Goal: Task Accomplishment & Management: Manage account settings

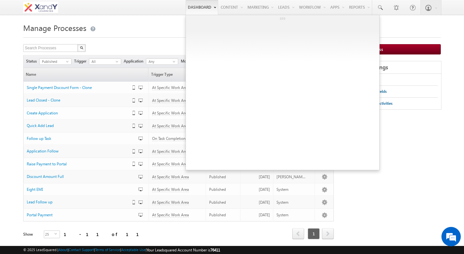
drag, startPoint x: 346, startPoint y: 92, endPoint x: 195, endPoint y: 0, distance: 176.2
click at [0, 0] on div "Menu Shweta Singh swatz zz.aq ua+3@ gmail .com X&Y learn" at bounding box center [232, 7] width 464 height 15
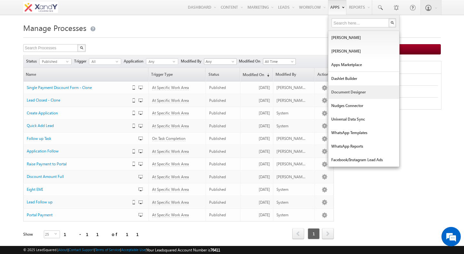
click at [332, 89] on link "Document Designer" at bounding box center [363, 92] width 71 height 14
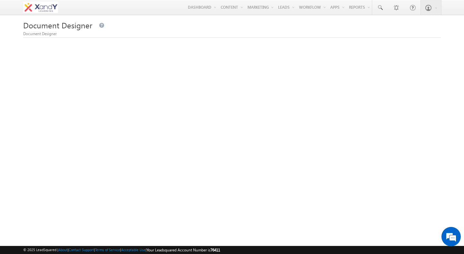
click at [42, 24] on span "Document Designer" at bounding box center [57, 25] width 69 height 10
drag, startPoint x: 42, startPoint y: 24, endPoint x: 58, endPoint y: 24, distance: 16.1
click at [58, 24] on span "Document Designer" at bounding box center [57, 25] width 69 height 10
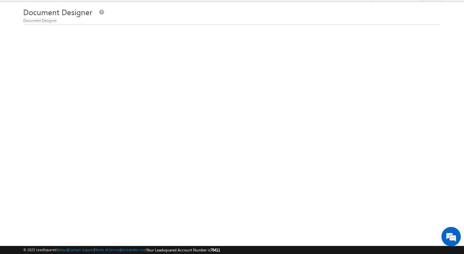
scroll to position [6, 0]
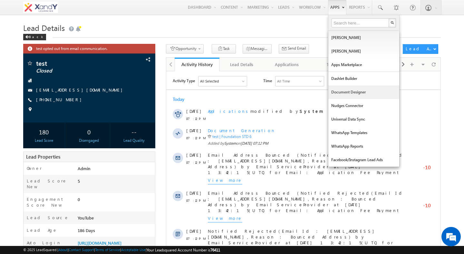
click at [345, 91] on link "Document Designer" at bounding box center [363, 92] width 71 height 14
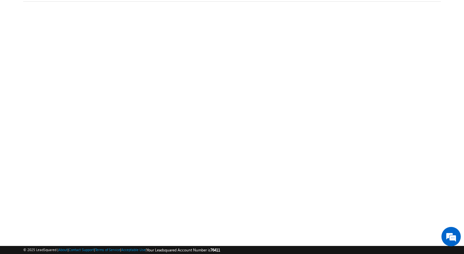
scroll to position [37, 0]
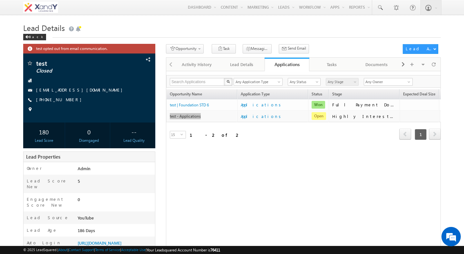
drag, startPoint x: 306, startPoint y: 22, endPoint x: 100, endPoint y: 1, distance: 206.5
click at [0, 0] on div "Menu [PERSON_NAME] swatz [DOMAIN_NAME] ua+3@ gmail .com X&Y learn" at bounding box center [232, 7] width 464 height 15
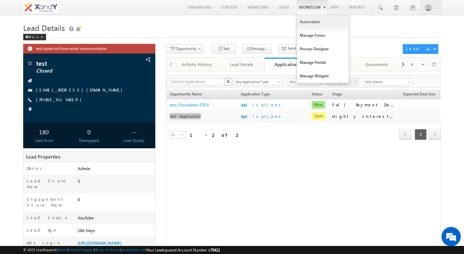
click at [0, 0] on div "Menu [PERSON_NAME] swatz [DOMAIN_NAME] ua+3@ gmail .com X&Y learn" at bounding box center [232, 7] width 464 height 15
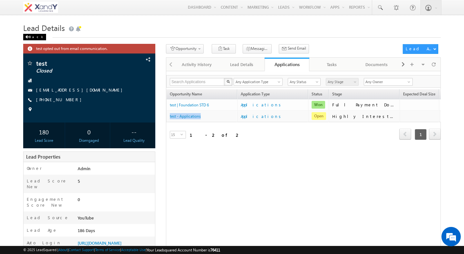
click at [34, 39] on div "Back" at bounding box center [34, 37] width 23 height 6
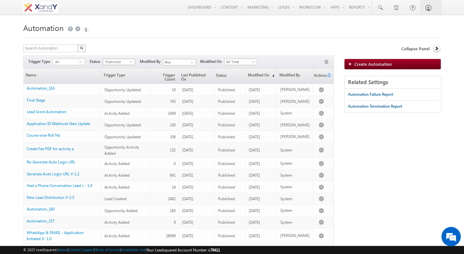
click at [112, 60] on span "Published" at bounding box center [116, 62] width 26 height 6
click at [112, 87] on li "Unpublished" at bounding box center [119, 88] width 32 height 6
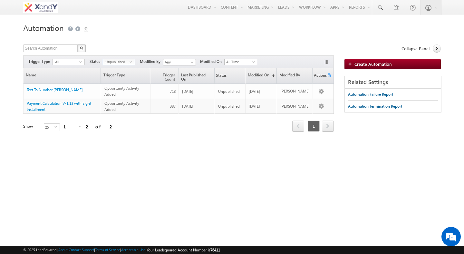
click at [118, 48] on div "Search Automation X 2 results found Actions Select rows to see actions Actions …" at bounding box center [178, 48] width 310 height 9
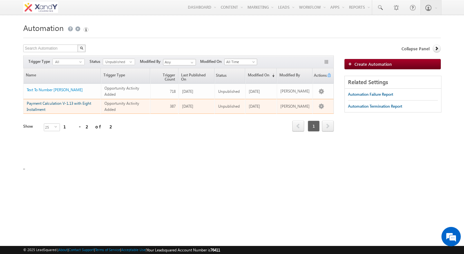
click at [63, 103] on link "Payment Calculation V-1.13 with Eight Installment" at bounding box center [59, 106] width 64 height 11
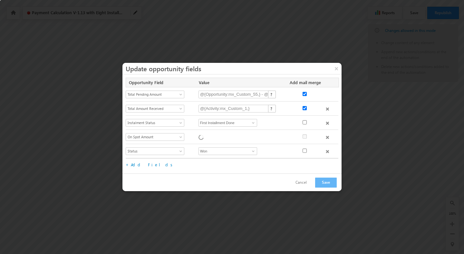
checkbox input "true"
click at [335, 70] on button "×" at bounding box center [336, 68] width 10 height 11
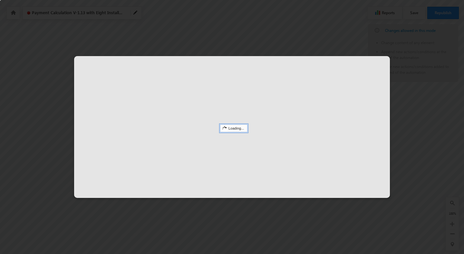
click at [233, 129] on div "Loading..." at bounding box center [233, 128] width 27 height 8
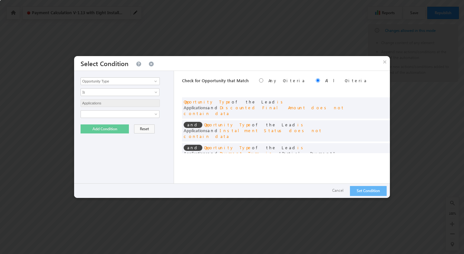
click at [233, 129] on div "and Opportunity Type of the Lead is Applications and Instalment Status does not…" at bounding box center [286, 130] width 208 height 21
click at [244, 108] on div "and Opportunity Type of the Lead is Applications and Discounted Final Amount do…" at bounding box center [269, 107] width 172 height 17
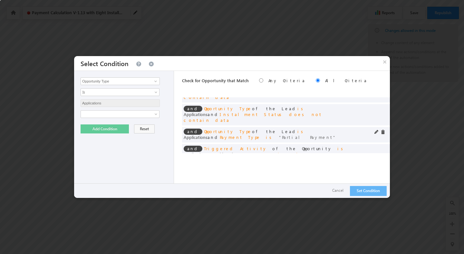
scroll to position [24, 0]
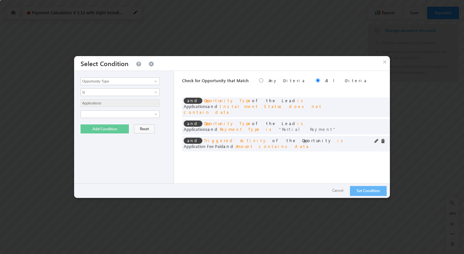
click at [223, 143] on span "Application Fee Paid" at bounding box center [203, 145] width 40 height 5
drag, startPoint x: 286, startPoint y: 129, endPoint x: 288, endPoint y: 132, distance: 3.7
click at [287, 137] on div "and Triggered Activity of the Opportunity is Application Fee Paid and Amount co…" at bounding box center [269, 143] width 172 height 12
click at [288, 137] on div "and Triggered Activity of the Opportunity is Application Fee Paid and Amount co…" at bounding box center [269, 143] width 172 height 12
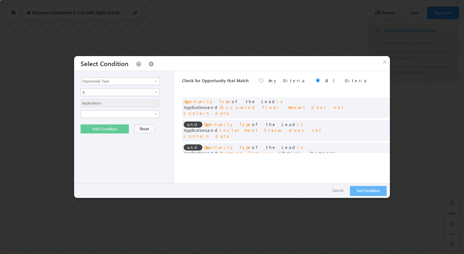
scroll to position [0, 0]
click at [207, 150] on span "Applications" at bounding box center [195, 152] width 24 height 5
drag, startPoint x: 265, startPoint y: 136, endPoint x: 268, endPoint y: 140, distance: 5.1
click at [268, 145] on div "and Opportunity Type of the Lead is Applications and Payment Type is Partial Pa…" at bounding box center [269, 151] width 172 height 12
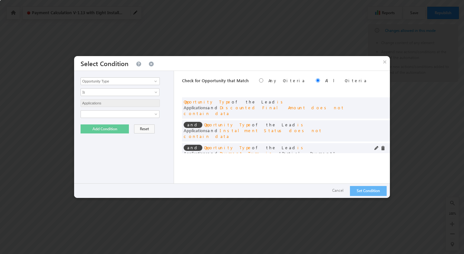
click at [268, 145] on div "and Opportunity Type of the Lead is Applications and Payment Type is Partial Pa…" at bounding box center [269, 151] width 172 height 12
click at [339, 192] on button "Cancel" at bounding box center [337, 190] width 24 height 9
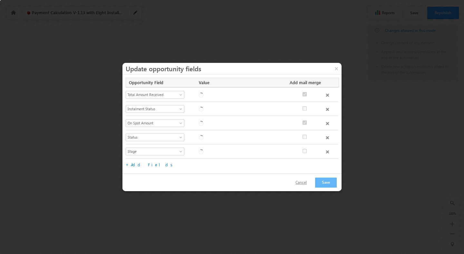
checkbox input "true"
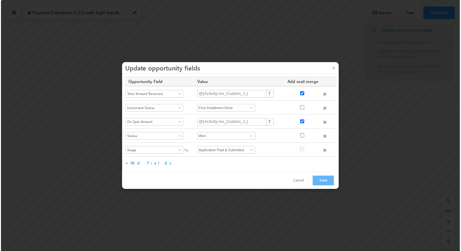
scroll to position [14, 0]
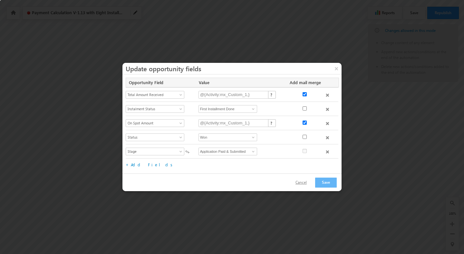
click at [307, 185] on button "Cancel" at bounding box center [301, 182] width 24 height 9
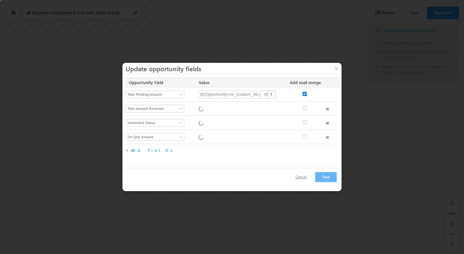
checkbox input "true"
click at [302, 178] on button "Cancel" at bounding box center [301, 176] width 24 height 9
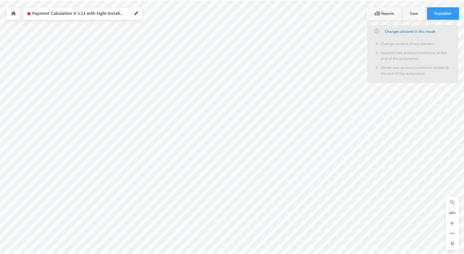
scroll to position [0, 448]
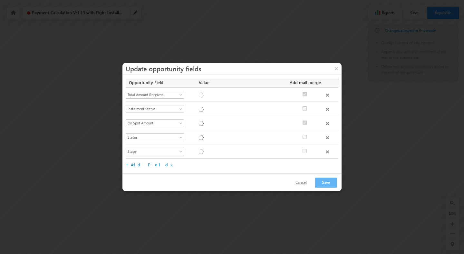
checkbox input "true"
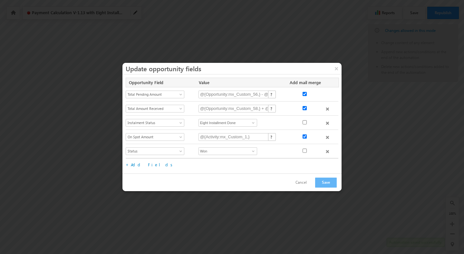
scroll to position [14, 0]
click at [297, 182] on button "Cancel" at bounding box center [301, 182] width 24 height 9
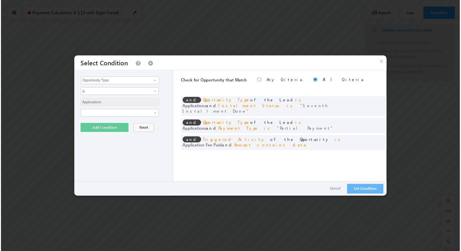
scroll to position [0, 0]
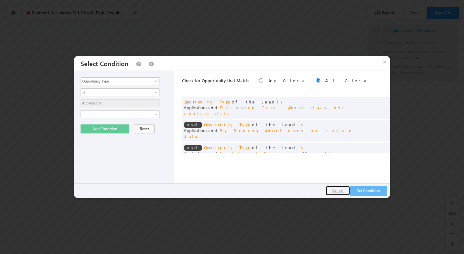
click at [335, 191] on button "Cancel" at bounding box center [337, 190] width 24 height 9
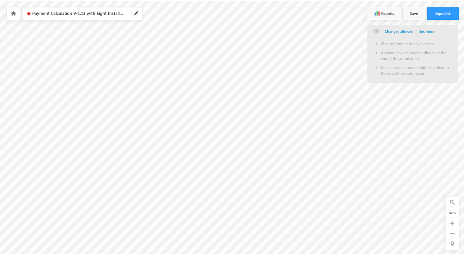
scroll to position [0, 569]
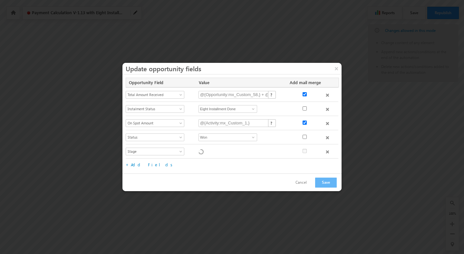
checkbox input "true"
click at [188, 114] on div "Select Field Notes Status Owner Name &amp; Course Stage Source Campaign Medium …" at bounding box center [159, 109] width 67 height 9
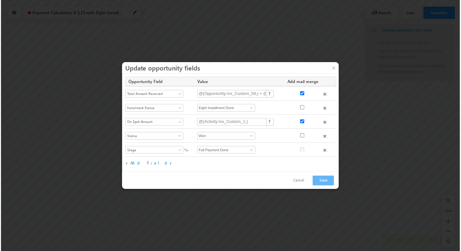
scroll to position [0, 0]
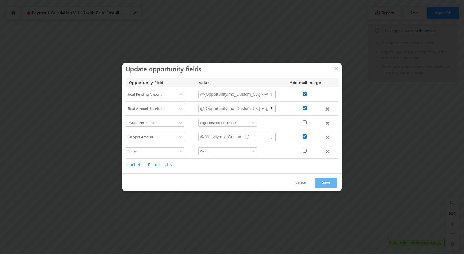
click at [306, 183] on button "Cancel" at bounding box center [301, 182] width 24 height 9
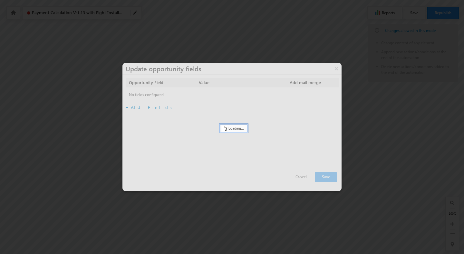
click at [223, 142] on div at bounding box center [231, 127] width 219 height 128
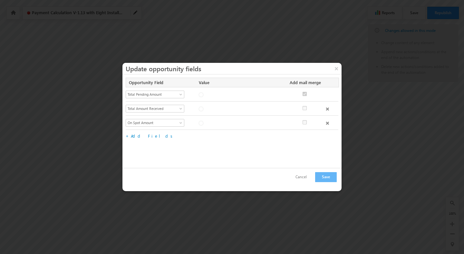
checkbox input "true"
click at [305, 178] on button "Cancel" at bounding box center [301, 176] width 24 height 9
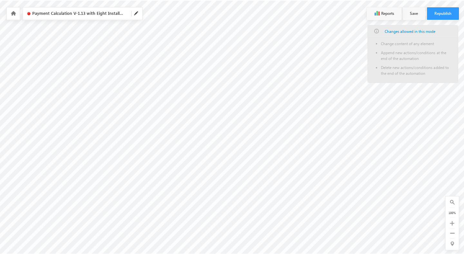
scroll to position [0, 758]
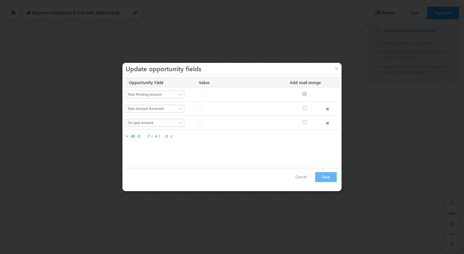
checkbox input "true"
click at [306, 176] on button "Cancel" at bounding box center [301, 176] width 24 height 9
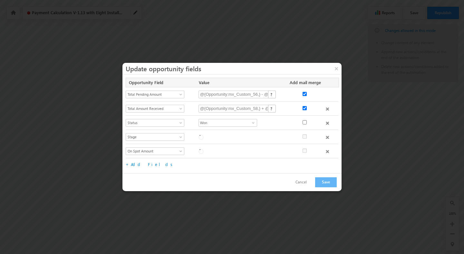
checkbox input "true"
click at [303, 181] on button "Cancel" at bounding box center [301, 181] width 24 height 9
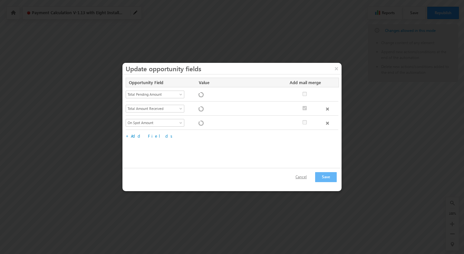
checkbox input "true"
click at [303, 178] on button "Cancel" at bounding box center [301, 176] width 24 height 9
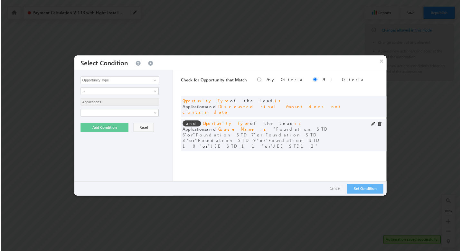
scroll to position [35, 0]
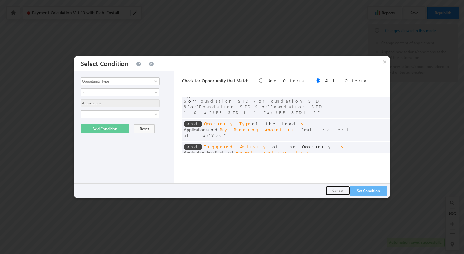
click at [333, 190] on button "Cancel" at bounding box center [337, 190] width 24 height 9
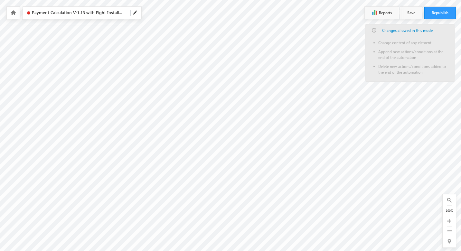
scroll to position [0, 897]
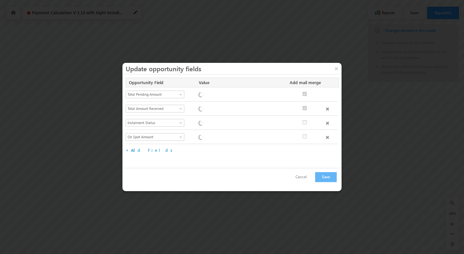
checkbox input "true"
click at [300, 176] on button "Cancel" at bounding box center [301, 176] width 24 height 9
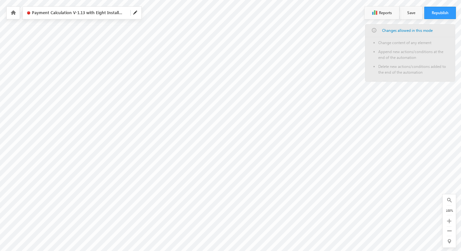
scroll to position [0, 965]
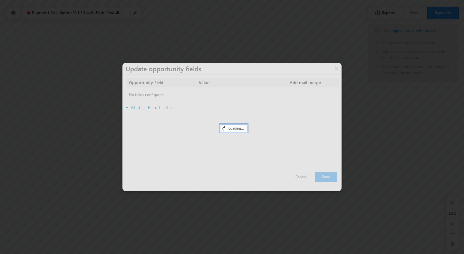
click at [274, 138] on div at bounding box center [231, 127] width 219 height 128
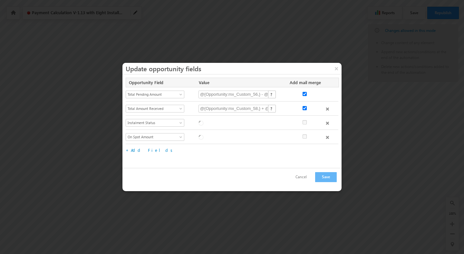
checkbox input "true"
click at [304, 175] on button "Cancel" at bounding box center [301, 176] width 24 height 9
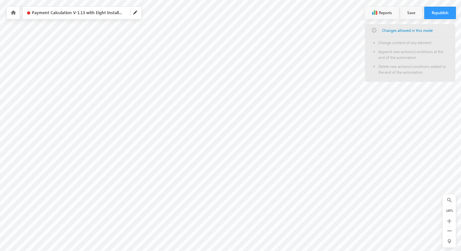
scroll to position [0, 1056]
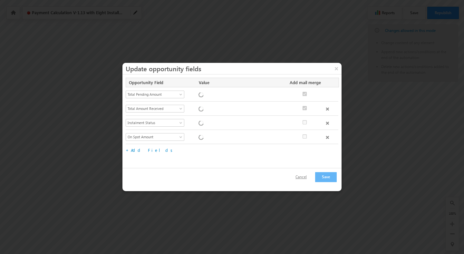
checkbox input "true"
click at [303, 176] on button "Cancel" at bounding box center [301, 176] width 24 height 9
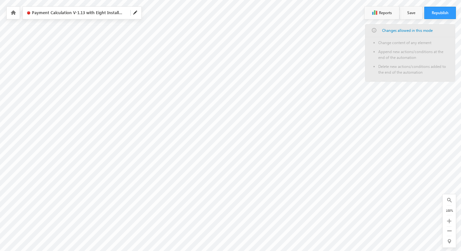
scroll to position [0, 1382]
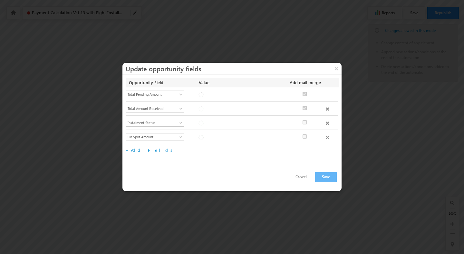
checkbox input "true"
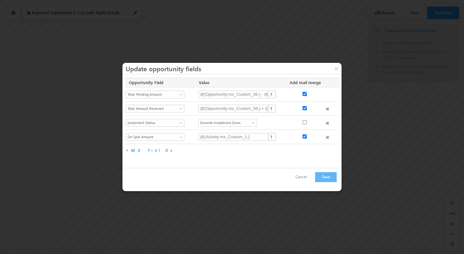
checkbox input "true"
click at [300, 177] on button "Cancel" at bounding box center [301, 176] width 24 height 9
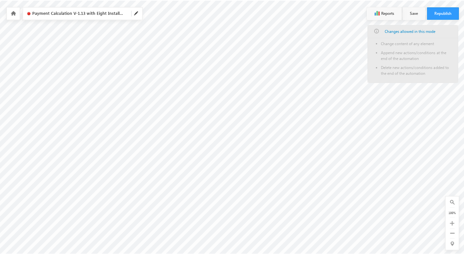
scroll to position [0, 1537]
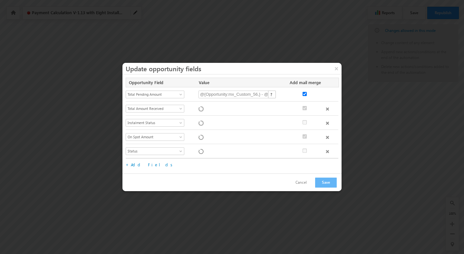
checkbox input "true"
click at [189, 124] on div "Select Field Notes Status Owner Name &amp; Course Stage Source Campaign Medium …" at bounding box center [159, 123] width 67 height 9
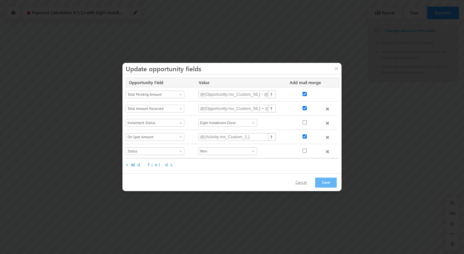
click at [303, 183] on button "Cancel" at bounding box center [301, 182] width 24 height 9
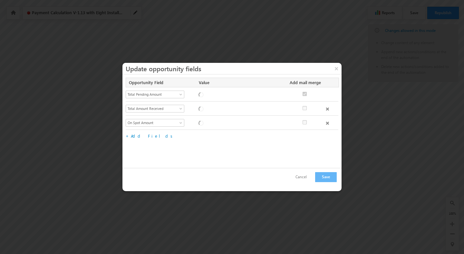
checkbox input "true"
click at [300, 176] on button "Cancel" at bounding box center [301, 176] width 24 height 9
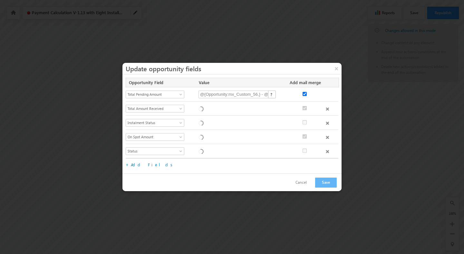
checkbox input "true"
click at [302, 183] on button "Cancel" at bounding box center [301, 182] width 24 height 9
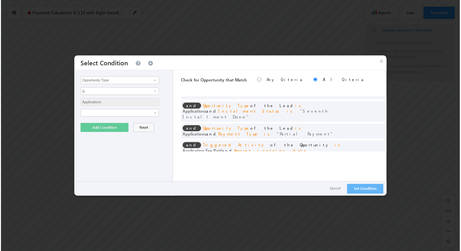
scroll to position [0, 0]
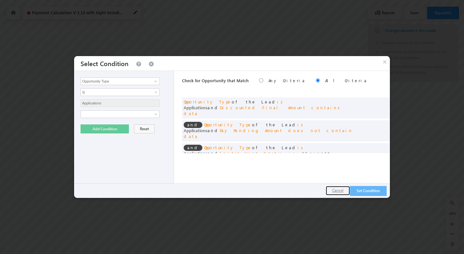
click at [334, 190] on button "Cancel" at bounding box center [337, 190] width 24 height 9
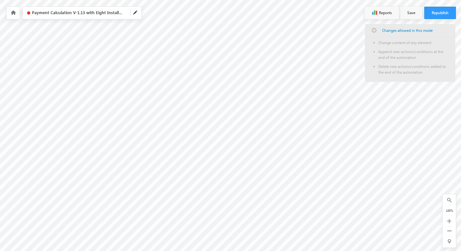
scroll to position [0, 1606]
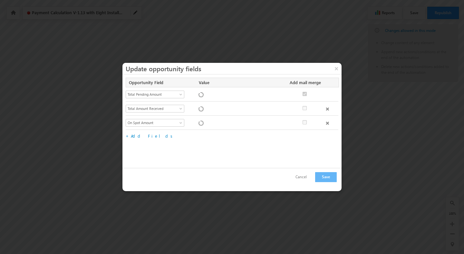
checkbox input "true"
click at [299, 176] on button "Cancel" at bounding box center [301, 176] width 24 height 9
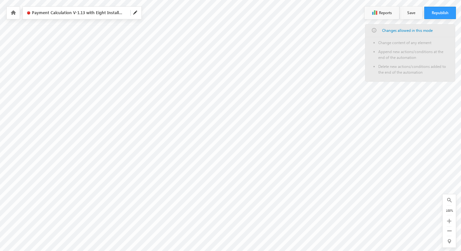
scroll to position [0, 1665]
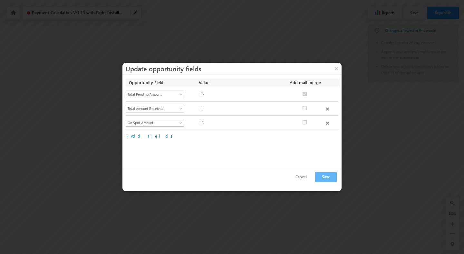
checkbox input "true"
click at [300, 178] on button "Cancel" at bounding box center [301, 176] width 24 height 9
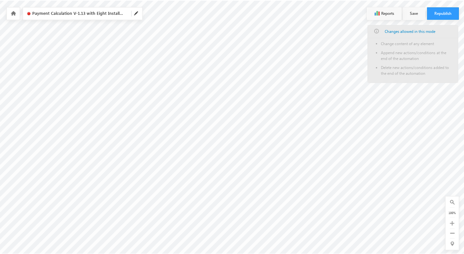
scroll to position [0, 1667]
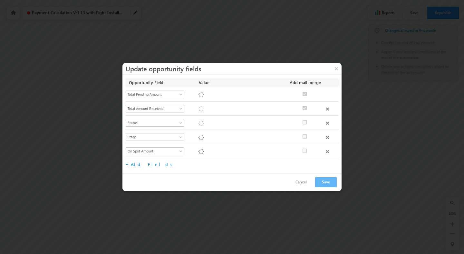
checkbox input "true"
click at [305, 181] on button "Cancel" at bounding box center [301, 181] width 24 height 9
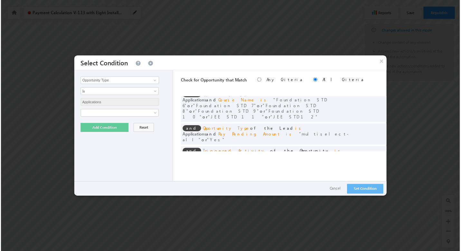
scroll to position [0, 0]
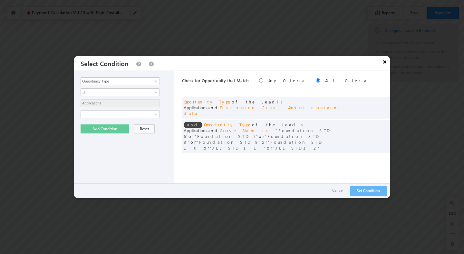
click at [385, 63] on button "×" at bounding box center [384, 61] width 10 height 11
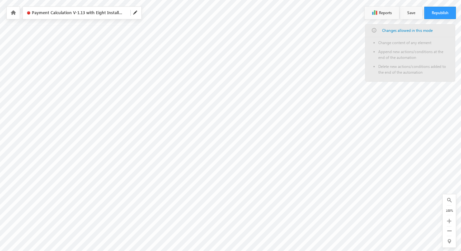
scroll to position [0, 1157]
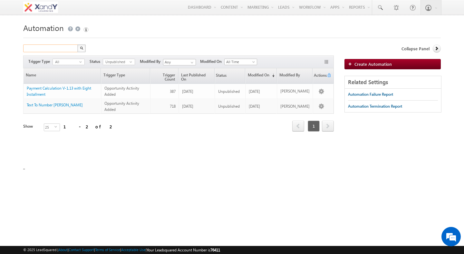
click at [40, 50] on input "text" at bounding box center [50, 48] width 55 height 8
type input "r"
type input "text"
click at [77, 44] on button "button" at bounding box center [81, 48] width 8 height 8
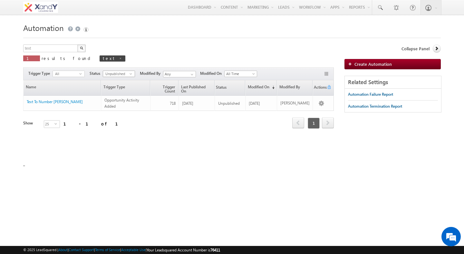
click at [121, 75] on span "Unpublished" at bounding box center [116, 74] width 26 height 6
click at [118, 93] on li "Published" at bounding box center [119, 93] width 32 height 6
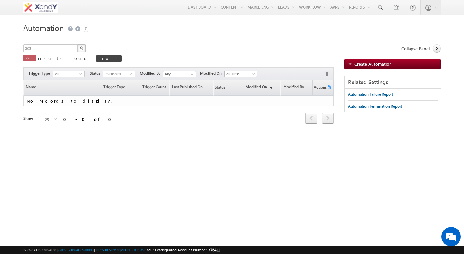
click at [121, 44] on form "Automation Create Automation text X 0 results found text Actions Select rows to…" at bounding box center [231, 88] width 417 height 135
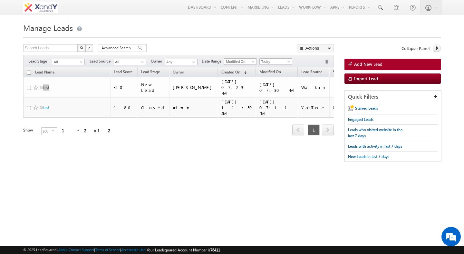
drag, startPoint x: 47, startPoint y: 84, endPoint x: 97, endPoint y: 3, distance: 94.9
click at [0, 0] on body "Menu Shweta Singh swatz zz.aq ua+3@ gmail .com" at bounding box center [232, 91] width 464 height 182
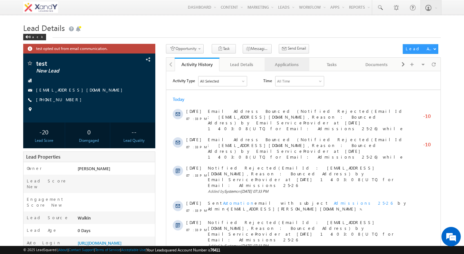
click at [284, 63] on div "Applications" at bounding box center [286, 65] width 34 height 8
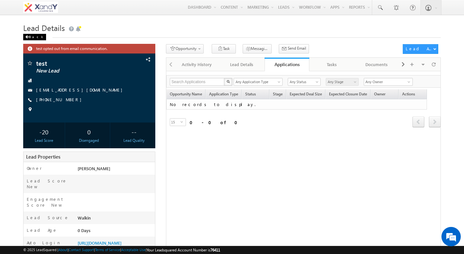
click at [28, 37] on span at bounding box center [27, 36] width 4 height 3
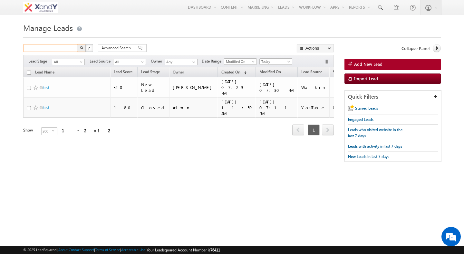
click at [48, 49] on input "text" at bounding box center [50, 48] width 55 height 8
click at [248, 62] on span "Modified On" at bounding box center [239, 62] width 31 height 6
click at [246, 74] on link "Created On" at bounding box center [241, 75] width 33 height 6
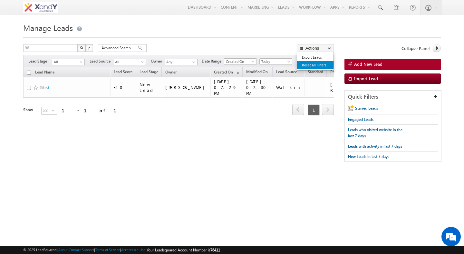
click at [321, 64] on link "Reset all Filters" at bounding box center [315, 65] width 36 height 8
type input "Search Leads"
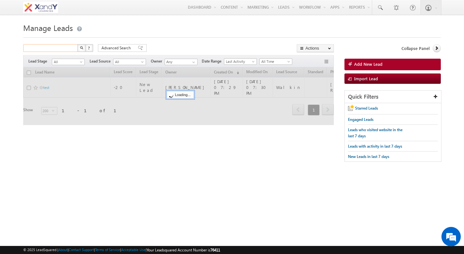
click at [40, 47] on input "text" at bounding box center [50, 48] width 55 height 8
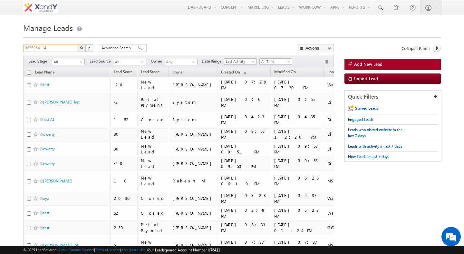
type input "9625054114"
click at [77, 44] on button "button" at bounding box center [81, 48] width 8 height 8
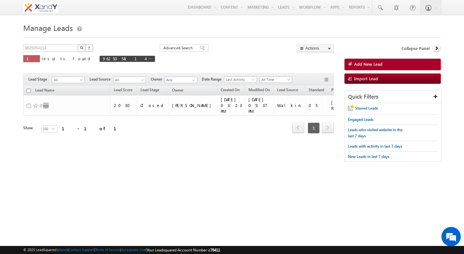
drag, startPoint x: 46, startPoint y: 102, endPoint x: 114, endPoint y: 0, distance: 122.9
click at [0, 0] on body "Menu Shweta Singh swatz zz.aq ua+3@ gmail .com" at bounding box center [232, 91] width 464 height 182
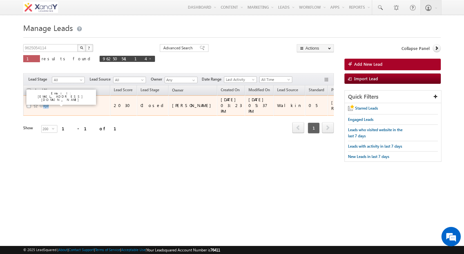
click at [45, 103] on link "xyz" at bounding box center [45, 105] width 5 height 5
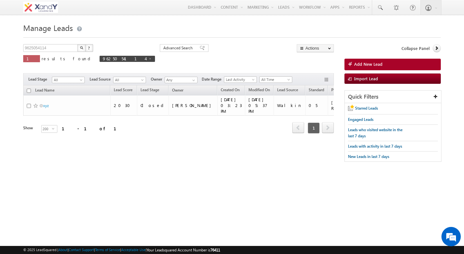
click at [159, 42] on form "Manage Leads 9625054114 X ? 1 results found 9625054114 Advanced Search Advanced…" at bounding box center [231, 94] width 417 height 147
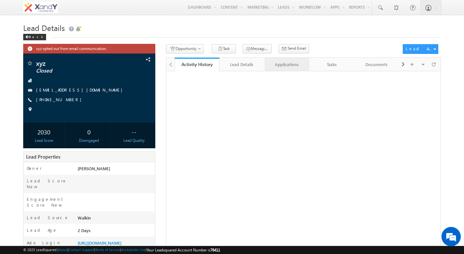
click at [286, 64] on div "Applications" at bounding box center [286, 65] width 34 height 8
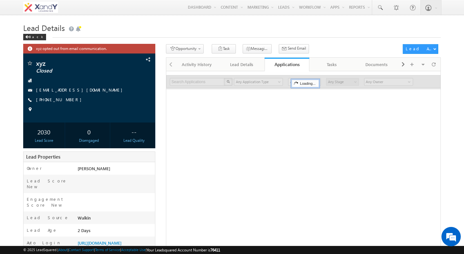
click at [308, 51] on div "Opportunity 1. Lead Follow Up Create Application Task Messaging - WhatsApp Send…" at bounding box center [282, 50] width 233 height 12
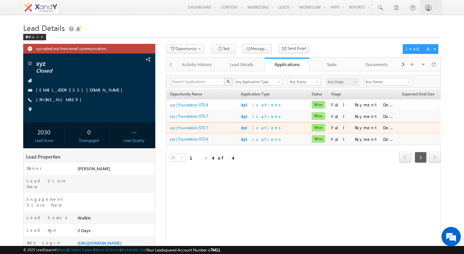
scroll to position [3, 0]
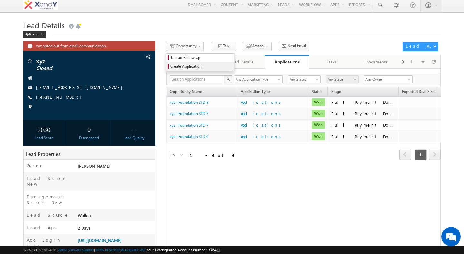
click at [196, 67] on span "Create Application" at bounding box center [200, 66] width 61 height 6
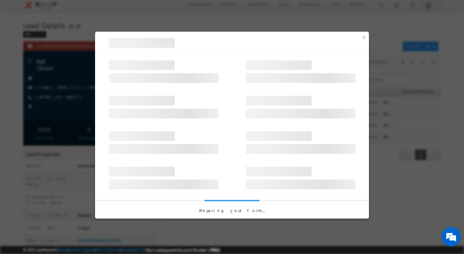
click at [228, 109] on div at bounding box center [232, 103] width 274 height 35
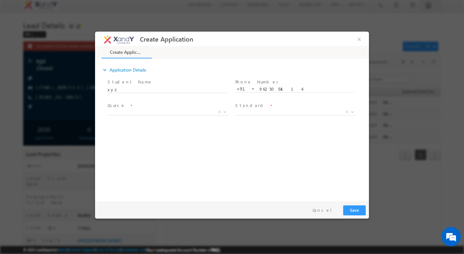
scroll to position [0, 0]
click at [196, 113] on span "X" at bounding box center [168, 112] width 120 height 6
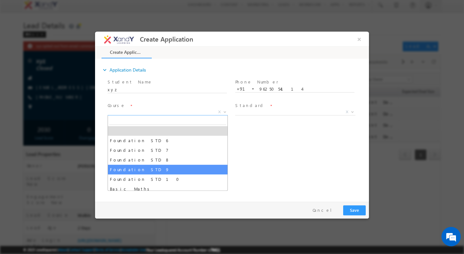
select select "Foundation STD 9"
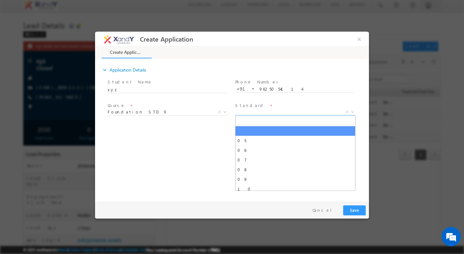
click at [250, 114] on span "X" at bounding box center [295, 112] width 120 height 6
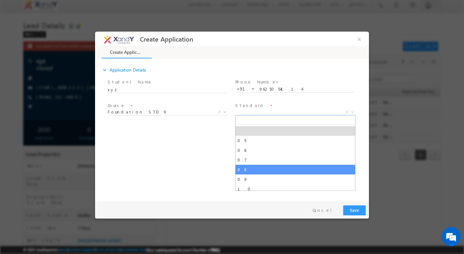
select select "08"
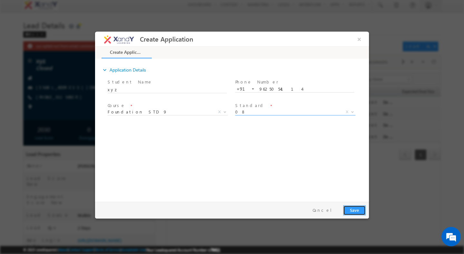
click at [353, 210] on button "Save" at bounding box center [354, 210] width 23 height 10
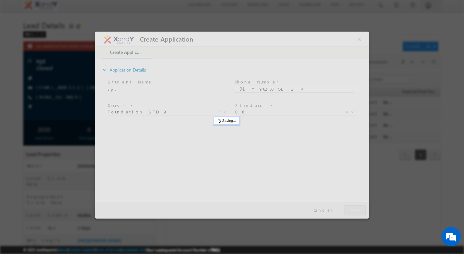
click at [358, 41] on div at bounding box center [232, 125] width 274 height 187
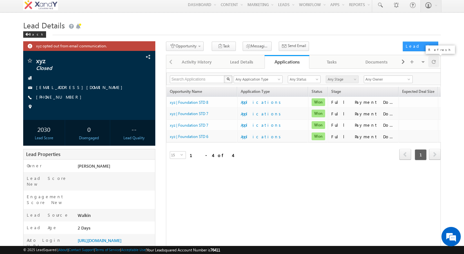
click at [436, 62] on div at bounding box center [433, 61] width 11 height 11
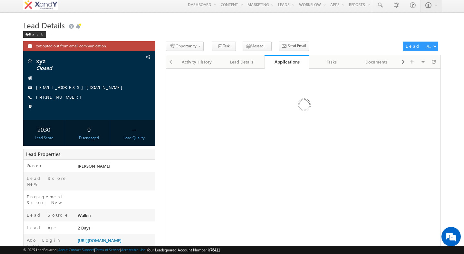
click at [316, 37] on div "Lead Details Back" at bounding box center [231, 29] width 417 height 23
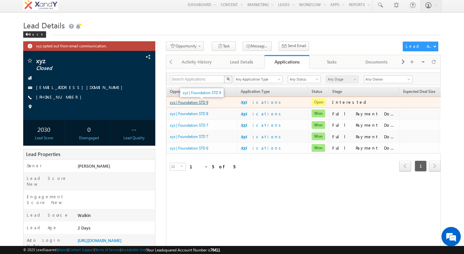
click at [184, 101] on link "xyz | Foundation STD 9" at bounding box center [189, 102] width 38 height 5
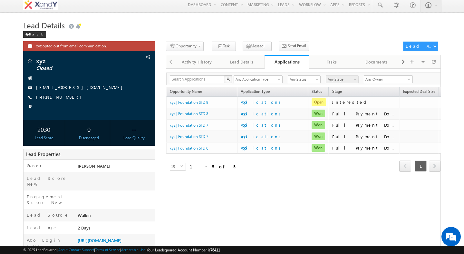
click at [313, 32] on div "Back" at bounding box center [231, 33] width 417 height 4
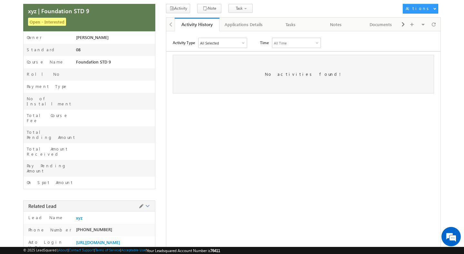
scroll to position [85, 0]
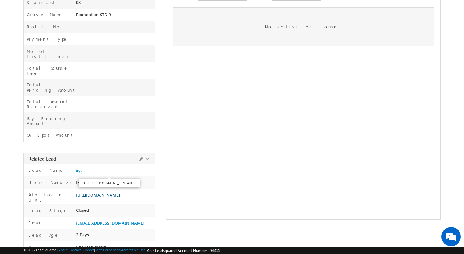
click at [85, 192] on span "[URL][DOMAIN_NAME]" at bounding box center [98, 194] width 44 height 5
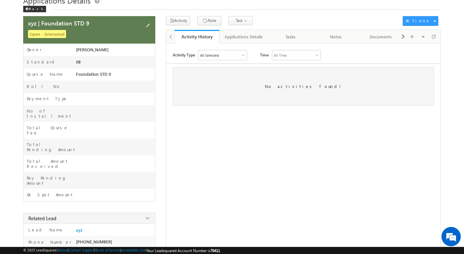
scroll to position [0, 0]
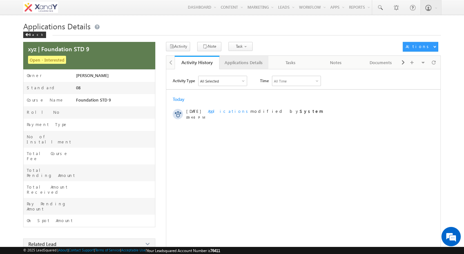
click at [256, 64] on div "Applications Details" at bounding box center [243, 63] width 38 height 8
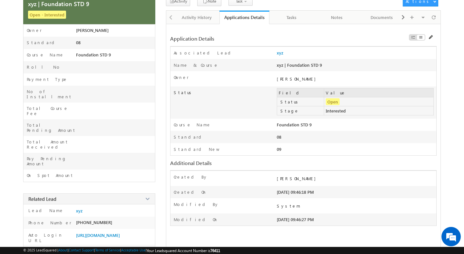
scroll to position [20, 0]
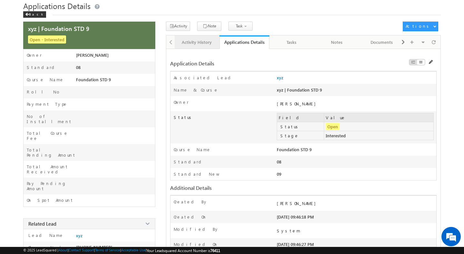
click at [194, 45] on div "Activity History" at bounding box center [197, 42] width 34 height 8
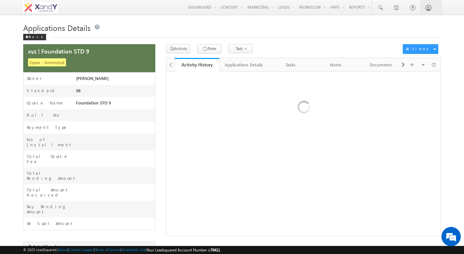
scroll to position [20, 0]
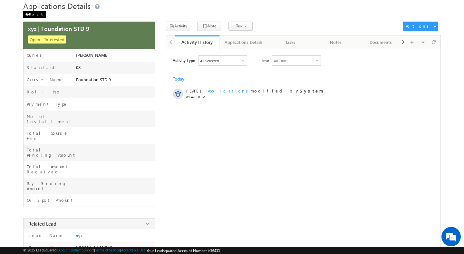
click at [34, 13] on div "Back" at bounding box center [34, 14] width 23 height 6
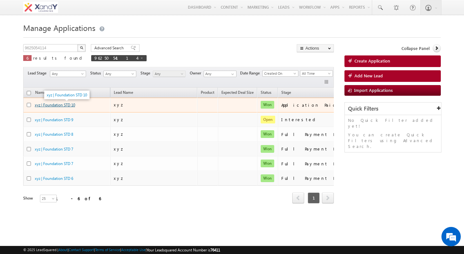
click at [49, 105] on link "xyz | Foundation STD 10" at bounding box center [55, 104] width 40 height 5
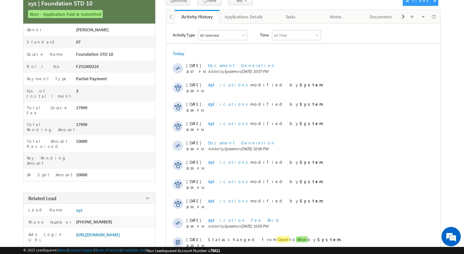
scroll to position [111, 0]
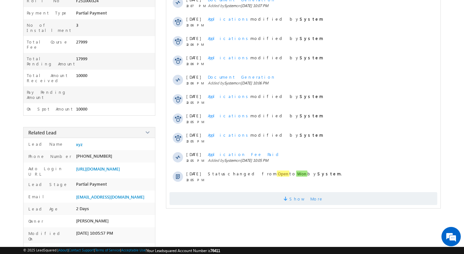
click at [289, 199] on span at bounding box center [286, 199] width 6 height 6
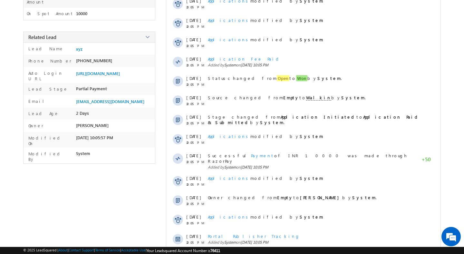
scroll to position [219, 0]
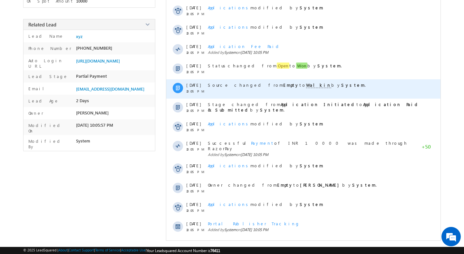
click at [227, 86] on span "Source changed from Empty to Walkin by System ." at bounding box center [287, 85] width 158 height 6
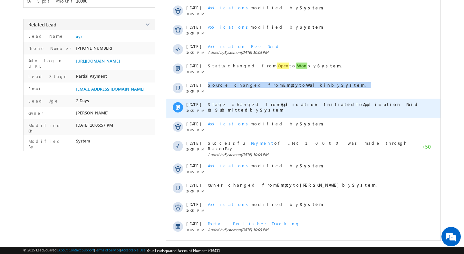
scroll to position [0, 0]
click at [280, 105] on strong "Application Initiated" at bounding box center [318, 103] width 76 height 5
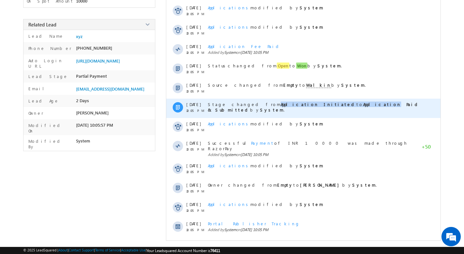
drag, startPoint x: 255, startPoint y: 105, endPoint x: 304, endPoint y: 104, distance: 48.9
click at [304, 104] on span "Stage changed from Application Initiated to Application Paid & Submitted by Sys…" at bounding box center [314, 106] width 212 height 11
click at [304, 104] on strong "Application Paid & Submitted" at bounding box center [314, 106] width 212 height 11
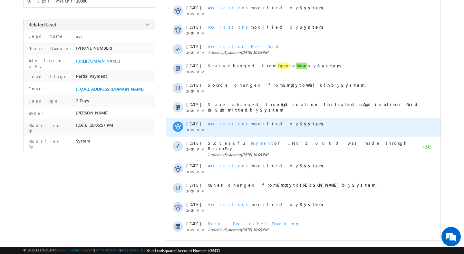
click at [228, 124] on span "Applications" at bounding box center [229, 123] width 42 height 5
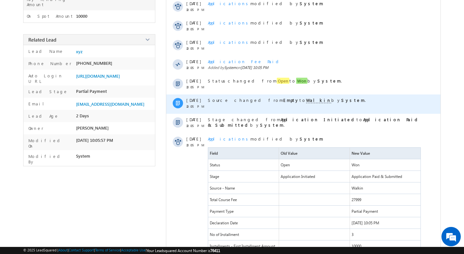
scroll to position [202, 0]
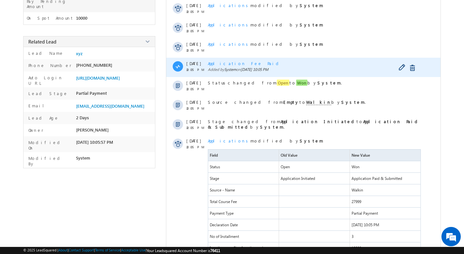
click at [220, 65] on span "Application Fee Paid" at bounding box center [244, 63] width 73 height 5
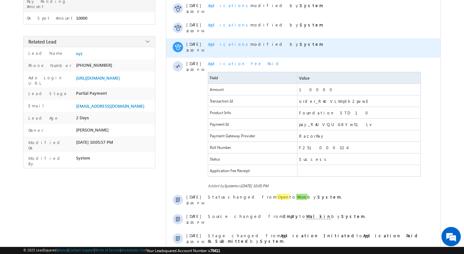
click at [218, 44] on span "Applications" at bounding box center [229, 43] width 42 height 5
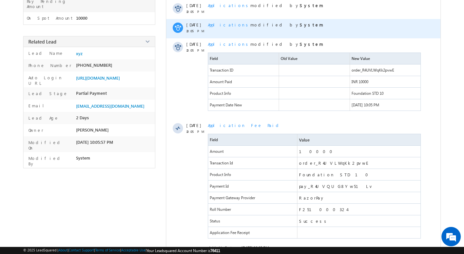
click at [218, 27] on span "Applications" at bounding box center [229, 24] width 42 height 5
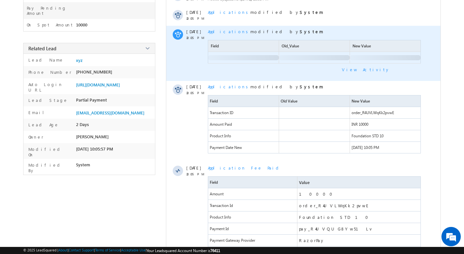
scroll to position [190, 0]
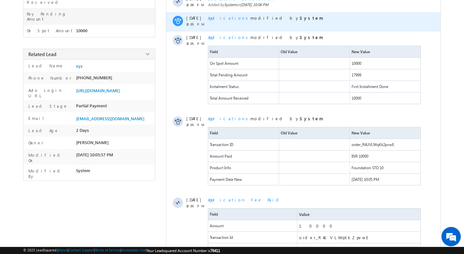
click at [217, 21] on div "Applications modified by System" at bounding box center [315, 21] width 214 height 19
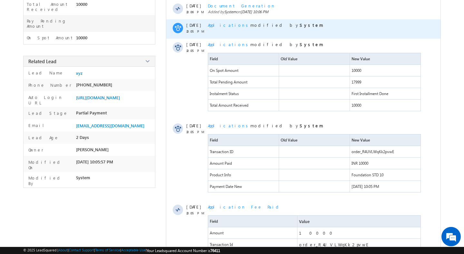
click at [216, 25] on span "Applications" at bounding box center [229, 24] width 42 height 5
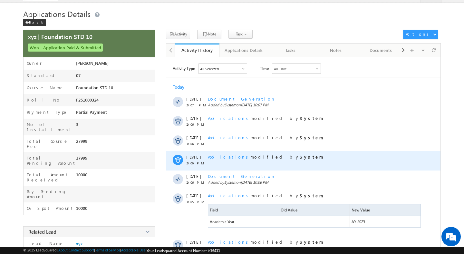
scroll to position [13, 0]
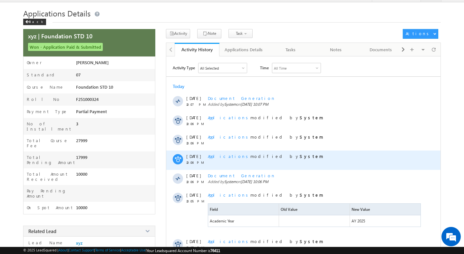
click at [218, 156] on span "Applications" at bounding box center [229, 155] width 42 height 5
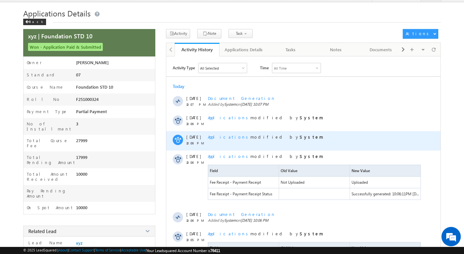
click at [218, 138] on span "Applications" at bounding box center [229, 136] width 42 height 5
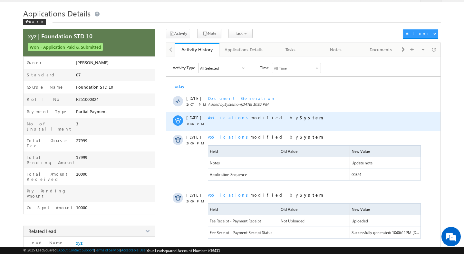
click at [217, 118] on span "Applications" at bounding box center [229, 117] width 42 height 5
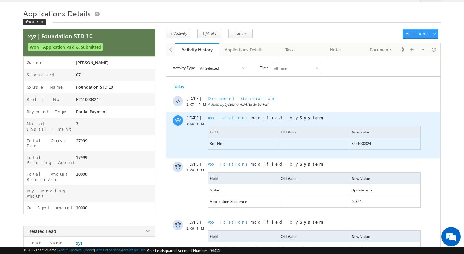
click at [299, 119] on strong "System" at bounding box center [310, 117] width 23 height 5
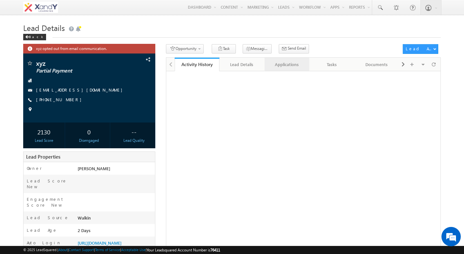
click at [296, 68] on div "Applications" at bounding box center [286, 65] width 34 height 8
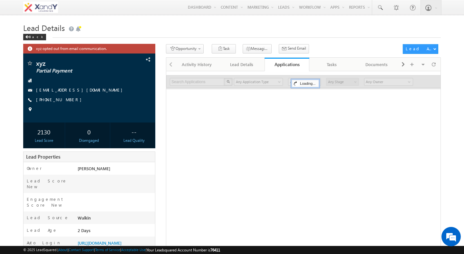
click at [308, 50] on div "Opportunity 1. Lead Follow Up Create Application Task Messaging - WhatsApp Send…" at bounding box center [282, 50] width 233 height 12
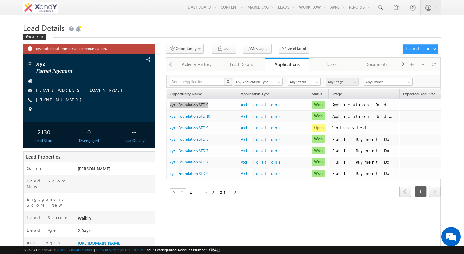
drag, startPoint x: 192, startPoint y: 105, endPoint x: 117, endPoint y: 1, distance: 128.0
click at [0, 0] on body "Menu [PERSON_NAME] swatz [DOMAIN_NAME] ua+3@ gmail .com" at bounding box center [232, 166] width 464 height 332
drag, startPoint x: 199, startPoint y: 153, endPoint x: 99, endPoint y: 1, distance: 182.2
click at [0, 0] on body "Menu Shweta Singh swatz zz.aq ua+3@ gmail .com" at bounding box center [232, 166] width 464 height 332
drag, startPoint x: 348, startPoint y: 117, endPoint x: 109, endPoint y: 4, distance: 264.2
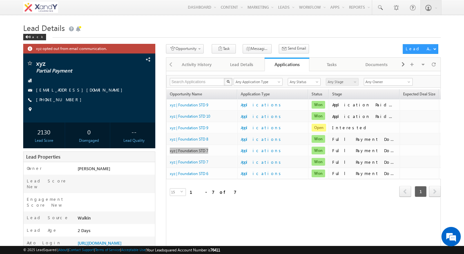
click at [0, 0] on div "Menu [PERSON_NAME] swatz [DOMAIN_NAME] ua+3@ gmail .com X&Y learn" at bounding box center [232, 7] width 464 height 15
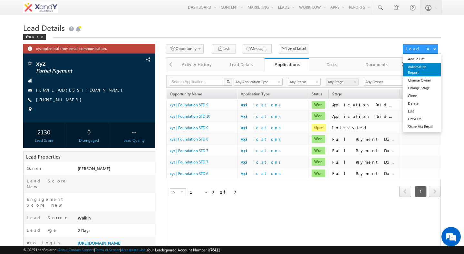
click at [413, 68] on link "Automation Report" at bounding box center [422, 70] width 38 height 14
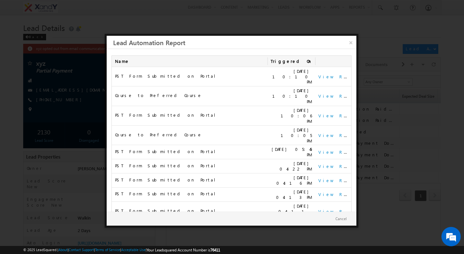
click at [343, 46] on h3 "Lead Automation Report" at bounding box center [234, 42] width 243 height 13
click at [351, 42] on link "×" at bounding box center [350, 41] width 11 height 11
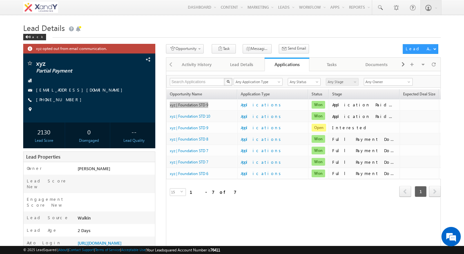
drag, startPoint x: 188, startPoint y: 107, endPoint x: 111, endPoint y: 12, distance: 122.4
click at [0, 0] on body "Menu Shweta Singh swatz zz.aq ua+3@ gmail .com" at bounding box center [232, 166] width 464 height 332
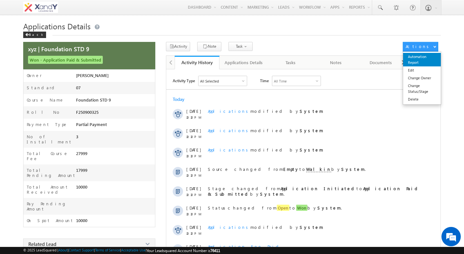
click at [414, 59] on link "Automation Report" at bounding box center [422, 60] width 38 height 14
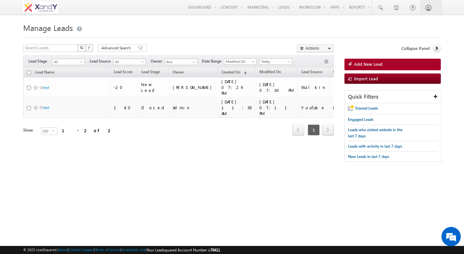
drag, startPoint x: 335, startPoint y: 49, endPoint x: 74, endPoint y: 0, distance: 265.9
click at [0, 0] on div "Menu Shweta Singh swatz zz.aq ua+3@ gmail .com X&Y learn" at bounding box center [232, 7] width 464 height 15
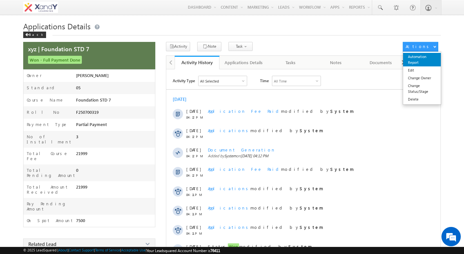
click at [423, 59] on link "Automation Report" at bounding box center [422, 60] width 38 height 14
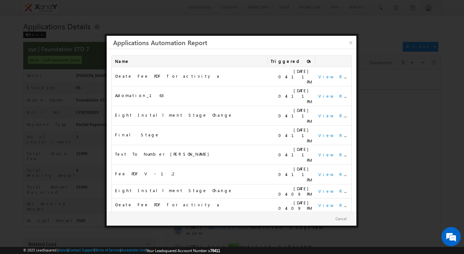
click at [327, 244] on link "3" at bounding box center [329, 249] width 12 height 11
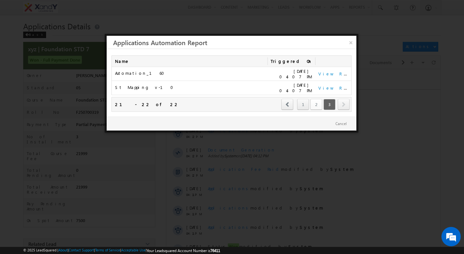
click at [317, 100] on link "2" at bounding box center [316, 104] width 12 height 11
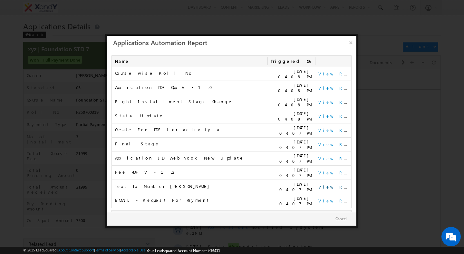
click at [325, 184] on link "View Report" at bounding box center [338, 186] width 40 height 5
click at [333, 170] on link "View Report" at bounding box center [338, 172] width 40 height 5
click at [155, 139] on div "Final Stage" at bounding box center [189, 144] width 149 height 10
click at [331, 141] on link "View Report" at bounding box center [338, 143] width 40 height 5
click at [326, 127] on link "View Report" at bounding box center [338, 129] width 40 height 5
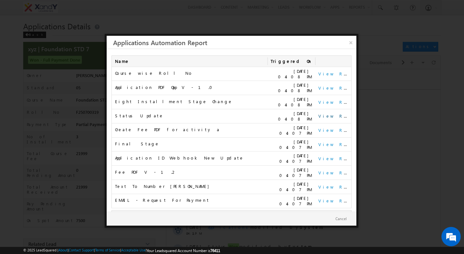
click at [325, 113] on link "View Report" at bounding box center [338, 115] width 40 height 5
click at [322, 100] on link "View Report" at bounding box center [338, 101] width 40 height 5
click at [325, 85] on link "View Report" at bounding box center [338, 87] width 40 height 5
click at [331, 75] on link "View Report" at bounding box center [338, 73] width 40 height 5
click at [352, 42] on link "×" at bounding box center [350, 41] width 11 height 11
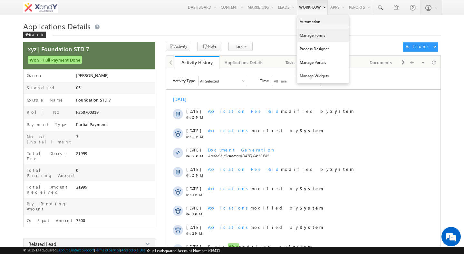
click at [0, 0] on div "Menu [PERSON_NAME] swatz [DOMAIN_NAME] ua+3@ gmail .com X&Y learn" at bounding box center [232, 7] width 464 height 15
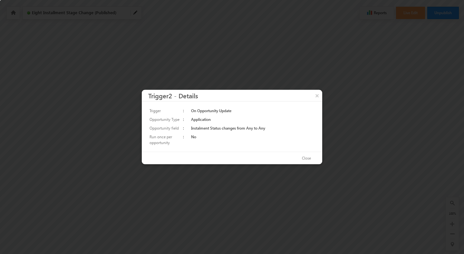
click at [199, 128] on td "Instalment Status changes from Any to Any" at bounding box center [253, 128] width 126 height 9
drag, startPoint x: 199, startPoint y: 128, endPoint x: 214, endPoint y: 129, distance: 14.5
click at [213, 129] on td "Instalment Status changes from Any to Any" at bounding box center [253, 128] width 126 height 9
click at [306, 156] on button "Close" at bounding box center [306, 158] width 22 height 9
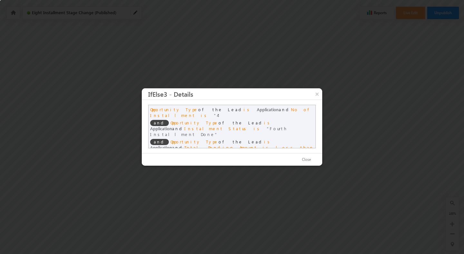
click at [242, 112] on span "No of Installment" at bounding box center [231, 112] width 162 height 11
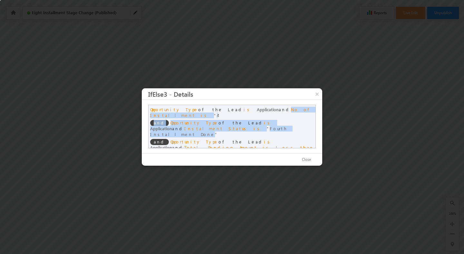
drag, startPoint x: 242, startPoint y: 112, endPoint x: 243, endPoint y: 126, distance: 14.2
click at [243, 126] on div "Opportunity Type of the Lead is Application and No of Installment is 4 and Oppo…" at bounding box center [231, 126] width 167 height 43
click at [243, 126] on div "and Opportunity Type of the Lead is Application and Instalment Status is Fourth…" at bounding box center [231, 127] width 167 height 19
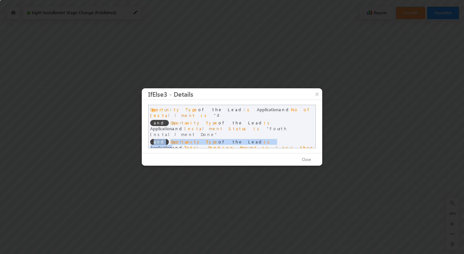
drag, startPoint x: 243, startPoint y: 126, endPoint x: 243, endPoint y: 133, distance: 6.4
click at [243, 133] on div "Opportunity Type of the Lead is Application and No of Installment is 4 and Oppo…" at bounding box center [231, 126] width 167 height 43
click at [172, 145] on span "Application" at bounding box center [161, 147] width 22 height 5
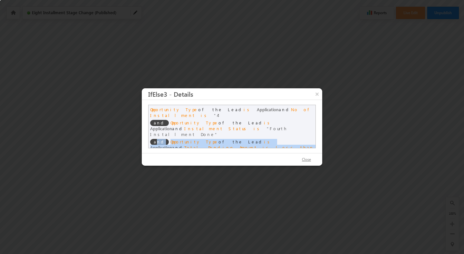
click at [304, 155] on button "Close" at bounding box center [306, 159] width 22 height 9
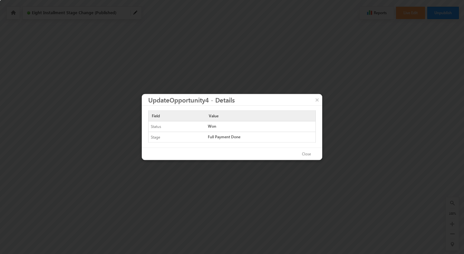
click at [230, 138] on div "Full Payment Done" at bounding box center [260, 136] width 110 height 9
click at [306, 154] on button "Close" at bounding box center [306, 153] width 22 height 9
click at [305, 155] on button "Close" at bounding box center [306, 153] width 22 height 9
click at [307, 155] on button "Close" at bounding box center [306, 153] width 22 height 9
click at [304, 155] on button "Close" at bounding box center [306, 153] width 22 height 9
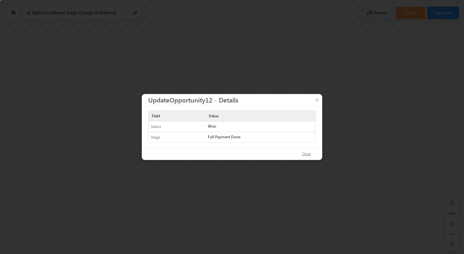
click at [304, 152] on button "Close" at bounding box center [306, 153] width 22 height 9
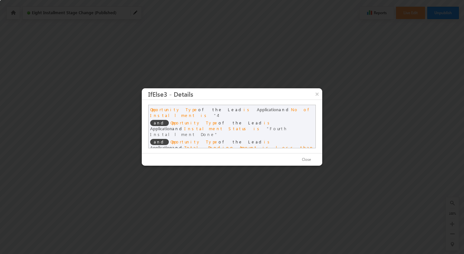
click at [172, 145] on span "Application" at bounding box center [161, 147] width 22 height 5
drag, startPoint x: 233, startPoint y: 133, endPoint x: 237, endPoint y: 136, distance: 5.0
click at [172, 145] on span "Application" at bounding box center [161, 147] width 22 height 5
drag, startPoint x: 237, startPoint y: 136, endPoint x: 245, endPoint y: 140, distance: 9.7
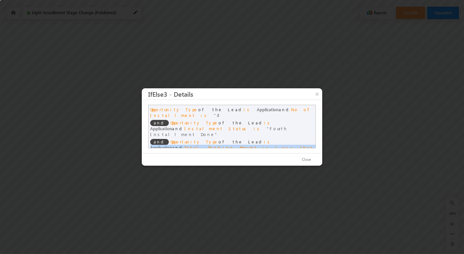
click at [245, 140] on div "and Opportunity Type of the Lead is Application and Total Pending Amount is les…" at bounding box center [231, 146] width 167 height 19
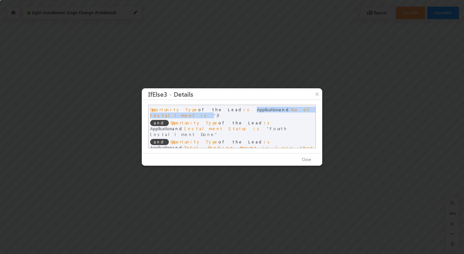
drag, startPoint x: 210, startPoint y: 111, endPoint x: 283, endPoint y: 118, distance: 73.4
click at [283, 118] on div "Opportunity Type of the Lead is Application and No of Installment is 4 and Oppo…" at bounding box center [231, 126] width 167 height 43
click at [172, 126] on span "Application" at bounding box center [161, 128] width 22 height 5
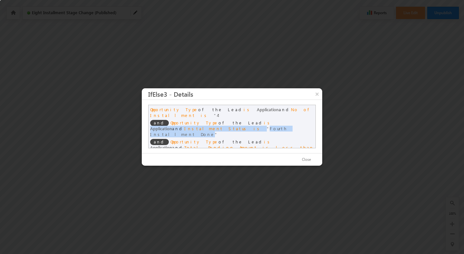
drag, startPoint x: 231, startPoint y: 121, endPoint x: 262, endPoint y: 128, distance: 31.6
click at [262, 128] on div "and Opportunity Type of the Lead is Application and Instalment Status is Fourth…" at bounding box center [231, 127] width 167 height 19
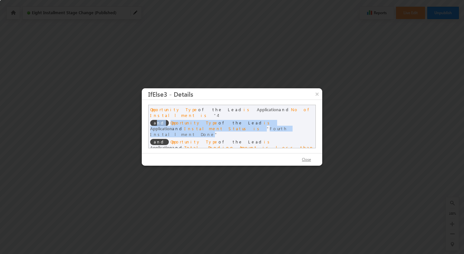
click at [307, 155] on button "Close" at bounding box center [306, 159] width 22 height 9
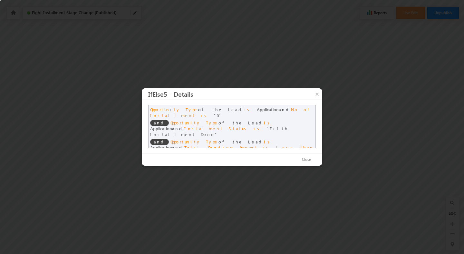
click at [172, 126] on span "Application" at bounding box center [161, 128] width 22 height 5
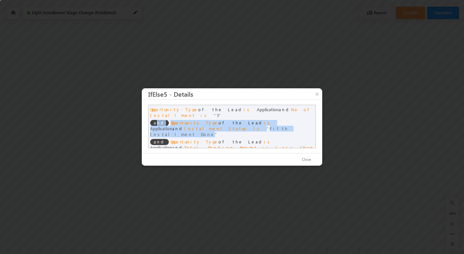
click at [172, 126] on span "Application" at bounding box center [161, 128] width 22 height 5
click at [308, 155] on button "Close" at bounding box center [306, 159] width 22 height 9
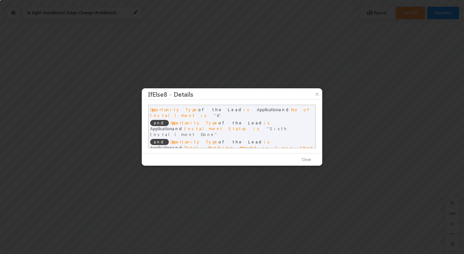
click at [287, 126] on span "Sixth Installment Done" at bounding box center [218, 131] width 137 height 11
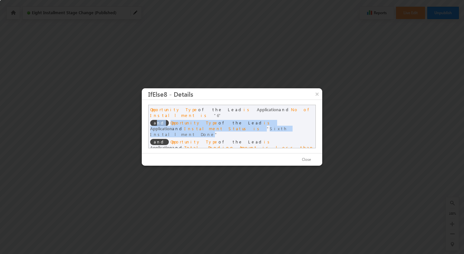
click at [287, 126] on span "Sixth Installment Done" at bounding box center [218, 131] width 137 height 11
click at [310, 158] on button "Close" at bounding box center [306, 159] width 22 height 9
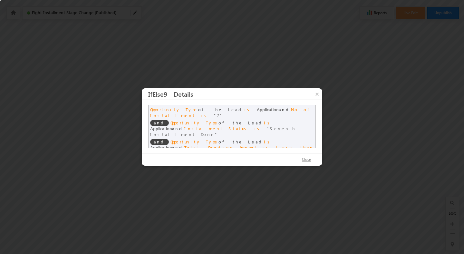
click at [308, 155] on button "Close" at bounding box center [306, 159] width 22 height 9
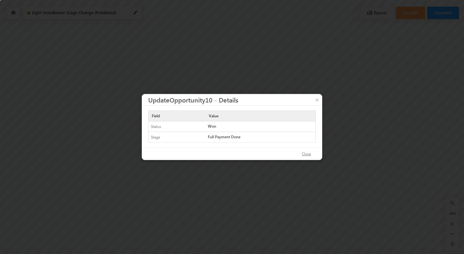
click at [305, 156] on button "Close" at bounding box center [306, 153] width 22 height 9
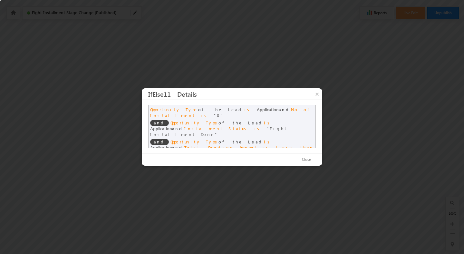
click at [287, 126] on span "Eight Installment Done" at bounding box center [218, 131] width 137 height 11
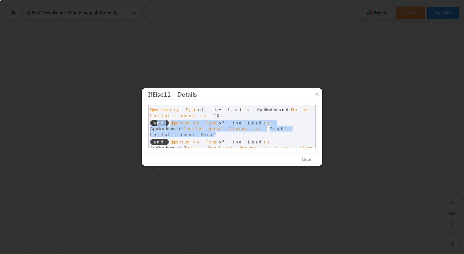
click at [287, 126] on span "Eight Installment Done" at bounding box center [218, 131] width 137 height 11
click at [308, 155] on button "Close" at bounding box center [306, 159] width 22 height 9
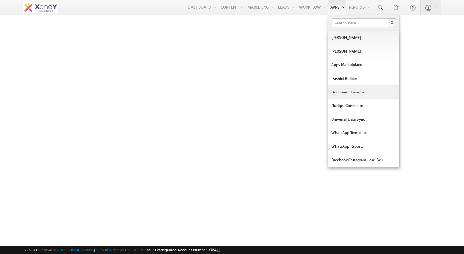
click at [340, 91] on link "Document Designer" at bounding box center [363, 92] width 71 height 14
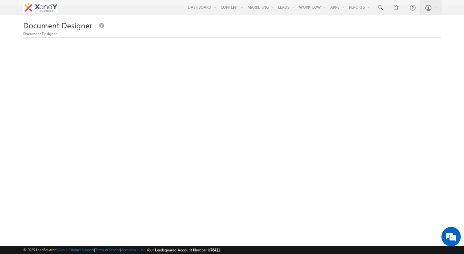
drag, startPoint x: 402, startPoint y: 51, endPoint x: 68, endPoint y: 0, distance: 337.3
click at [0, 0] on div "Menu [PERSON_NAME] swatz [DOMAIN_NAME] ua+3@ gmail .com X&Y learn" at bounding box center [232, 7] width 464 height 15
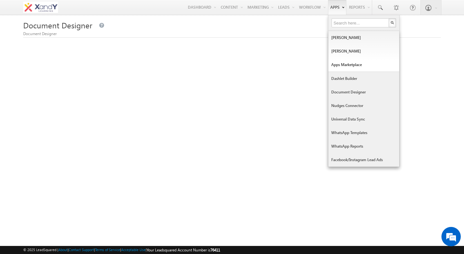
click at [347, 119] on link "Universal Data Sync" at bounding box center [363, 119] width 71 height 14
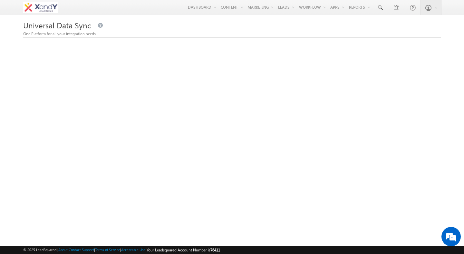
drag, startPoint x: 397, startPoint y: 55, endPoint x: 118, endPoint y: 4, distance: 283.4
click at [0, 0] on div "Menu [PERSON_NAME] swatz [DOMAIN_NAME] ua+3@ gmail .com X&Y learn" at bounding box center [232, 7] width 464 height 15
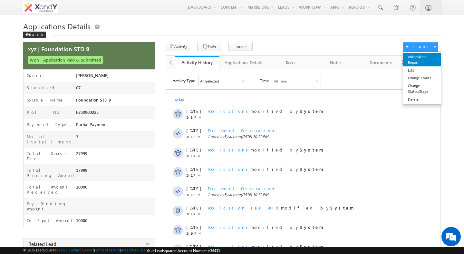
click at [427, 62] on link "Automation Report" at bounding box center [422, 60] width 38 height 14
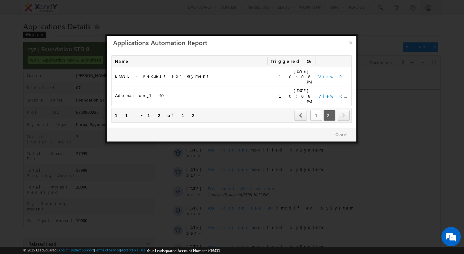
click at [318, 110] on link "1" at bounding box center [316, 115] width 12 height 11
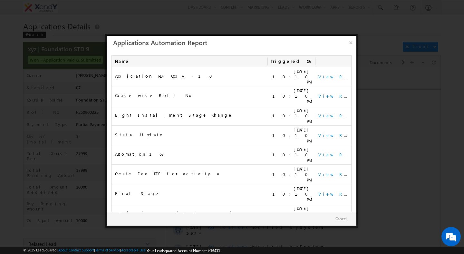
click at [321, 211] on link "View Report" at bounding box center [338, 213] width 40 height 5
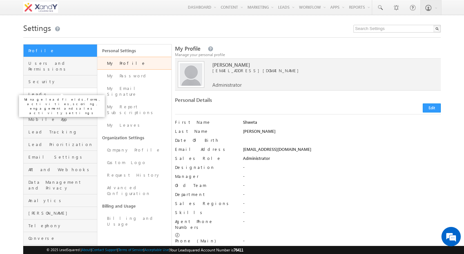
click at [35, 91] on span "Leads" at bounding box center [61, 94] width 67 height 6
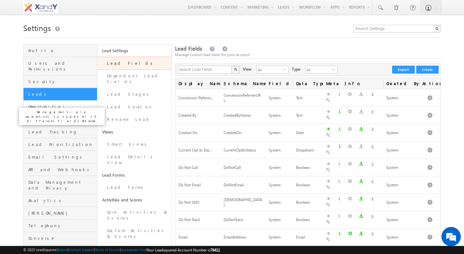
click at [64, 104] on span "Opportunities" at bounding box center [61, 107] width 67 height 6
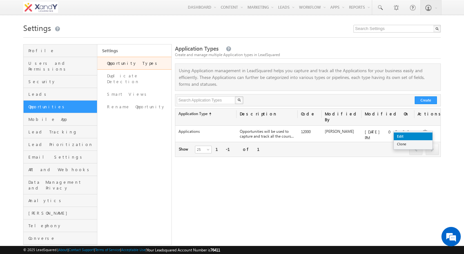
click at [422, 133] on link "Edit" at bounding box center [412, 136] width 39 height 8
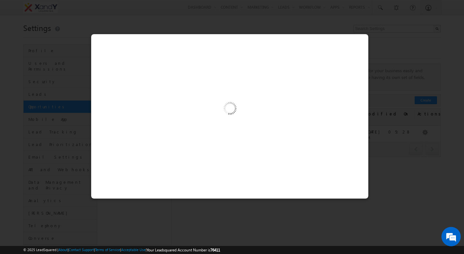
click at [205, 126] on img at bounding box center [229, 109] width 67 height 67
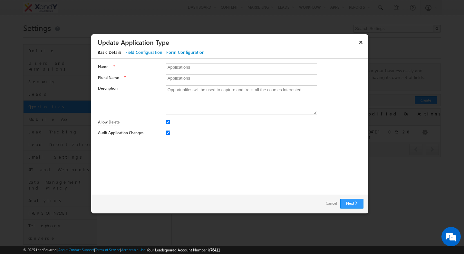
click at [143, 52] on div "Field Configuration" at bounding box center [143, 52] width 37 height 6
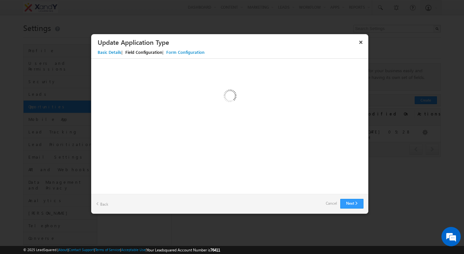
click at [244, 150] on div "Custom Activity Additional Fields Manage Forms Name * Applications Plural Name …" at bounding box center [229, 126] width 277 height 135
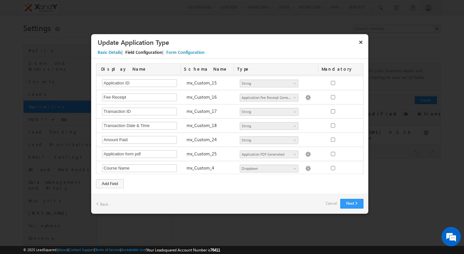
scroll to position [271, 0]
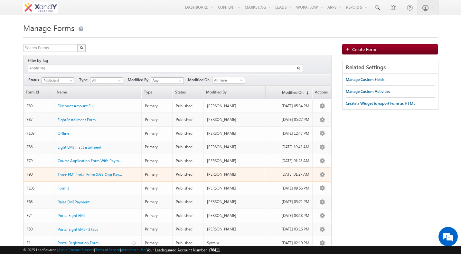
click at [167, 167] on td "Primary" at bounding box center [156, 174] width 31 height 14
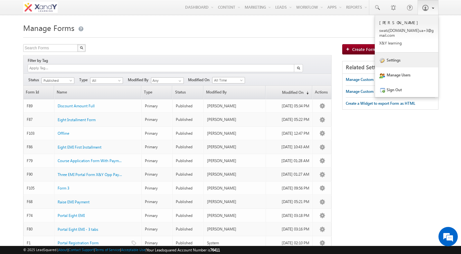
click at [0, 0] on div "Menu [PERSON_NAME] swatz [DOMAIN_NAME] ua+3@ gmail .com X&Y learn" at bounding box center [230, 7] width 461 height 15
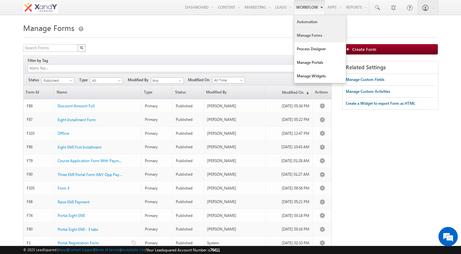
click at [0, 0] on div "Menu [PERSON_NAME] swatz [DOMAIN_NAME] ua+3@ gmail .com X&Y learn" at bounding box center [230, 7] width 461 height 15
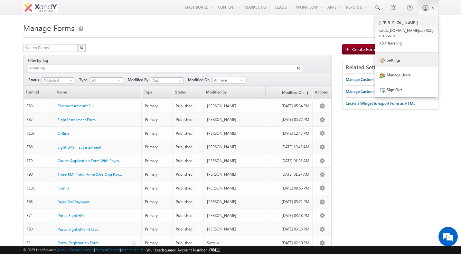
click at [405, 52] on link "Settings" at bounding box center [406, 59] width 63 height 15
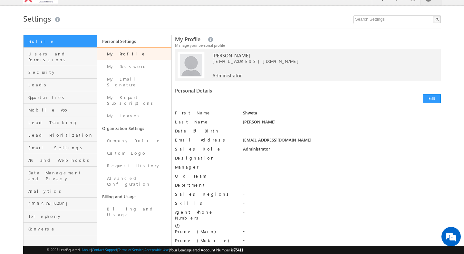
scroll to position [8, 0]
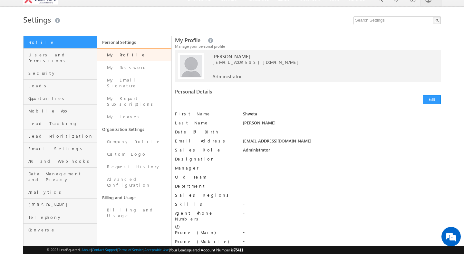
click at [177, 91] on div "Personal Details" at bounding box center [239, 93] width 129 height 9
drag, startPoint x: 177, startPoint y: 91, endPoint x: 196, endPoint y: 91, distance: 19.3
click at [196, 91] on div "Personal Details" at bounding box center [239, 93] width 129 height 9
drag, startPoint x: 196, startPoint y: 91, endPoint x: 191, endPoint y: 91, distance: 5.8
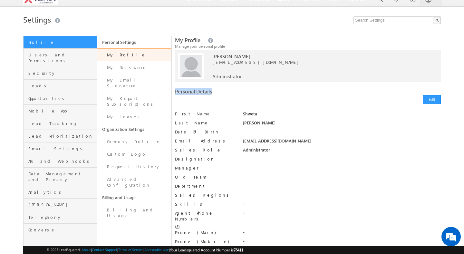
click at [191, 91] on div "Personal Details" at bounding box center [239, 93] width 129 height 9
drag, startPoint x: 191, startPoint y: 91, endPoint x: 197, endPoint y: 91, distance: 6.4
click at [197, 91] on div "Personal Details" at bounding box center [239, 93] width 129 height 9
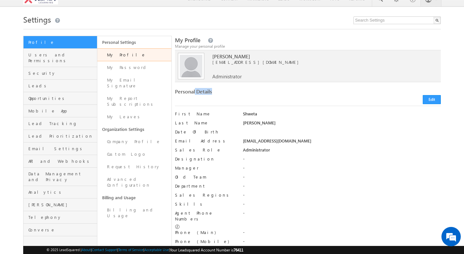
drag, startPoint x: 197, startPoint y: 91, endPoint x: 193, endPoint y: 91, distance: 3.9
click at [193, 91] on div "Personal Details" at bounding box center [239, 93] width 129 height 9
drag, startPoint x: 193, startPoint y: 91, endPoint x: 199, endPoint y: 91, distance: 6.1
click at [198, 91] on div "Personal Details" at bounding box center [239, 93] width 129 height 9
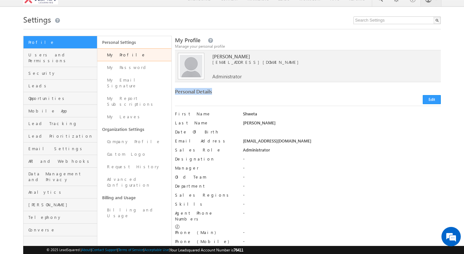
click at [199, 91] on div "Personal Details" at bounding box center [239, 93] width 129 height 9
drag, startPoint x: 199, startPoint y: 91, endPoint x: 193, endPoint y: 91, distance: 5.8
click at [194, 91] on div "Personal Details" at bounding box center [239, 93] width 129 height 9
click at [193, 91] on div "Personal Details" at bounding box center [239, 93] width 129 height 9
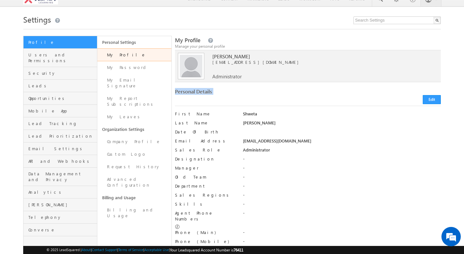
click at [193, 91] on div "Personal Details" at bounding box center [239, 93] width 129 height 9
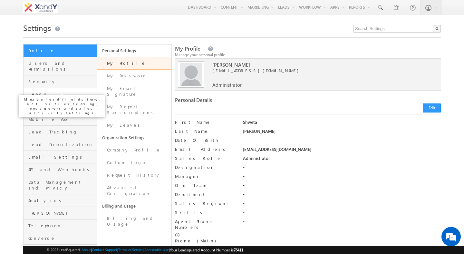
click at [43, 91] on span "Leads" at bounding box center [61, 94] width 67 height 6
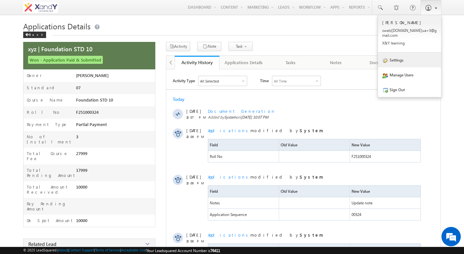
click at [408, 58] on link "Settings" at bounding box center [409, 59] width 63 height 15
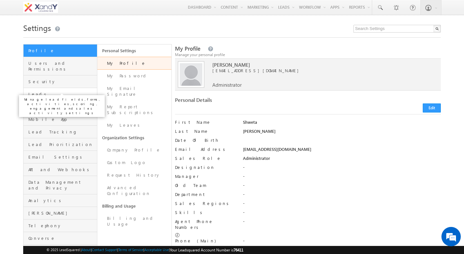
click at [45, 91] on span "Leads" at bounding box center [61, 94] width 67 height 6
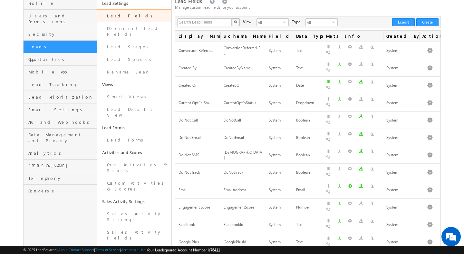
scroll to position [54, 0]
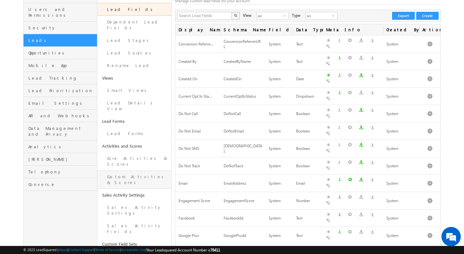
click at [126, 170] on link "Custom Activities & Scores" at bounding box center [134, 179] width 74 height 18
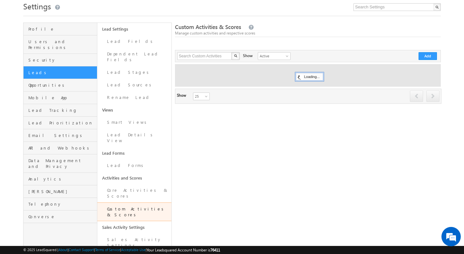
scroll to position [28, 0]
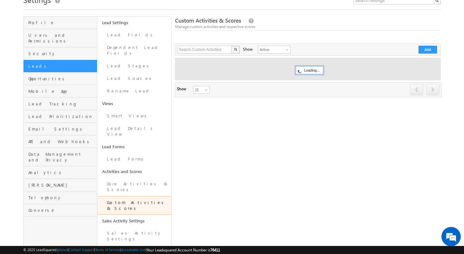
click at [314, 74] on div "Loading..." at bounding box center [309, 70] width 27 height 8
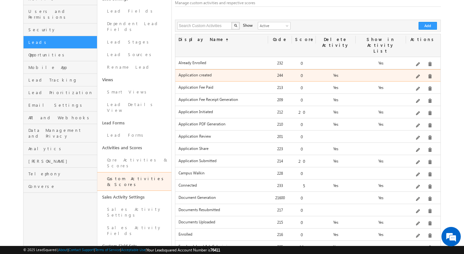
scroll to position [48, 0]
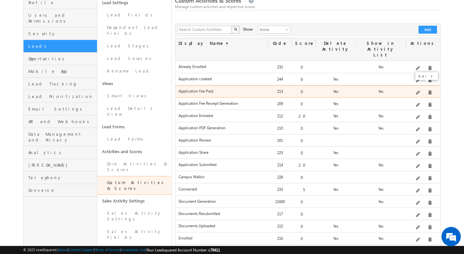
click at [419, 90] on span at bounding box center [418, 92] width 5 height 5
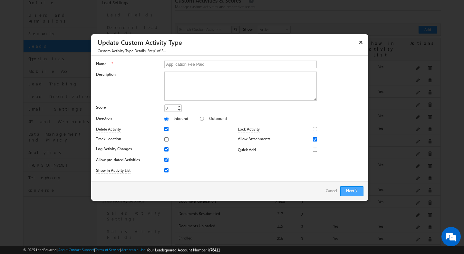
click at [353, 192] on button "Next" at bounding box center [351, 191] width 23 height 10
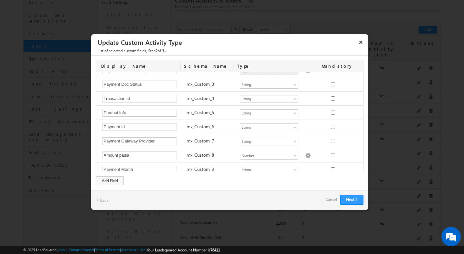
scroll to position [142, 0]
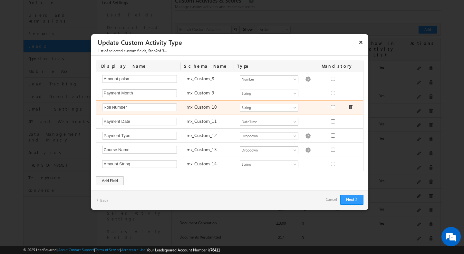
click at [198, 111] on div "mx_Custom_10" at bounding box center [209, 107] width 53 height 9
click at [189, 112] on div "Roll Number Required Field mx_Custom_10 Number String DateTime Dropdown Product…" at bounding box center [230, 107] width 268 height 14
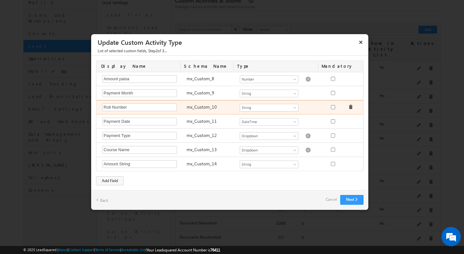
click at [189, 112] on div "Roll Number Required Field mx_Custom_10 Number String DateTime Dropdown Product…" at bounding box center [230, 107] width 268 height 14
click at [187, 109] on label "mx_Custom_10" at bounding box center [201, 107] width 30 height 6
drag, startPoint x: 187, startPoint y: 109, endPoint x: 204, endPoint y: 109, distance: 17.7
click at [204, 109] on div "mx_Custom_10" at bounding box center [209, 107] width 53 height 9
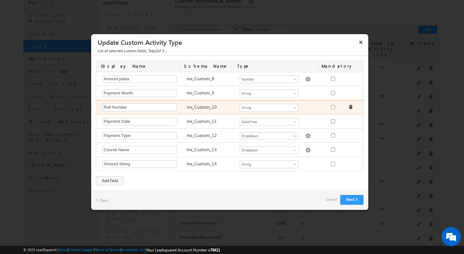
click at [204, 109] on div "mx_Custom_10" at bounding box center [209, 107] width 53 height 9
click at [193, 109] on label "mx_Custom_10" at bounding box center [201, 107] width 30 height 6
drag, startPoint x: 193, startPoint y: 109, endPoint x: 201, endPoint y: 109, distance: 8.4
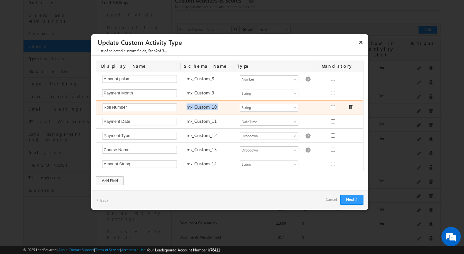
click at [201, 109] on label "mx_Custom_10" at bounding box center [201, 107] width 30 height 6
click at [197, 109] on div "mx_Custom_10" at bounding box center [209, 107] width 53 height 9
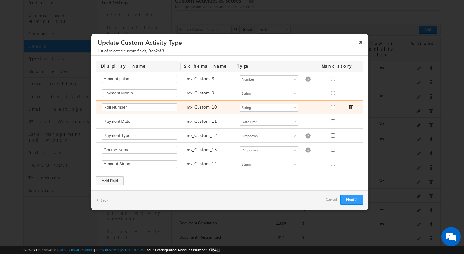
click at [197, 109] on div "mx_Custom_10" at bounding box center [209, 107] width 53 height 9
click at [184, 108] on div "mx_Custom_10" at bounding box center [209, 107] width 53 height 9
drag, startPoint x: 184, startPoint y: 108, endPoint x: 198, endPoint y: 108, distance: 13.9
click at [198, 108] on div "mx_Custom_10" at bounding box center [209, 107] width 53 height 9
click at [198, 108] on label "mx_Custom_10" at bounding box center [201, 107] width 30 height 6
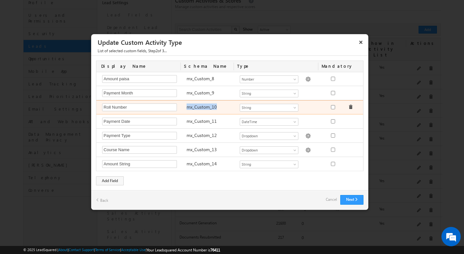
click at [198, 108] on label "mx_Custom_10" at bounding box center [201, 107] width 30 height 6
click at [196, 108] on label "mx_Custom_10" at bounding box center [201, 107] width 30 height 6
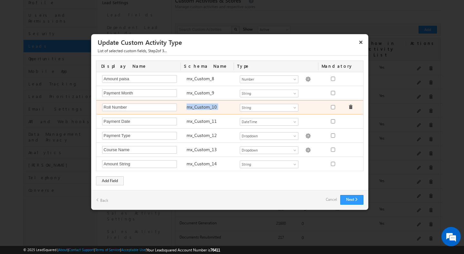
click at [196, 108] on label "mx_Custom_10" at bounding box center [201, 107] width 30 height 6
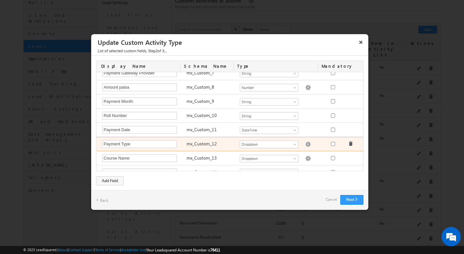
scroll to position [135, 0]
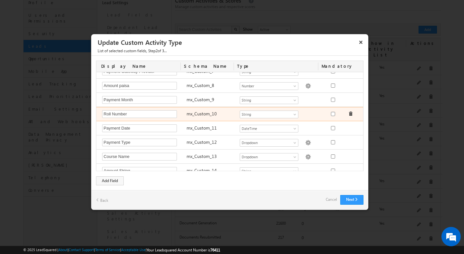
click at [196, 116] on label "mx_Custom_10" at bounding box center [201, 113] width 30 height 6
click at [188, 114] on label "mx_Custom_10" at bounding box center [201, 113] width 30 height 6
drag, startPoint x: 188, startPoint y: 114, endPoint x: 198, endPoint y: 114, distance: 10.0
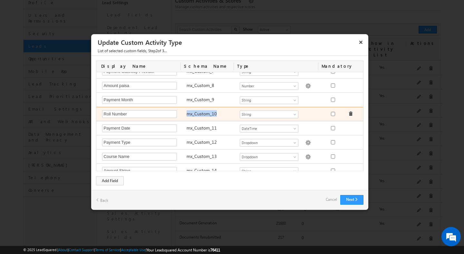
click at [198, 114] on label "mx_Custom_10" at bounding box center [201, 113] width 30 height 6
click at [201, 114] on label "mx_Custom_10" at bounding box center [201, 113] width 30 height 6
click at [190, 115] on label "mx_Custom_10" at bounding box center [201, 113] width 30 height 6
drag, startPoint x: 190, startPoint y: 115, endPoint x: 194, endPoint y: 115, distance: 4.2
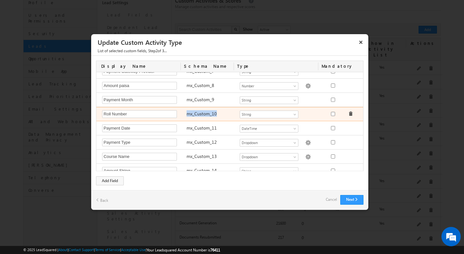
click at [194, 115] on label "mx_Custom_10" at bounding box center [201, 113] width 30 height 6
click at [190, 117] on div "mx_Custom_10" at bounding box center [209, 114] width 53 height 9
drag, startPoint x: 190, startPoint y: 117, endPoint x: 200, endPoint y: 118, distance: 10.4
click at [200, 118] on div "mx_Custom_10" at bounding box center [209, 114] width 53 height 9
click at [197, 116] on label "mx_Custom_10" at bounding box center [201, 113] width 30 height 6
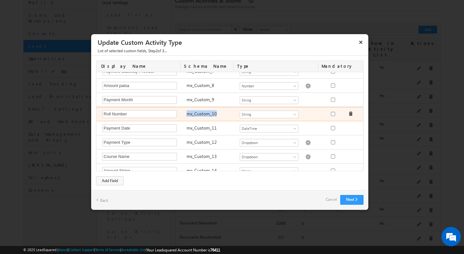
click at [197, 116] on label "mx_Custom_10" at bounding box center [201, 113] width 30 height 6
click at [188, 115] on label "mx_Custom_10" at bounding box center [201, 113] width 30 height 6
drag, startPoint x: 188, startPoint y: 115, endPoint x: 212, endPoint y: 117, distance: 24.2
click at [211, 117] on div "mx_Custom_10" at bounding box center [209, 114] width 53 height 9
click at [212, 117] on div "mx_Custom_10" at bounding box center [209, 114] width 53 height 9
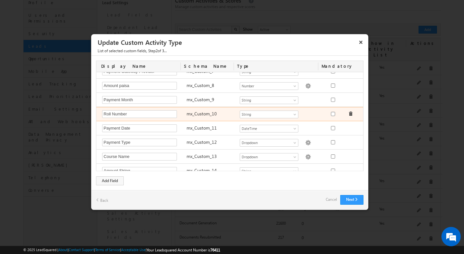
click at [212, 117] on div "mx_Custom_10" at bounding box center [209, 114] width 53 height 9
click at [211, 117] on div "mx_Custom_10" at bounding box center [209, 114] width 53 height 9
click at [208, 117] on div "mx_Custom_10" at bounding box center [209, 114] width 53 height 9
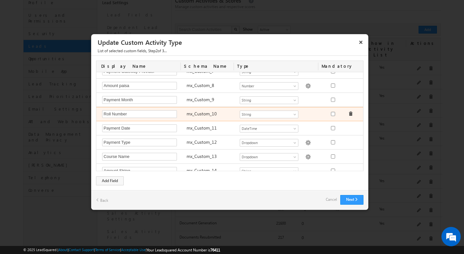
click at [203, 117] on div "mx_Custom_10" at bounding box center [209, 114] width 53 height 9
click at [198, 116] on div "mx_Custom_10" at bounding box center [209, 114] width 53 height 9
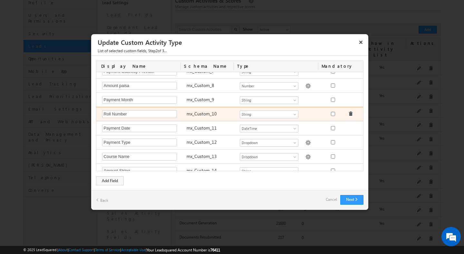
click at [203, 114] on label "mx_Custom_10" at bounding box center [201, 113] width 30 height 6
click at [201, 117] on div "mx_Custom_10" at bounding box center [209, 114] width 53 height 9
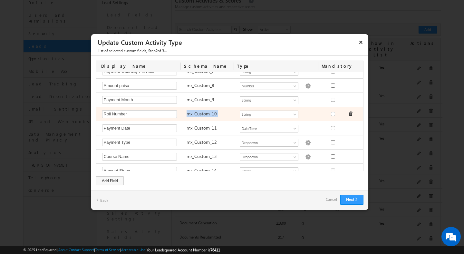
click at [201, 117] on div "mx_Custom_10" at bounding box center [209, 114] width 53 height 9
click at [190, 116] on div "mx_Custom_10" at bounding box center [209, 114] width 53 height 9
drag, startPoint x: 190, startPoint y: 116, endPoint x: 202, endPoint y: 117, distance: 12.9
click at [202, 117] on div "mx_Custom_10" at bounding box center [209, 114] width 53 height 9
click at [200, 116] on label "mx_Custom_10" at bounding box center [201, 113] width 30 height 6
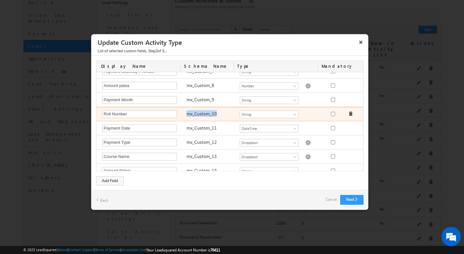
click at [200, 116] on label "mx_Custom_10" at bounding box center [201, 113] width 30 height 6
click at [194, 117] on div "mx_Custom_10" at bounding box center [209, 114] width 53 height 9
click at [183, 116] on div "mx_Custom_10" at bounding box center [209, 114] width 53 height 9
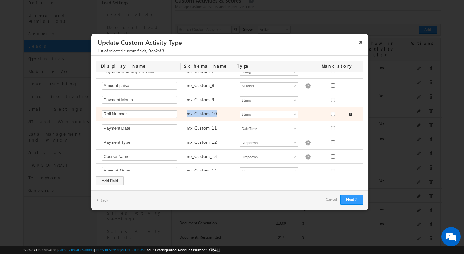
click at [186, 116] on div "mx_Custom_10" at bounding box center [209, 114] width 53 height 9
click at [184, 115] on div "mx_Custom_10" at bounding box center [209, 114] width 53 height 9
drag, startPoint x: 184, startPoint y: 115, endPoint x: 189, endPoint y: 115, distance: 4.8
click at [188, 115] on div "mx_Custom_10" at bounding box center [209, 114] width 53 height 9
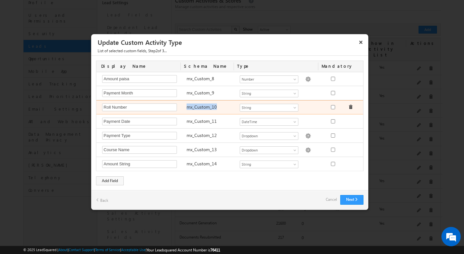
click at [187, 110] on div "mx_Custom_10" at bounding box center [209, 107] width 53 height 9
click at [189, 110] on div "mx_Custom_10" at bounding box center [209, 107] width 53 height 9
click at [188, 110] on div "mx_Custom_10" at bounding box center [209, 107] width 53 height 9
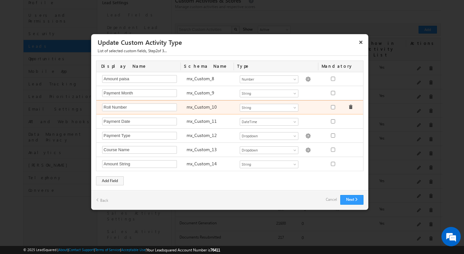
click at [188, 110] on div "mx_Custom_10" at bounding box center [209, 107] width 53 height 9
click at [184, 108] on div "mx_Custom_10" at bounding box center [209, 107] width 53 height 9
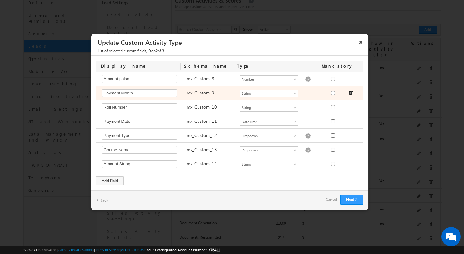
click at [184, 96] on div "mx_Custom_9" at bounding box center [209, 93] width 53 height 9
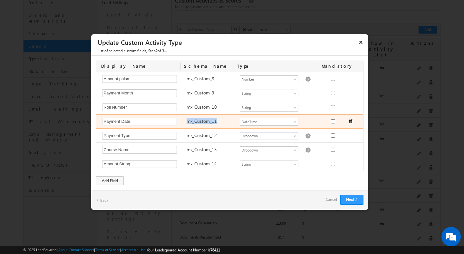
drag, startPoint x: 187, startPoint y: 122, endPoint x: 214, endPoint y: 123, distance: 27.1
click at [215, 123] on label "mx_Custom_11" at bounding box center [201, 121] width 30 height 6
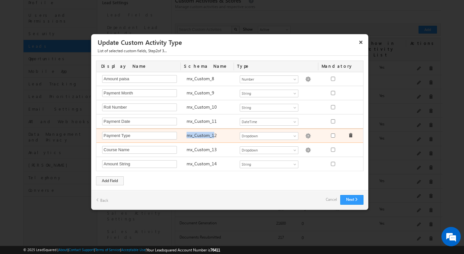
drag, startPoint x: 186, startPoint y: 134, endPoint x: 213, endPoint y: 137, distance: 27.2
click at [214, 137] on label "mx_Custom_12" at bounding box center [201, 135] width 30 height 6
click at [213, 137] on label "mx_Custom_12" at bounding box center [201, 135] width 30 height 6
drag, startPoint x: 213, startPoint y: 137, endPoint x: 185, endPoint y: 135, distance: 28.1
click at [185, 135] on div "mx_Custom_12" at bounding box center [209, 136] width 53 height 9
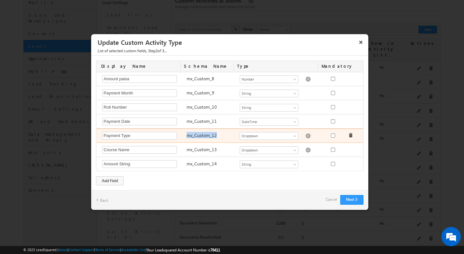
click at [185, 135] on div "mx_Custom_12" at bounding box center [209, 136] width 53 height 9
drag, startPoint x: 185, startPoint y: 135, endPoint x: 208, endPoint y: 136, distance: 22.6
click at [208, 136] on div "mx_Custom_12" at bounding box center [209, 136] width 53 height 9
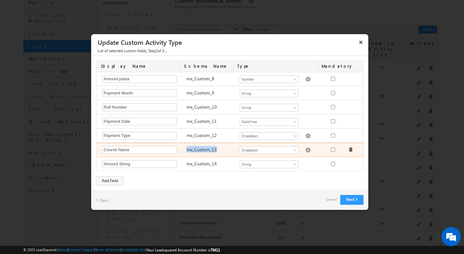
drag, startPoint x: 186, startPoint y: 149, endPoint x: 215, endPoint y: 151, distance: 28.7
click at [215, 151] on label "mx_Custom_13" at bounding box center [201, 149] width 30 height 6
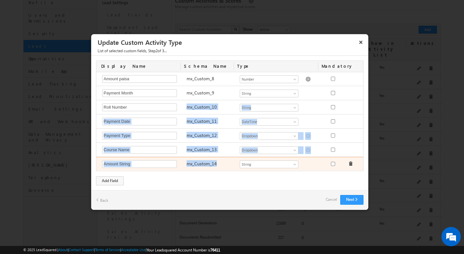
drag, startPoint x: 186, startPoint y: 105, endPoint x: 214, endPoint y: 162, distance: 63.8
click at [215, 162] on div "Notes Required Field ActivityEvent_Note Number String DateTime Dropdown Product…" at bounding box center [229, 121] width 267 height 99
click at [214, 162] on label "mx_Custom_14" at bounding box center [201, 163] width 30 height 6
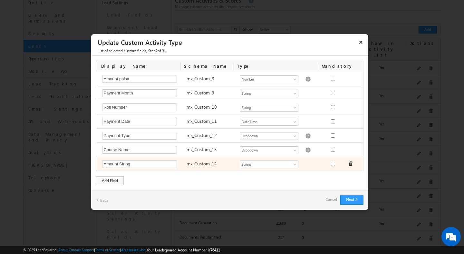
click at [214, 162] on label "mx_Custom_14" at bounding box center [201, 163] width 30 height 6
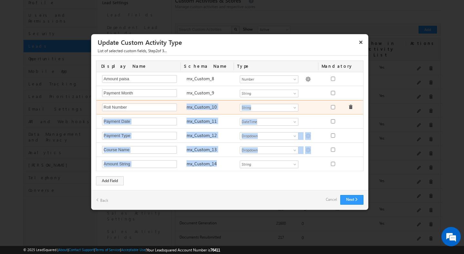
drag, startPoint x: 214, startPoint y: 162, endPoint x: 184, endPoint y: 107, distance: 63.3
click at [184, 107] on div "Notes Required Field ActivityEvent_Note Number String DateTime Dropdown Product…" at bounding box center [229, 121] width 267 height 99
click at [184, 107] on div "mx_Custom_10" at bounding box center [209, 107] width 53 height 9
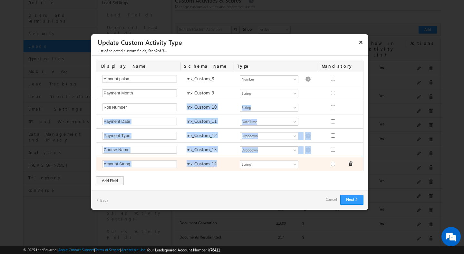
drag, startPoint x: 184, startPoint y: 107, endPoint x: 212, endPoint y: 164, distance: 63.5
click at [212, 164] on div "Notes Required Field ActivityEvent_Note Number String DateTime Dropdown Product…" at bounding box center [229, 121] width 267 height 99
click at [212, 164] on label "mx_Custom_14" at bounding box center [201, 163] width 30 height 6
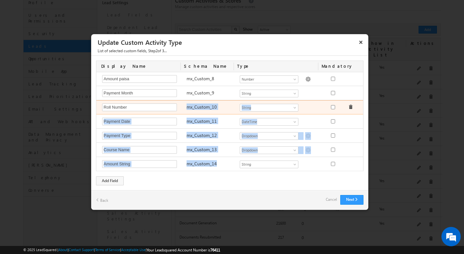
drag, startPoint x: 212, startPoint y: 164, endPoint x: 184, endPoint y: 105, distance: 64.8
click at [184, 105] on div "Notes Required Field ActivityEvent_Note Number String DateTime Dropdown Product…" at bounding box center [229, 121] width 267 height 99
click at [184, 105] on div "mx_Custom_10" at bounding box center [209, 107] width 53 height 9
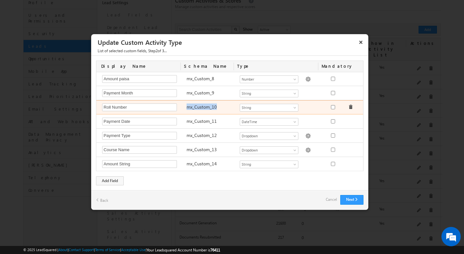
click at [184, 105] on div "mx_Custom_10" at bounding box center [209, 107] width 53 height 9
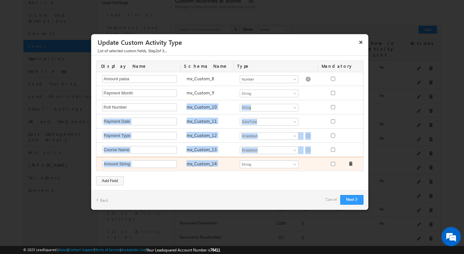
drag, startPoint x: 184, startPoint y: 105, endPoint x: 216, endPoint y: 160, distance: 63.0
click at [216, 160] on div "Notes Required Field ActivityEvent_Note Number String DateTime Dropdown Product…" at bounding box center [229, 121] width 267 height 99
click at [215, 160] on div "mx_Custom_14" at bounding box center [209, 164] width 53 height 9
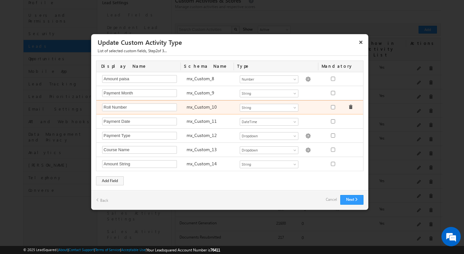
click at [187, 107] on label "mx_Custom_10" at bounding box center [201, 107] width 30 height 6
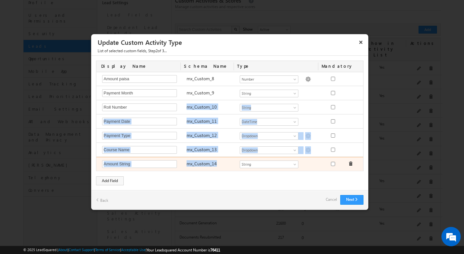
drag, startPoint x: 187, startPoint y: 107, endPoint x: 213, endPoint y: 165, distance: 64.3
click at [214, 165] on div "Notes Required Field ActivityEvent_Note Number String DateTime Dropdown Product…" at bounding box center [229, 121] width 267 height 99
click at [213, 165] on label "mx_Custom_14" at bounding box center [201, 163] width 30 height 6
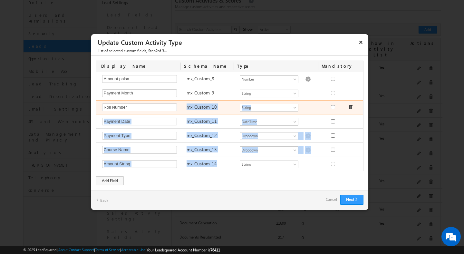
drag, startPoint x: 213, startPoint y: 165, endPoint x: 186, endPoint y: 105, distance: 66.3
click at [186, 105] on div "Notes Required Field ActivityEvent_Note Number String DateTime Dropdown Product…" at bounding box center [229, 121] width 267 height 99
click at [186, 105] on label "mx_Custom_10" at bounding box center [201, 107] width 30 height 6
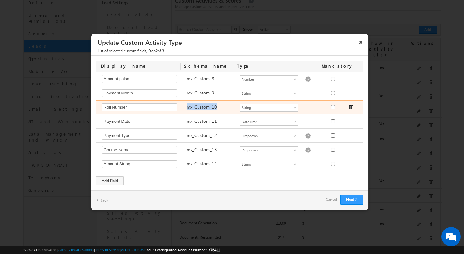
click at [186, 105] on label "mx_Custom_10" at bounding box center [201, 107] width 30 height 6
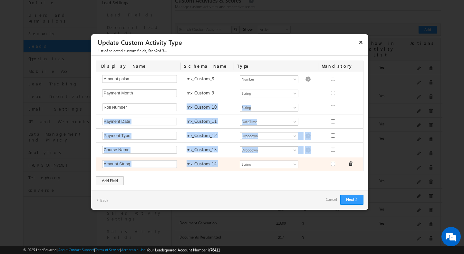
drag, startPoint x: 186, startPoint y: 105, endPoint x: 214, endPoint y: 164, distance: 64.7
click at [214, 164] on div "Notes Required Field ActivityEvent_Note Number String DateTime Dropdown Product…" at bounding box center [229, 121] width 267 height 99
click at [214, 164] on label "mx_Custom_14" at bounding box center [201, 163] width 30 height 6
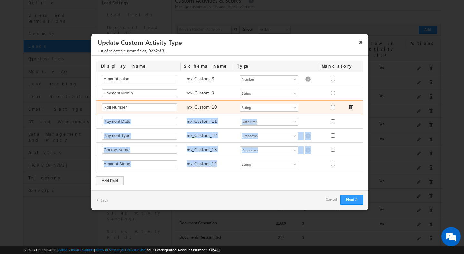
drag, startPoint x: 214, startPoint y: 164, endPoint x: 180, endPoint y: 100, distance: 72.0
click at [180, 100] on div "Notes Required Field ActivityEvent_Note Number String DateTime Dropdown Product…" at bounding box center [229, 121] width 267 height 99
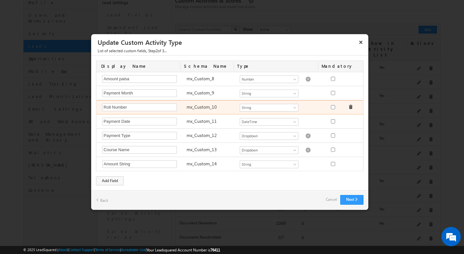
click at [181, 103] on div "Roll Number Required Field" at bounding box center [141, 107] width 84 height 9
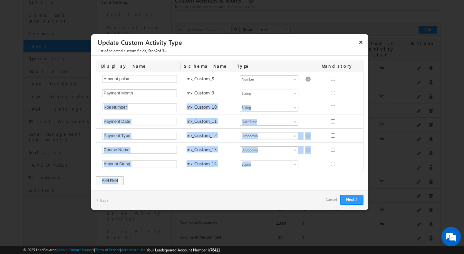
drag, startPoint x: 181, startPoint y: 103, endPoint x: 209, endPoint y: 173, distance: 75.4
click at [210, 172] on div "Display Name Schema Name Type Mandatory Notes Required Field ActivityEvent_Note…" at bounding box center [229, 123] width 277 height 134
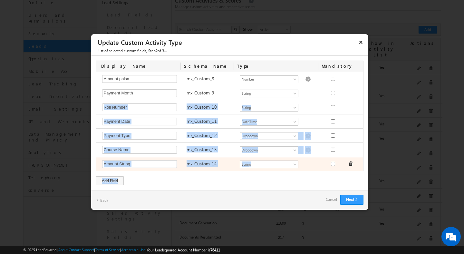
click at [208, 168] on div "Amount String Required Field mx_Custom_14 Number String DateTime Dropdown Produ…" at bounding box center [230, 164] width 268 height 14
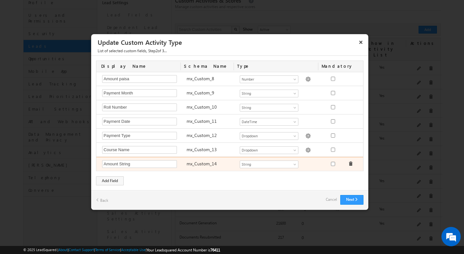
click at [208, 168] on div "Amount String Required Field mx_Custom_14 Number String DateTime Dropdown Produ…" at bounding box center [230, 164] width 268 height 14
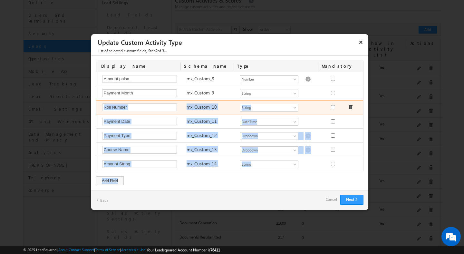
drag, startPoint x: 208, startPoint y: 168, endPoint x: 182, endPoint y: 106, distance: 68.0
click at [182, 106] on div "Notes Required Field ActivityEvent_Note Number String DateTime Dropdown Product…" at bounding box center [229, 121] width 267 height 99
click at [182, 106] on div "Roll Number Required Field" at bounding box center [141, 107] width 84 height 9
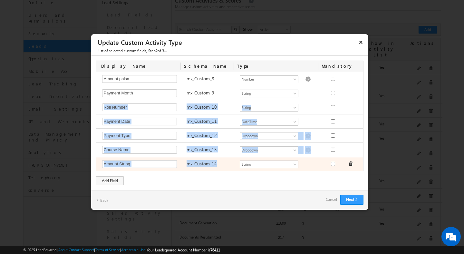
drag, startPoint x: 182, startPoint y: 106, endPoint x: 210, endPoint y: 165, distance: 65.4
click at [210, 164] on div "Notes Required Field ActivityEvent_Note Number String DateTime Dropdown Product…" at bounding box center [229, 121] width 267 height 99
click at [210, 165] on label "mx_Custom_14" at bounding box center [201, 163] width 30 height 6
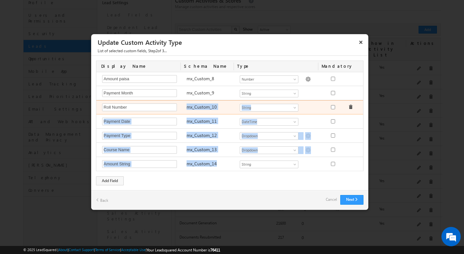
drag, startPoint x: 210, startPoint y: 165, endPoint x: 188, endPoint y: 103, distance: 65.4
click at [188, 103] on div "Notes Required Field ActivityEvent_Note Number String DateTime Dropdown Product…" at bounding box center [229, 121] width 267 height 99
click at [188, 104] on label "mx_Custom_10" at bounding box center [201, 107] width 30 height 6
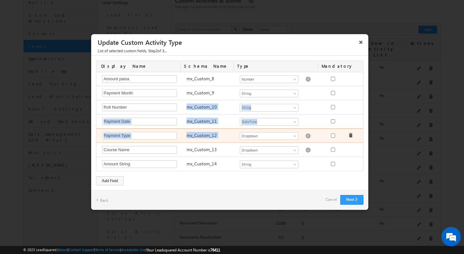
drag, startPoint x: 188, startPoint y: 103, endPoint x: 194, endPoint y: 140, distance: 36.9
click at [194, 140] on div "Notes Required Field ActivityEvent_Note Number String DateTime Dropdown Product…" at bounding box center [229, 121] width 267 height 99
click at [194, 140] on div "mx_Custom_12" at bounding box center [209, 136] width 53 height 9
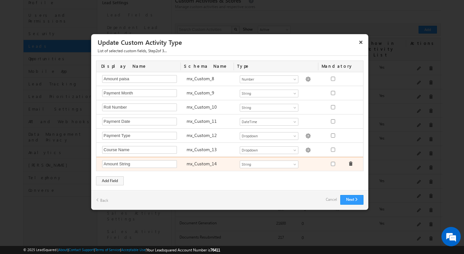
click at [212, 161] on label "mx_Custom_14" at bounding box center [201, 163] width 30 height 6
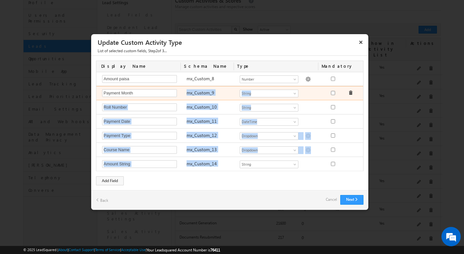
drag, startPoint x: 212, startPoint y: 161, endPoint x: 205, endPoint y: 89, distance: 71.8
click at [205, 89] on div "Notes Required Field ActivityEvent_Note Number String DateTime Dropdown Product…" at bounding box center [229, 121] width 267 height 99
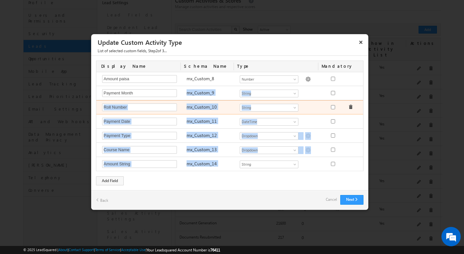
click at [204, 108] on label "mx_Custom_10" at bounding box center [201, 107] width 30 height 6
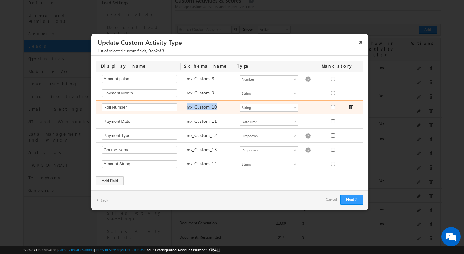
click at [204, 108] on label "mx_Custom_10" at bounding box center [201, 107] width 30 height 6
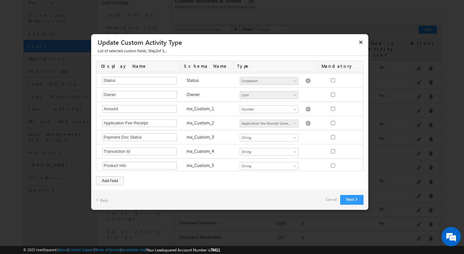
scroll to position [0, 0]
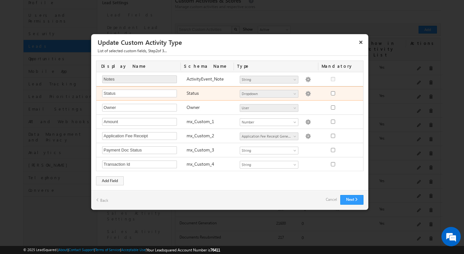
click at [305, 94] on img at bounding box center [308, 94] width 6 height 6
type textarea "Success Failure"
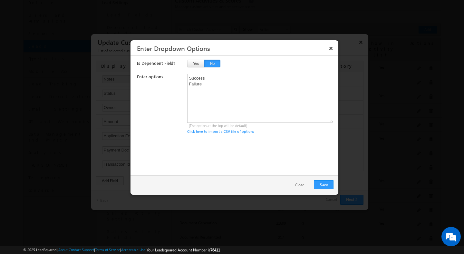
click at [298, 184] on button "Close" at bounding box center [299, 184] width 22 height 9
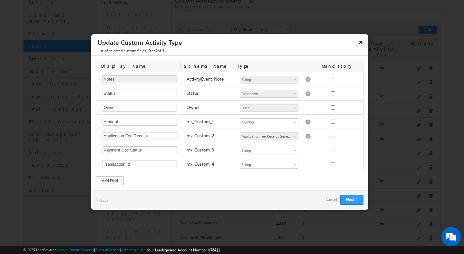
click at [361, 41] on button "×" at bounding box center [360, 41] width 10 height 11
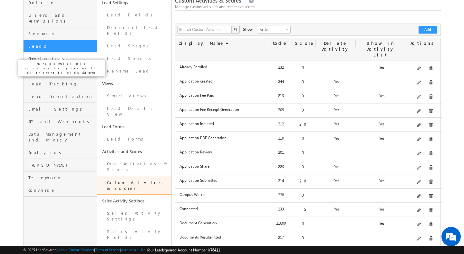
click at [56, 56] on span "Opportunities" at bounding box center [61, 59] width 67 height 6
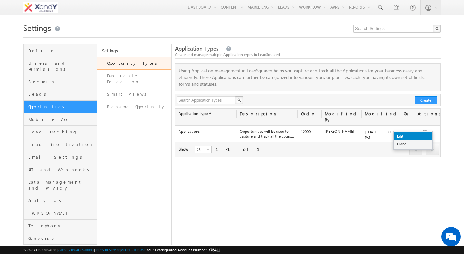
click at [420, 134] on link "Edit" at bounding box center [412, 136] width 39 height 8
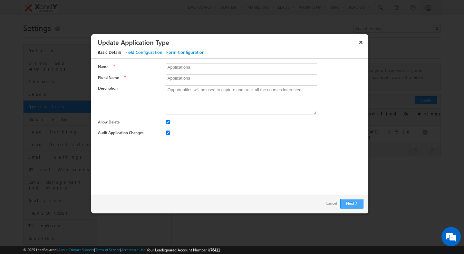
click at [358, 203] on button "Next" at bounding box center [351, 204] width 23 height 10
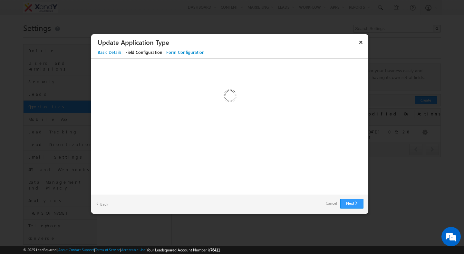
click at [268, 160] on div "Custom Activity Additional Fields Manage Forms Name * Applications Plural Name …" at bounding box center [229, 126] width 277 height 135
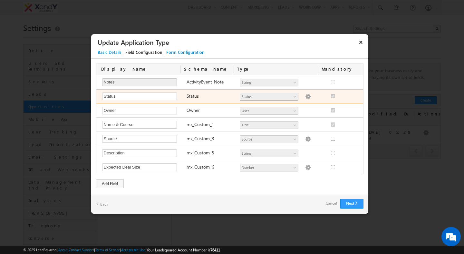
click at [305, 99] on img at bounding box center [308, 97] width 6 height 6
select select "Open"
select select "Interested"
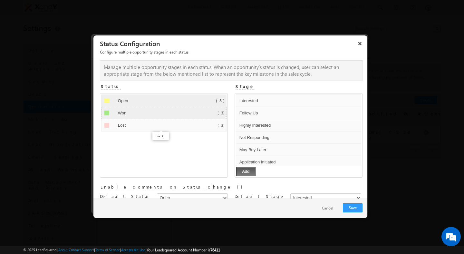
click at [163, 117] on div "Won Default Error processing!" at bounding box center [154, 113] width 77 height 10
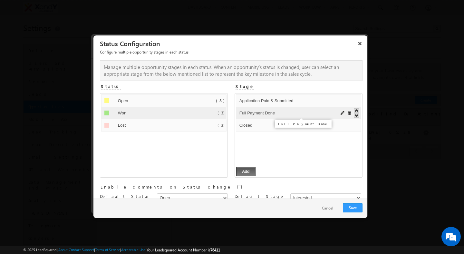
click at [253, 112] on input "Full Payment Done" at bounding box center [288, 113] width 101 height 8
click at [327, 205] on button "Cancel" at bounding box center [327, 207] width 24 height 9
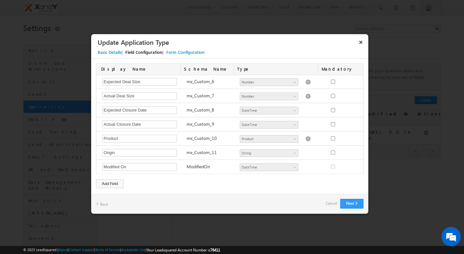
scroll to position [283, 0]
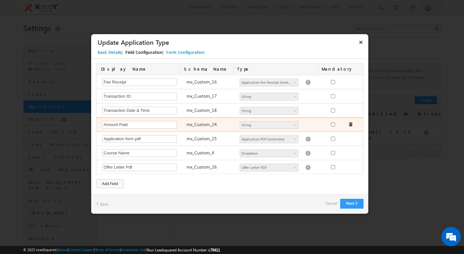
click at [200, 129] on div "mx_Custom_24" at bounding box center [209, 125] width 53 height 9
copy div "mx_Custom_24 Number String DateTime Dropdown User 10th Details 12th Details App…"
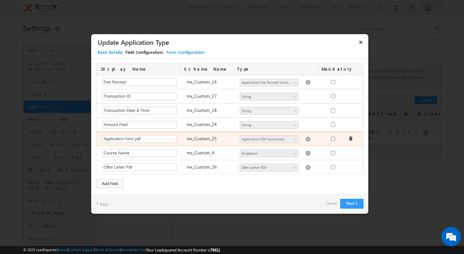
scroll to position [1190, 0]
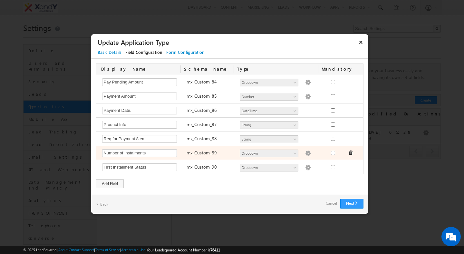
click at [211, 146] on div "Number of Instalments Required Field mx_Custom_89 Number String DateTime Dropdo…" at bounding box center [230, 153] width 268 height 14
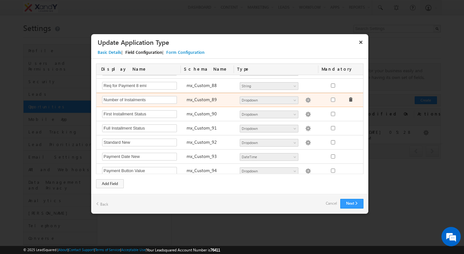
scroll to position [1261, 0]
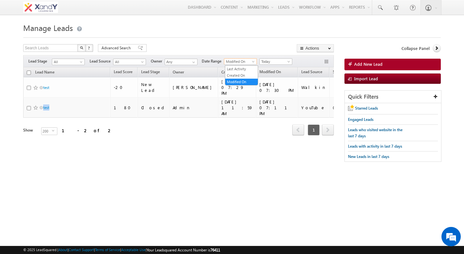
click at [244, 63] on span "Modified On" at bounding box center [239, 62] width 31 height 6
click at [241, 75] on link "Created On" at bounding box center [241, 75] width 33 height 6
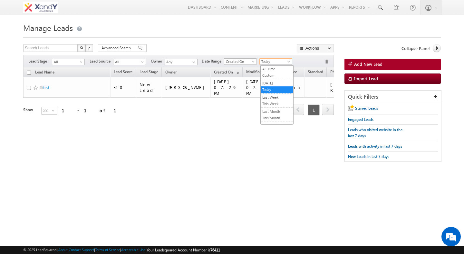
click at [276, 63] on span "Today" at bounding box center [274, 62] width 31 height 6
click at [271, 81] on link "[DATE]" at bounding box center [276, 83] width 33 height 6
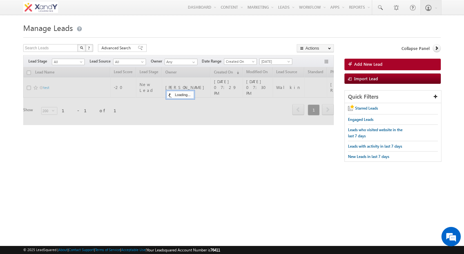
click at [256, 32] on h1 "Manage Leads" at bounding box center [231, 27] width 417 height 13
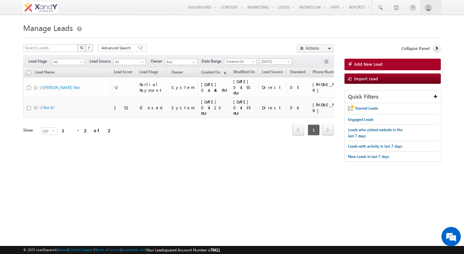
click at [279, 60] on span "[DATE]" at bounding box center [274, 62] width 31 height 6
click at [275, 68] on link "All Time" at bounding box center [276, 69] width 33 height 6
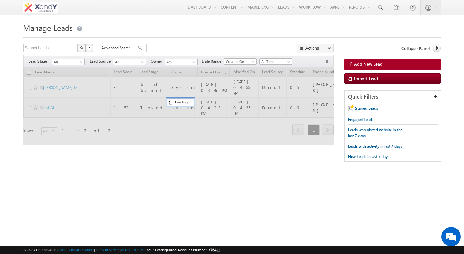
click at [256, 42] on form "Manage Leads Search Leads X ? 2 results found Advanced Search Advanced Search" at bounding box center [231, 94] width 417 height 147
click at [45, 49] on input "Search Leads" at bounding box center [50, 48] width 55 height 8
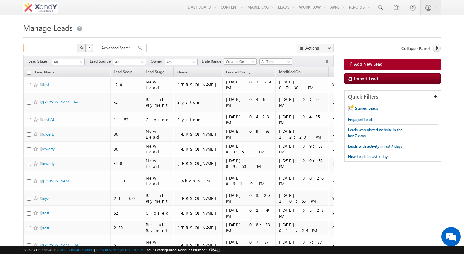
click at [54, 49] on input "text" at bounding box center [50, 48] width 55 height 8
type input "9625054114"
click at [77, 44] on button "button" at bounding box center [81, 48] width 8 height 8
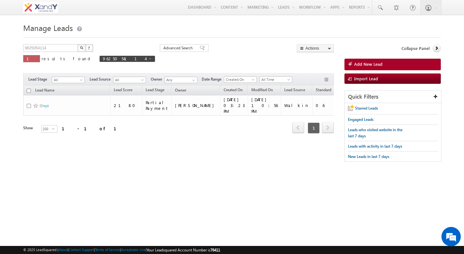
click at [174, 57] on div "9625054114 X ? 1 results found 9625054114 Advanced Search Advanced Search Advan…" at bounding box center [178, 57] width 310 height 27
drag, startPoint x: 45, startPoint y: 103, endPoint x: 47, endPoint y: 0, distance: 103.0
click at [0, 0] on body "Menu Shweta Singh swatz zz.aq ua+3@ gmail .com" at bounding box center [232, 91] width 464 height 182
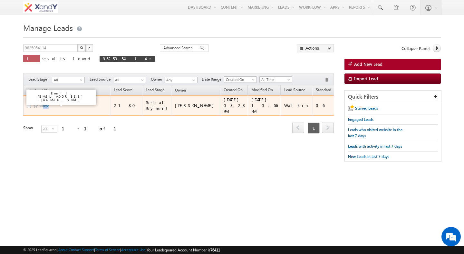
click at [45, 103] on link "xyz" at bounding box center [45, 105] width 5 height 5
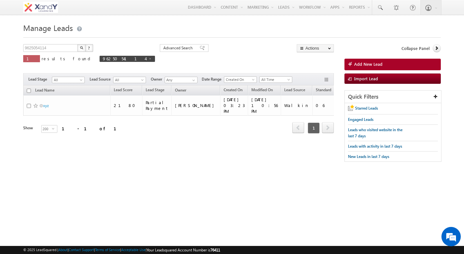
click at [81, 146] on div "9625054114 X ? 1 results found 9625054114 Advanced Search Advanced Search Advan…" at bounding box center [231, 106] width 417 height 124
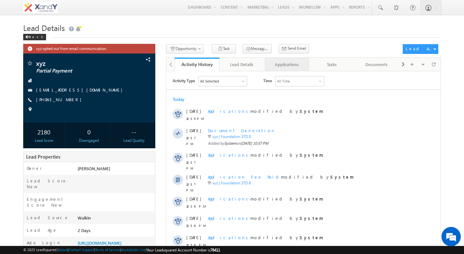
click at [282, 68] on div "Applications" at bounding box center [286, 65] width 34 height 8
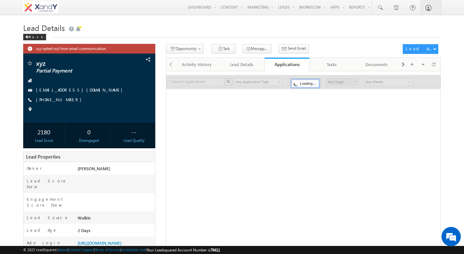
click at [264, 131] on div "Search Applications X 0 results found Any Application Type Applications Any App…" at bounding box center [303, 201] width 275 height 261
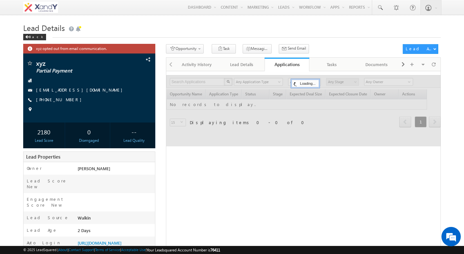
click at [232, 154] on div "Search Applications X 0 results found Any Application Type Applications Any App…" at bounding box center [303, 201] width 275 height 261
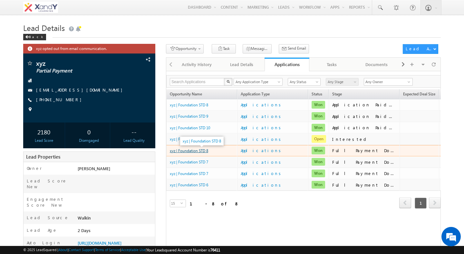
click at [187, 151] on link "xyz | Foundation STD 8" at bounding box center [189, 150] width 38 height 5
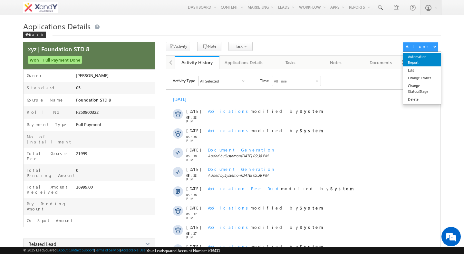
click at [418, 60] on link "Automation Report" at bounding box center [422, 60] width 38 height 14
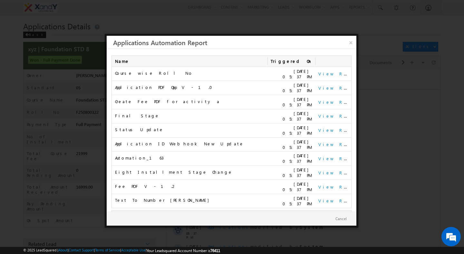
click at [329, 212] on link "2" at bounding box center [329, 217] width 12 height 11
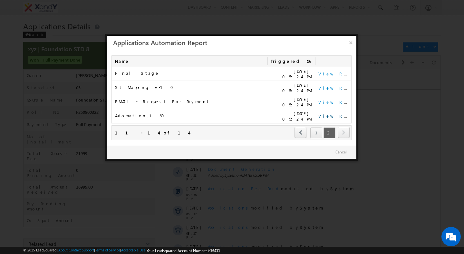
click at [331, 113] on link "View Report" at bounding box center [338, 115] width 40 height 5
click at [324, 99] on link "View Report" at bounding box center [338, 101] width 40 height 5
click at [315, 131] on link "1" at bounding box center [316, 132] width 12 height 11
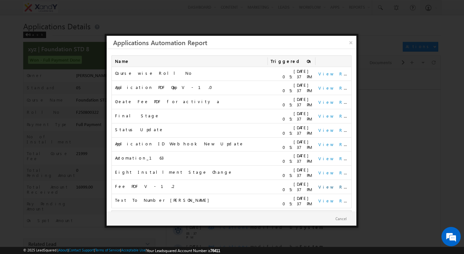
click at [322, 184] on link "View Report" at bounding box center [338, 186] width 40 height 5
click at [352, 44] on link "×" at bounding box center [350, 41] width 11 height 11
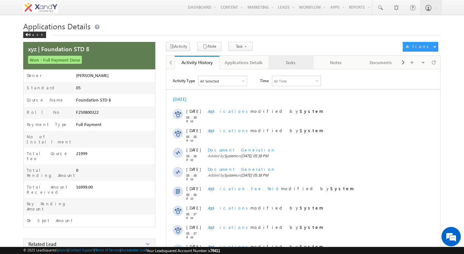
click at [297, 65] on div "Tasks" at bounding box center [290, 63] width 34 height 8
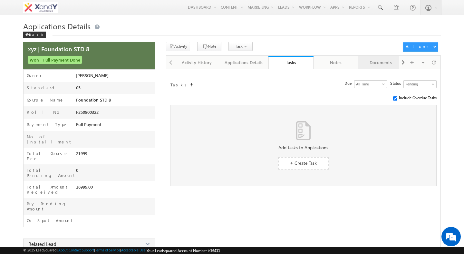
click at [369, 65] on div "Documents" at bounding box center [380, 63] width 34 height 8
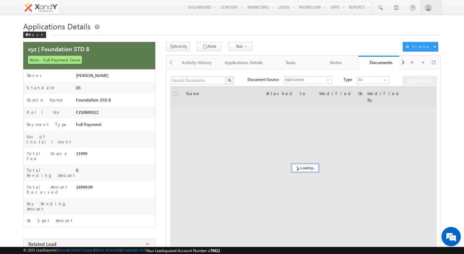
click at [289, 127] on div at bounding box center [303, 166] width 266 height 161
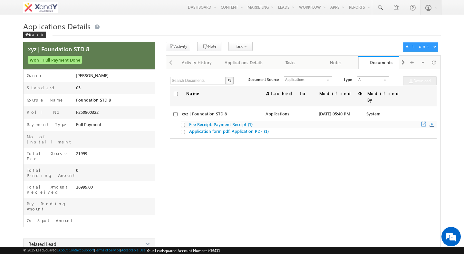
click at [232, 121] on link "Fee Receipt: Payment Receipt (1)" at bounding box center [220, 123] width 63 height 5
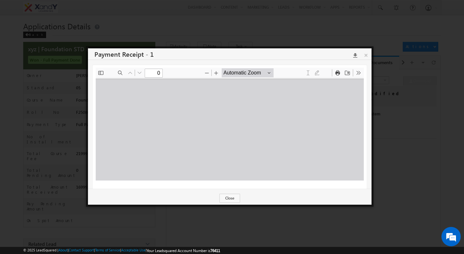
click at [219, 132] on div at bounding box center [230, 129] width 268 height 102
type input "1"
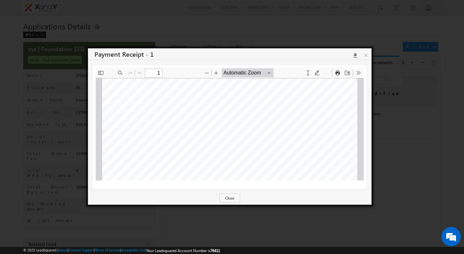
scroll to position [99, 0]
click at [367, 55] on link "×" at bounding box center [365, 53] width 11 height 11
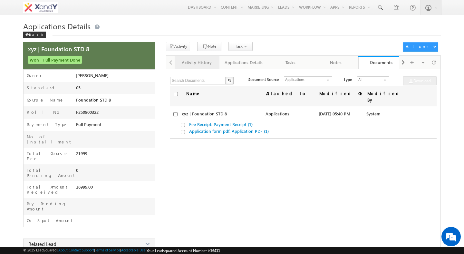
click at [200, 62] on div "Activity History" at bounding box center [197, 63] width 34 height 8
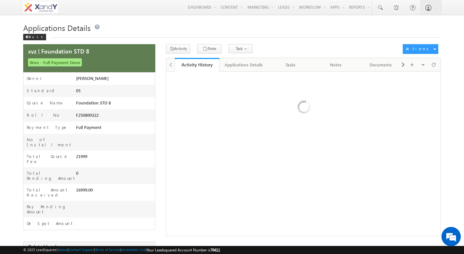
click at [255, 88] on div at bounding box center [303, 109] width 274 height 68
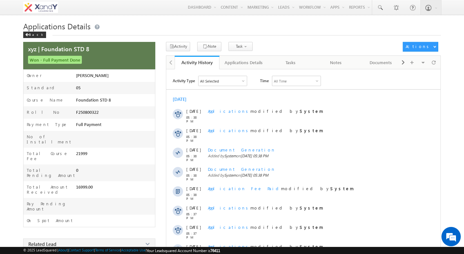
click at [246, 81] on div "All Selected" at bounding box center [222, 81] width 48 height 10
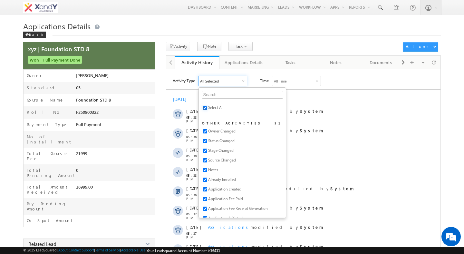
click at [206, 108] on input "checkbox" at bounding box center [205, 108] width 4 height 4
checkbox input "false"
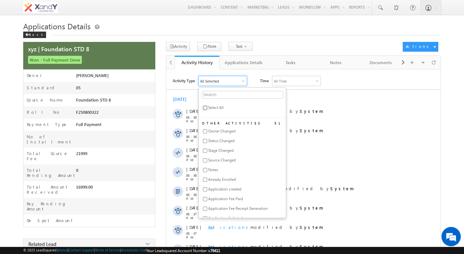
checkbox input "false"
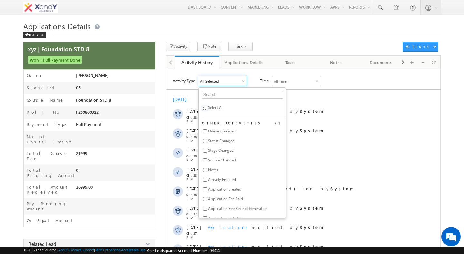
checkbox input "false"
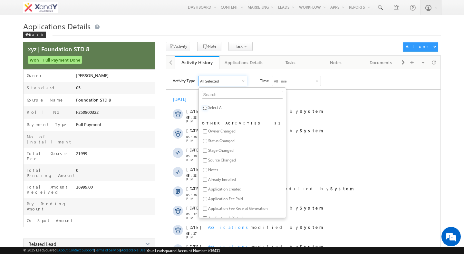
checkbox input "false"
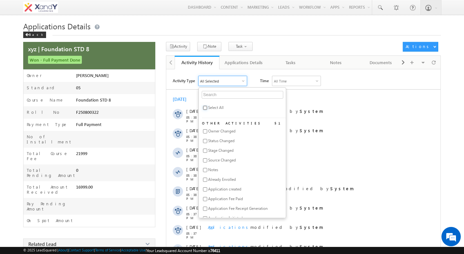
checkbox input "false"
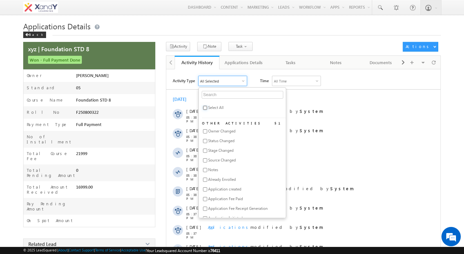
checkbox input "false"
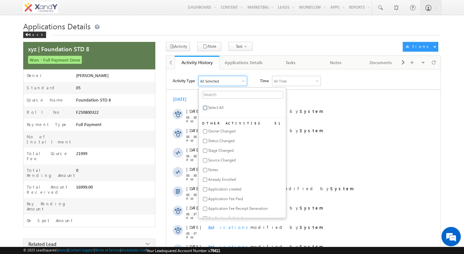
checkbox input "false"
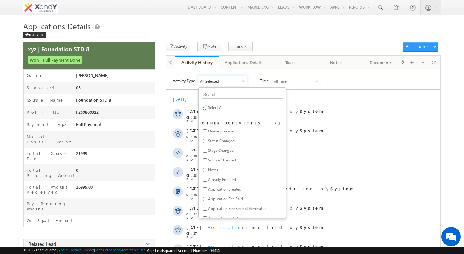
checkbox input "false"
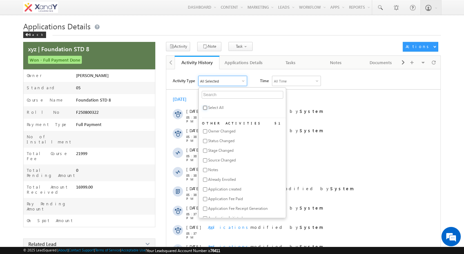
checkbox input "false"
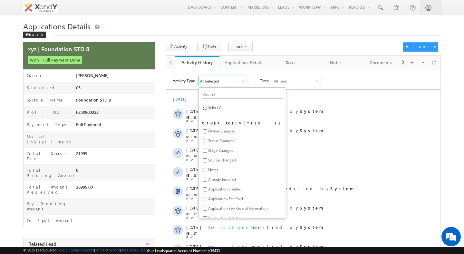
checkbox input "false"
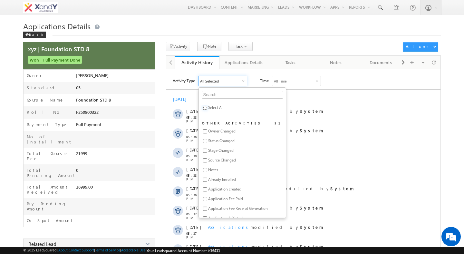
checkbox input "false"
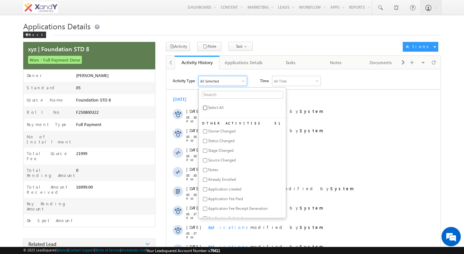
checkbox input "false"
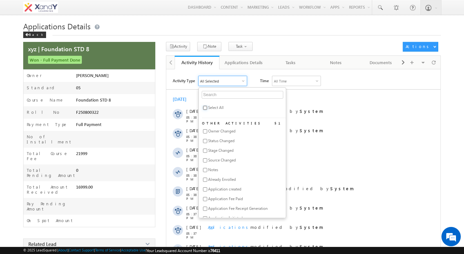
checkbox input "false"
click at [211, 97] on input "text" at bounding box center [242, 95] width 81 height 8
type input "pay"
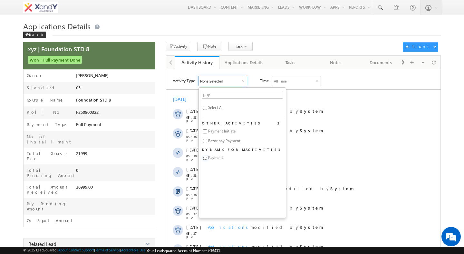
click at [206, 160] on input "checkbox" at bounding box center [205, 157] width 4 height 4
checkbox input "true"
click at [217, 94] on input "pay" at bounding box center [242, 95] width 81 height 8
type input "a"
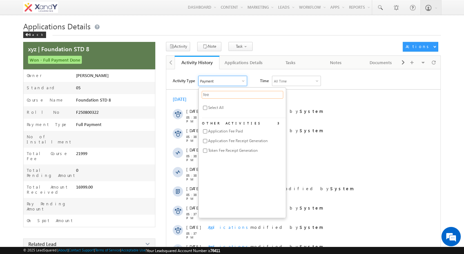
type input "fee"
click at [205, 133] on input "checkbox" at bounding box center [205, 131] width 4 height 4
checkbox input "true"
click at [337, 89] on div "Activity Type 2 Selected fee Select All Other Activities 3 Application Fee Paid…" at bounding box center [303, 196] width 274 height 240
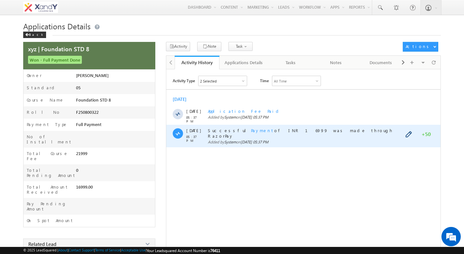
click at [251, 129] on span "Payment" at bounding box center [262, 129] width 23 height 5
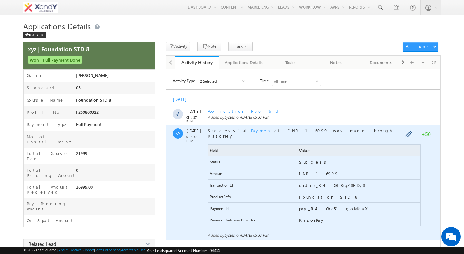
click at [231, 192] on span "Product Info" at bounding box center [252, 196] width 89 height 11
drag, startPoint x: 231, startPoint y: 192, endPoint x: 213, endPoint y: 191, distance: 18.4
click at [213, 191] on span "Product Info" at bounding box center [252, 196] width 89 height 11
click at [213, 194] on span "Product Info" at bounding box center [220, 196] width 21 height 5
drag, startPoint x: 213, startPoint y: 191, endPoint x: 312, endPoint y: 192, distance: 99.2
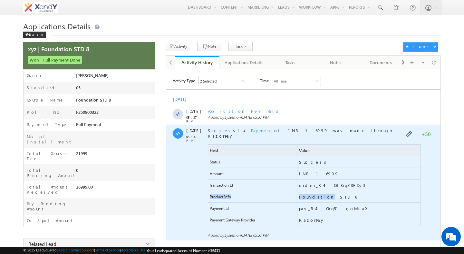
click at [312, 192] on div "Product Info Foundation STD 8" at bounding box center [314, 197] width 213 height 12
click at [312, 194] on span "Foundation STD 8" at bounding box center [329, 196] width 60 height 5
drag, startPoint x: 312, startPoint y: 192, endPoint x: 324, endPoint y: 194, distance: 12.7
click at [324, 194] on span "Foundation STD 8" at bounding box center [329, 196] width 60 height 5
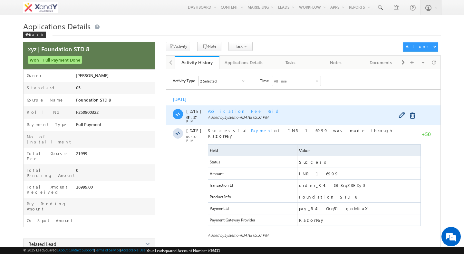
click at [216, 113] on span "Application Fee Paid" at bounding box center [244, 110] width 73 height 5
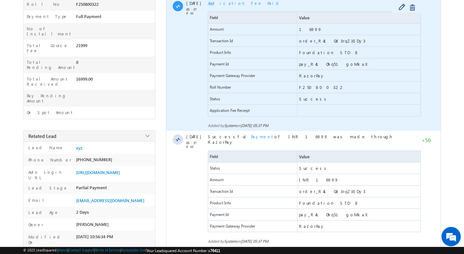
scroll to position [116, 0]
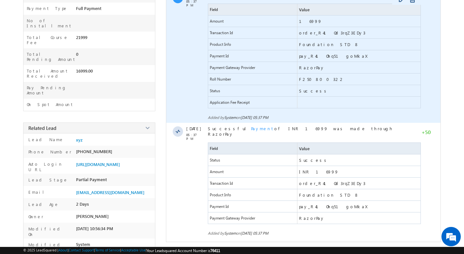
click at [212, 19] on span "Amount" at bounding box center [217, 21] width 14 height 5
drag, startPoint x: 212, startPoint y: 19, endPoint x: 322, endPoint y: 19, distance: 109.4
click at [322, 19] on div "Amount 16999" at bounding box center [314, 21] width 213 height 12
click at [305, 20] on span "16999" at bounding box center [310, 20] width 23 height 5
drag, startPoint x: 305, startPoint y: 20, endPoint x: 218, endPoint y: 20, distance: 87.2
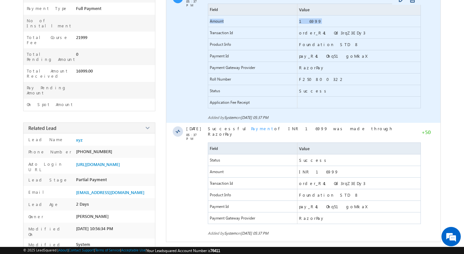
click at [218, 20] on div "Amount 16999" at bounding box center [314, 21] width 213 height 12
click at [218, 20] on span "Amount" at bounding box center [217, 21] width 14 height 5
drag, startPoint x: 218, startPoint y: 20, endPoint x: 303, endPoint y: 19, distance: 85.0
click at [303, 19] on div "Amount 16999" at bounding box center [314, 21] width 213 height 12
click at [303, 19] on span "16999" at bounding box center [310, 20] width 23 height 5
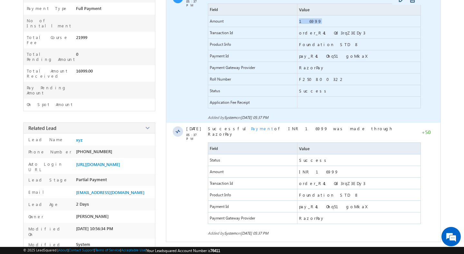
drag, startPoint x: 303, startPoint y: 19, endPoint x: 216, endPoint y: 24, distance: 86.4
click at [216, 24] on div "Amount 16999" at bounding box center [314, 21] width 213 height 12
click at [213, 23] on span "Amount" at bounding box center [217, 21] width 14 height 5
drag, startPoint x: 213, startPoint y: 23, endPoint x: 305, endPoint y: 23, distance: 92.4
click at [305, 23] on div "Amount 16999" at bounding box center [314, 21] width 213 height 12
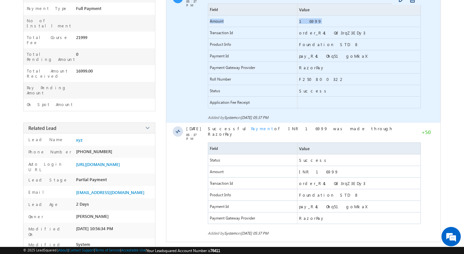
click at [305, 23] on span "16999" at bounding box center [310, 20] width 23 height 5
drag, startPoint x: 305, startPoint y: 23, endPoint x: 215, endPoint y: 23, distance: 90.1
click at [216, 23] on div "Amount 16999" at bounding box center [314, 21] width 213 height 12
click at [311, 83] on span "F250800322" at bounding box center [358, 78] width 123 height 11
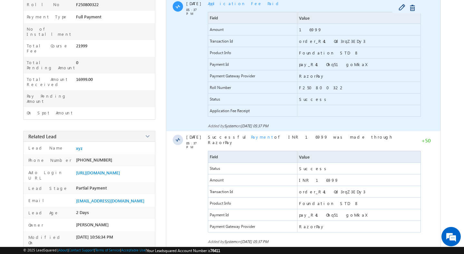
scroll to position [106, 0]
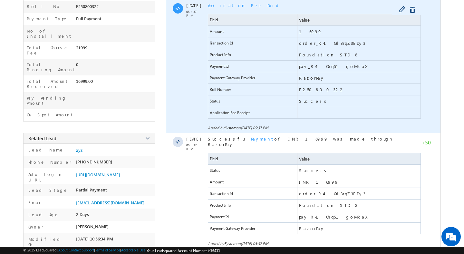
click at [308, 89] on span "F250800322" at bounding box center [321, 89] width 45 height 5
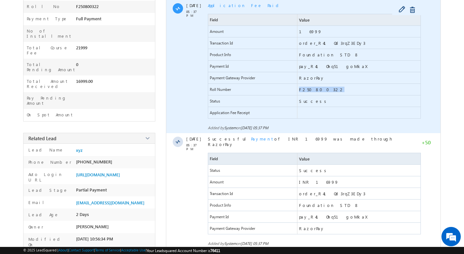
click at [308, 89] on span "F250800322" at bounding box center [321, 89] width 45 height 5
click at [208, 32] on span "Amount" at bounding box center [252, 31] width 89 height 11
drag, startPoint x: 208, startPoint y: 32, endPoint x: 251, endPoint y: 48, distance: 45.2
click at [250, 48] on div "Field Value Amount 16999 Transaction Id order_R41Od3rqZ3EDy3 Product Info Found…" at bounding box center [314, 66] width 213 height 105
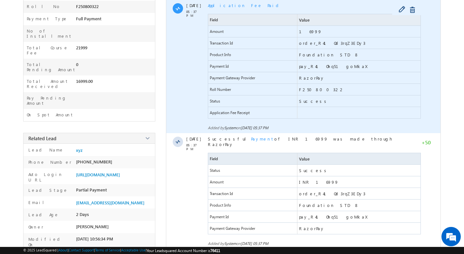
click at [298, 46] on span "order_R41Od3rqZ3EDy3" at bounding box center [358, 42] width 123 height 11
drag, startPoint x: 298, startPoint y: 46, endPoint x: 329, endPoint y: 45, distance: 31.6
click at [329, 45] on span "order_R41Od3rqZ3EDy3" at bounding box center [358, 42] width 123 height 11
click at [213, 34] on span "Amount" at bounding box center [217, 31] width 14 height 5
drag, startPoint x: 213, startPoint y: 34, endPoint x: 309, endPoint y: 31, distance: 96.0
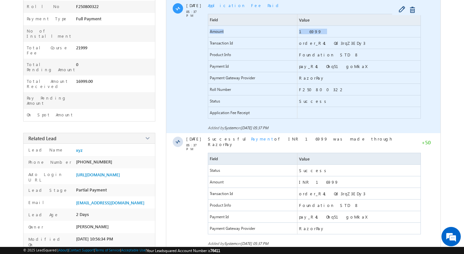
click at [309, 31] on div "Amount 16999" at bounding box center [314, 32] width 213 height 12
click at [309, 31] on span "16999" at bounding box center [310, 31] width 23 height 5
drag, startPoint x: 309, startPoint y: 31, endPoint x: 227, endPoint y: 33, distance: 82.1
click at [227, 33] on div "Amount 16999" at bounding box center [314, 32] width 213 height 12
click at [221, 33] on span "Amount" at bounding box center [217, 31] width 14 height 5
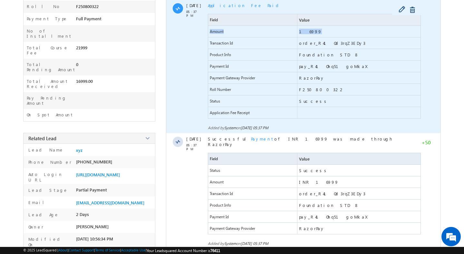
drag, startPoint x: 221, startPoint y: 33, endPoint x: 302, endPoint y: 32, distance: 80.8
click at [302, 33] on div "Amount 16999" at bounding box center [314, 32] width 213 height 12
click at [302, 32] on span "16999" at bounding box center [310, 31] width 23 height 5
drag, startPoint x: 302, startPoint y: 32, endPoint x: 214, endPoint y: 30, distance: 87.3
click at [214, 30] on div "Amount 16999" at bounding box center [314, 32] width 213 height 12
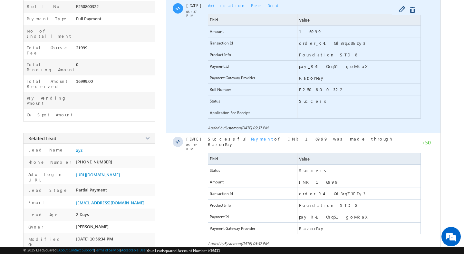
click at [211, 43] on span "Transaction Id" at bounding box center [221, 43] width 23 height 5
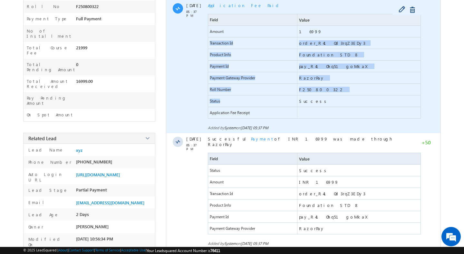
drag, startPoint x: 211, startPoint y: 43, endPoint x: 292, endPoint y: 98, distance: 97.6
click at [293, 99] on div "Field Value Amount 16999 Transaction Id order_R41Od3rqZ3EDy3 Product Info Found…" at bounding box center [314, 66] width 213 height 105
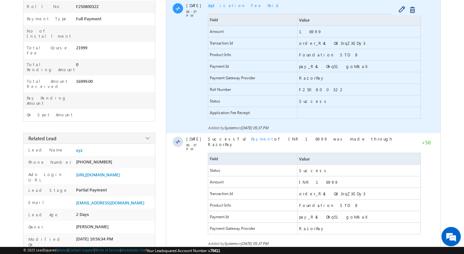
click at [301, 99] on span "Success" at bounding box center [314, 100] width 30 height 5
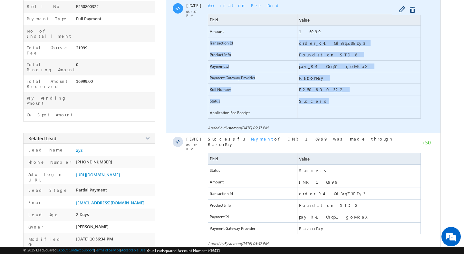
drag, startPoint x: 301, startPoint y: 99, endPoint x: 220, endPoint y: 42, distance: 99.5
click at [220, 42] on div "Field Value Amount 16999 Transaction Id order_R41Od3rqZ3EDy3 Product Info Found…" at bounding box center [314, 66] width 213 height 105
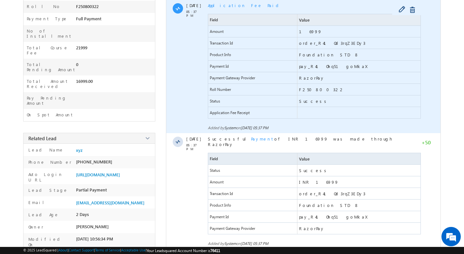
click at [215, 36] on span "Amount" at bounding box center [252, 31] width 89 height 11
click at [215, 35] on span "Amount" at bounding box center [252, 31] width 89 height 11
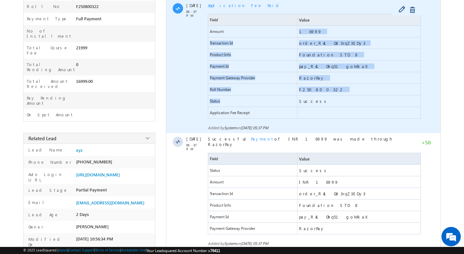
drag, startPoint x: 215, startPoint y: 35, endPoint x: 290, endPoint y: 102, distance: 100.3
click at [291, 102] on div "Field Value Amount 16999 Transaction Id order_R41Od3rqZ3EDy3 Product Info Found…" at bounding box center [314, 66] width 213 height 105
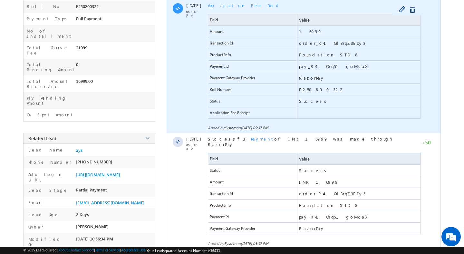
click at [308, 106] on span "Success" at bounding box center [358, 100] width 123 height 11
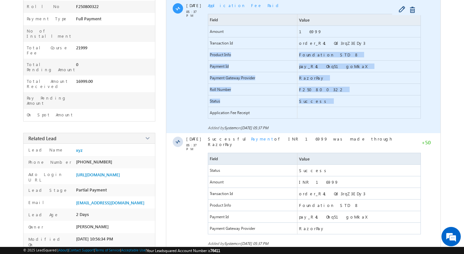
drag, startPoint x: 308, startPoint y: 106, endPoint x: 239, endPoint y: 48, distance: 90.1
click at [239, 48] on div "Field Value Amount 16999 Transaction Id order_R41Od3rqZ3EDy3 Product Info Found…" at bounding box center [314, 66] width 213 height 105
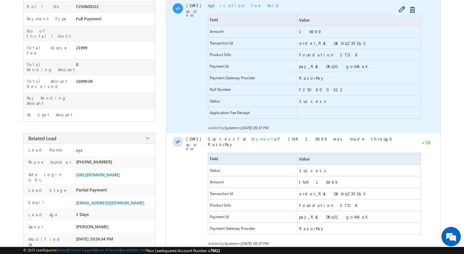
click at [220, 40] on span "Transaction Id" at bounding box center [252, 42] width 89 height 11
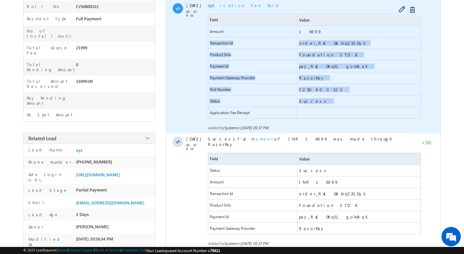
drag, startPoint x: 220, startPoint y: 40, endPoint x: 310, endPoint y: 108, distance: 113.3
click at [311, 108] on div "Field Value Amount 16999 Transaction Id order_R41Od3rqZ3EDy3 Product Info Found…" at bounding box center [314, 66] width 213 height 105
click at [310, 108] on span at bounding box center [358, 112] width 123 height 11
drag, startPoint x: 310, startPoint y: 108, endPoint x: 248, endPoint y: 55, distance: 81.5
click at [248, 55] on div "Field Value Amount 16999 Transaction Id order_R41Od3rqZ3EDy3 Product Info Found…" at bounding box center [314, 66] width 213 height 105
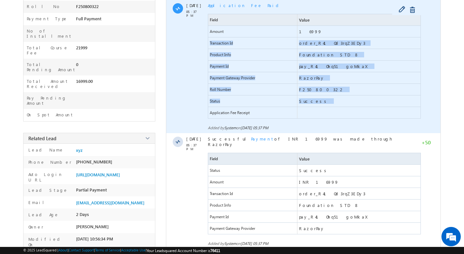
click at [248, 55] on span "Product Info" at bounding box center [252, 54] width 89 height 11
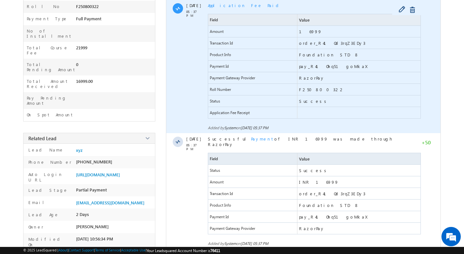
click at [248, 55] on span "Product Info" at bounding box center [252, 54] width 89 height 11
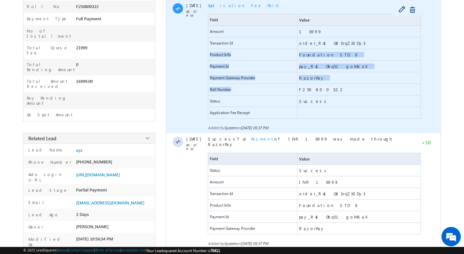
drag, startPoint x: 248, startPoint y: 55, endPoint x: 301, endPoint y: 97, distance: 67.1
click at [301, 97] on div "Field Value Amount 16999 Transaction Id order_R41Od3rqZ3EDy3 Product Info Found…" at bounding box center [314, 66] width 213 height 105
click at [301, 97] on span "Success" at bounding box center [358, 100] width 123 height 11
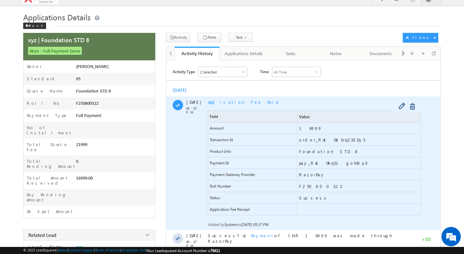
scroll to position [0, 0]
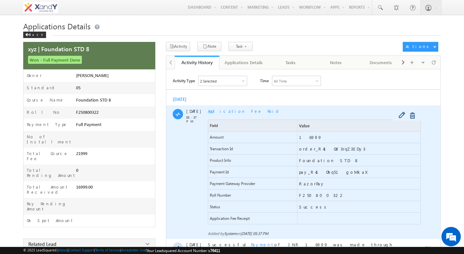
click at [214, 161] on span "Product Info" at bounding box center [220, 160] width 21 height 5
drag, startPoint x: 214, startPoint y: 161, endPoint x: 311, endPoint y: 165, distance: 97.3
click at [311, 166] on div "Product Info Foundation STD 8" at bounding box center [314, 161] width 213 height 12
click at [306, 173] on span "pay_R41Ohq51goMkaX" at bounding box center [334, 171] width 70 height 5
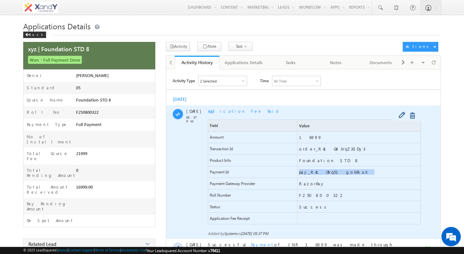
click at [306, 173] on span "pay_R41Ohq51goMkaX" at bounding box center [334, 171] width 70 height 5
click at [306, 195] on span "F250800322" at bounding box center [321, 194] width 45 height 5
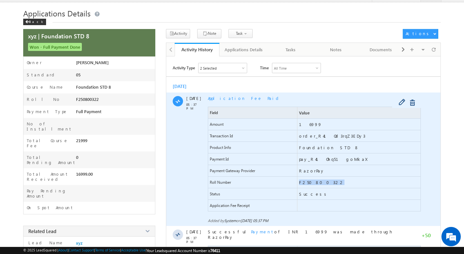
scroll to position [14, 0]
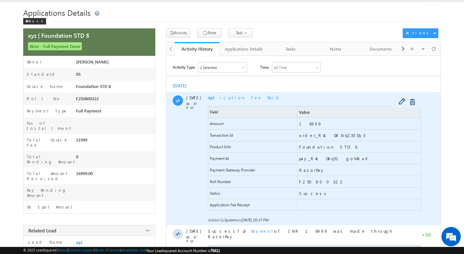
click at [217, 196] on span "Status" at bounding box center [252, 192] width 89 height 11
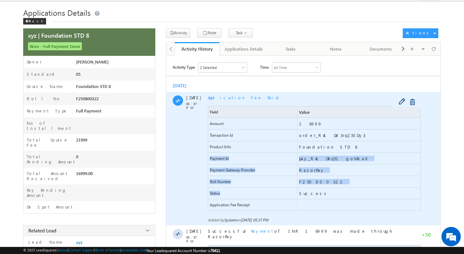
drag, startPoint x: 217, startPoint y: 196, endPoint x: 215, endPoint y: 140, distance: 55.7
click at [215, 141] on div "Field Value Amount 16999 Transaction Id order_R41Od3rqZ3EDy3 Product Info Found…" at bounding box center [314, 158] width 213 height 105
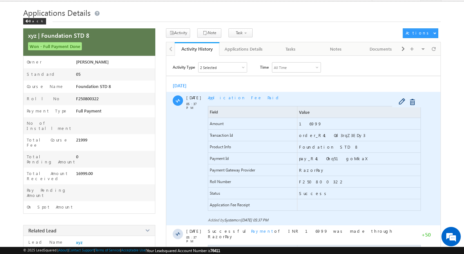
click at [215, 140] on span "Transaction Id" at bounding box center [252, 134] width 89 height 11
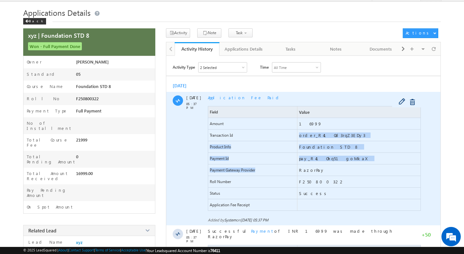
drag, startPoint x: 215, startPoint y: 140, endPoint x: 233, endPoint y: 176, distance: 40.2
click at [233, 176] on div "Field Value Amount 16999 Transaction Id order_R41Od3rqZ3EDy3 Product Info Found…" at bounding box center [314, 158] width 213 height 105
click at [233, 176] on span "Roll Number" at bounding box center [252, 181] width 89 height 11
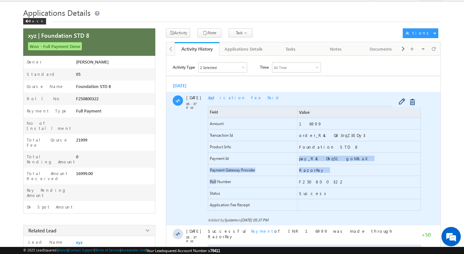
drag, startPoint x: 233, startPoint y: 176, endPoint x: 216, endPoint y: 142, distance: 38.0
click at [216, 144] on div "Field Value Amount 16999 Transaction Id order_R41Od3rqZ3EDy3 Product Info Found…" at bounding box center [314, 158] width 213 height 105
click at [216, 142] on span "Product Info" at bounding box center [252, 146] width 89 height 11
drag, startPoint x: 216, startPoint y: 142, endPoint x: 236, endPoint y: 174, distance: 38.0
click at [236, 174] on div "Field Value Amount 16999 Transaction Id order_R41Od3rqZ3EDy3 Product Info Found…" at bounding box center [314, 158] width 213 height 105
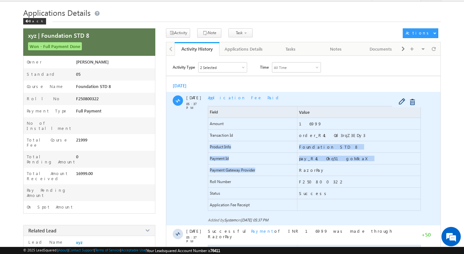
click at [236, 174] on span "Payment Gateway Provider" at bounding box center [252, 169] width 89 height 11
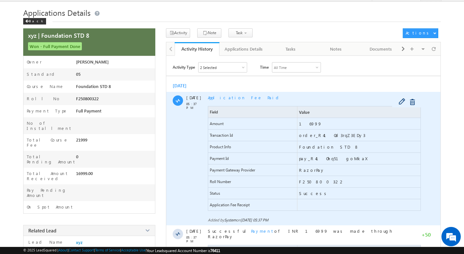
click at [212, 181] on span "Roll Number" at bounding box center [220, 181] width 21 height 5
drag, startPoint x: 212, startPoint y: 181, endPoint x: 302, endPoint y: 181, distance: 89.8
click at [302, 182] on div "Roll Number F250800322" at bounding box center [314, 182] width 213 height 12
click at [302, 181] on span "F250800322" at bounding box center [321, 181] width 45 height 5
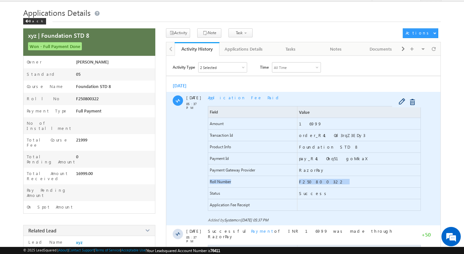
drag, startPoint x: 302, startPoint y: 181, endPoint x: 252, endPoint y: 181, distance: 49.9
click at [252, 181] on div "Roll Number F250800322" at bounding box center [314, 182] width 213 height 12
click at [252, 181] on span "Roll Number" at bounding box center [252, 181] width 89 height 11
drag, startPoint x: 252, startPoint y: 181, endPoint x: 296, endPoint y: 184, distance: 43.6
click at [296, 184] on span "Roll Number" at bounding box center [252, 181] width 89 height 11
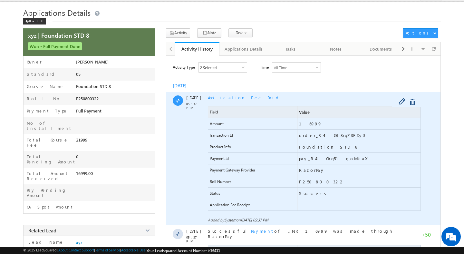
click at [303, 184] on span "F250800322" at bounding box center [321, 181] width 45 height 5
drag, startPoint x: 303, startPoint y: 184, endPoint x: 254, endPoint y: 184, distance: 48.9
click at [254, 184] on div "Roll Number F250800322" at bounding box center [314, 182] width 213 height 12
click at [254, 184] on span "Roll Number" at bounding box center [252, 181] width 89 height 11
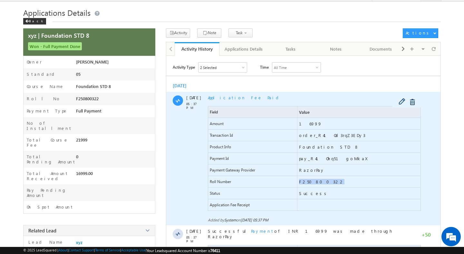
drag, startPoint x: 254, startPoint y: 184, endPoint x: 305, endPoint y: 183, distance: 50.5
click at [305, 183] on div "Roll Number F250800322" at bounding box center [314, 182] width 213 height 12
click at [305, 183] on span "F250800322" at bounding box center [321, 181] width 45 height 5
drag, startPoint x: 305, startPoint y: 183, endPoint x: 252, endPoint y: 184, distance: 52.5
click at [252, 184] on div "Roll Number F250800322" at bounding box center [314, 182] width 213 height 12
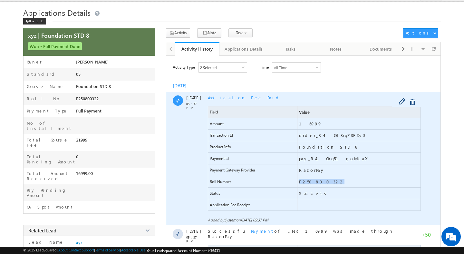
click at [252, 184] on span "Roll Number" at bounding box center [252, 181] width 89 height 11
drag, startPoint x: 252, startPoint y: 184, endPoint x: 262, endPoint y: 184, distance: 10.0
click at [262, 184] on span "Roll Number" at bounding box center [252, 181] width 89 height 11
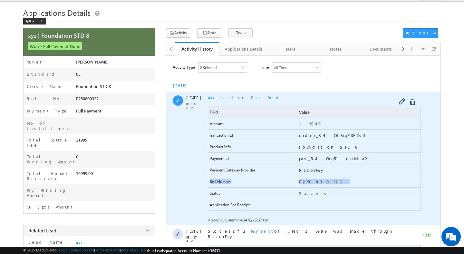
drag, startPoint x: 262, startPoint y: 184, endPoint x: 322, endPoint y: 183, distance: 59.2
click at [322, 183] on div "Roll Number F250800322" at bounding box center [314, 182] width 213 height 12
click at [322, 183] on span "F250800322" at bounding box center [358, 181] width 123 height 11
drag, startPoint x: 322, startPoint y: 183, endPoint x: 238, endPoint y: 183, distance: 83.4
click at [238, 183] on div "Roll Number F250800322" at bounding box center [314, 182] width 213 height 12
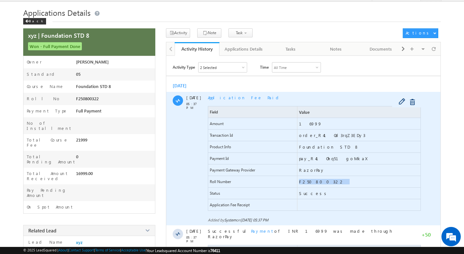
click at [232, 182] on span "Roll Number" at bounding box center [252, 181] width 89 height 11
drag, startPoint x: 232, startPoint y: 182, endPoint x: 288, endPoint y: 183, distance: 56.0
click at [287, 183] on span "Roll Number" at bounding box center [252, 181] width 89 height 11
click at [298, 183] on span "F250800322" at bounding box center [358, 181] width 123 height 11
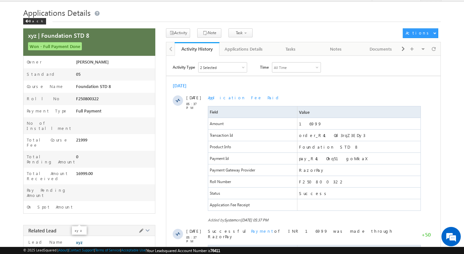
click at [79, 239] on span "xyz" at bounding box center [79, 241] width 6 height 5
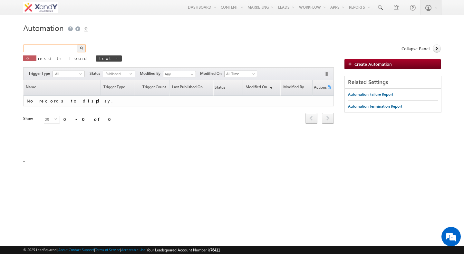
click at [45, 51] on input "text" at bounding box center [50, 48] width 55 height 8
type input "fee"
click at [77, 44] on button "button" at bounding box center [81, 48] width 8 height 8
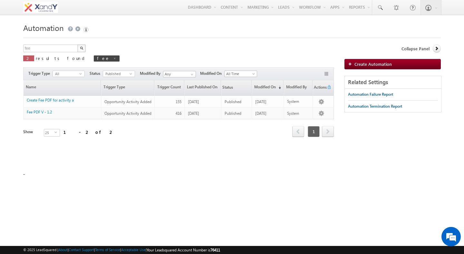
click at [13, 103] on body "Menu Shweta Singh swatz zz.aq ua+3@ gmail .com" at bounding box center [232, 91] width 464 height 182
drag, startPoint x: 62, startPoint y: 101, endPoint x: 167, endPoint y: 0, distance: 145.7
click at [0, 0] on body "Menu Shweta Singh swatz zz.aq ua+3@ gmail .com" at bounding box center [232, 91] width 464 height 182
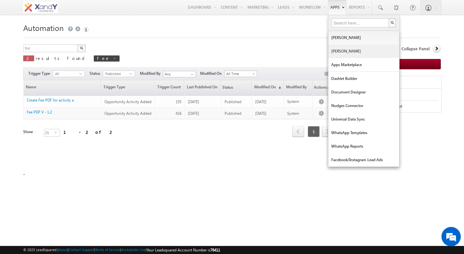
click at [342, 54] on link "[PERSON_NAME]" at bounding box center [363, 51] width 71 height 14
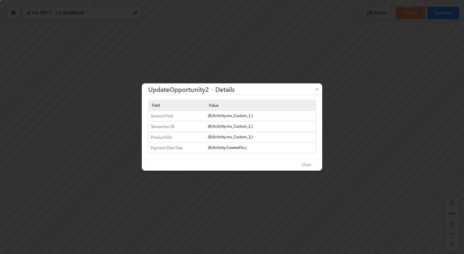
click at [160, 116] on div "Amount Paid" at bounding box center [174, 116] width 53 height 10
drag, startPoint x: 160, startPoint y: 116, endPoint x: 249, endPoint y: 115, distance: 89.2
click at [249, 115] on div "Amount Paid @{Activity:mx_Custom_1,}" at bounding box center [231, 116] width 167 height 11
click at [159, 128] on div "Transaction ID" at bounding box center [174, 126] width 53 height 10
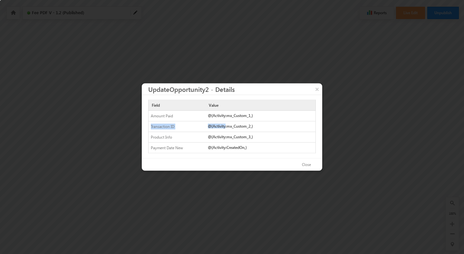
drag, startPoint x: 159, startPoint y: 128, endPoint x: 221, endPoint y: 127, distance: 61.5
click at [220, 127] on div "Transaction ID @{Activity:mx_Custom_2,}" at bounding box center [231, 126] width 167 height 11
click at [221, 127] on div "@{Activity:mx_Custom_2,}" at bounding box center [260, 125] width 110 height 9
click at [159, 91] on h3 "UpdateOpportunity2 - Details" at bounding box center [235, 88] width 174 height 11
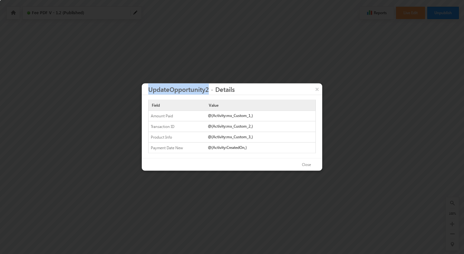
drag, startPoint x: 159, startPoint y: 91, endPoint x: 200, endPoint y: 91, distance: 40.9
click at [197, 91] on h3 "UpdateOpportunity2 - Details" at bounding box center [235, 88] width 174 height 11
click at [200, 91] on h3 "UpdateOpportunity2 - Details" at bounding box center [235, 88] width 174 height 11
click at [314, 87] on button "×" at bounding box center [317, 88] width 10 height 11
click at [157, 117] on div "Amount Paid" at bounding box center [174, 116] width 53 height 10
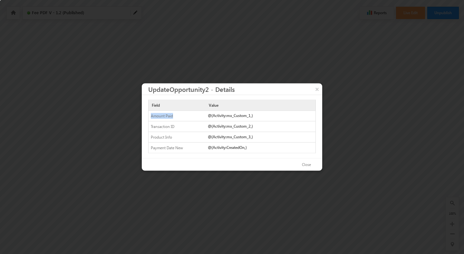
drag, startPoint x: 157, startPoint y: 117, endPoint x: 166, endPoint y: 117, distance: 9.3
click at [166, 117] on div "Amount Paid" at bounding box center [174, 116] width 53 height 10
click at [160, 127] on div "Transaction ID" at bounding box center [174, 126] width 53 height 10
drag, startPoint x: 160, startPoint y: 127, endPoint x: 171, endPoint y: 127, distance: 11.0
click at [171, 127] on div "Transaction ID" at bounding box center [174, 126] width 53 height 10
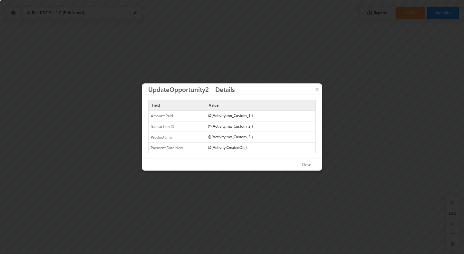
click at [161, 136] on div "Product Info" at bounding box center [174, 137] width 53 height 10
drag, startPoint x: 161, startPoint y: 136, endPoint x: 168, endPoint y: 137, distance: 7.4
click at [168, 137] on div "Product Info" at bounding box center [174, 137] width 53 height 10
drag, startPoint x: 160, startPoint y: 147, endPoint x: 178, endPoint y: 150, distance: 17.9
click at [178, 150] on div "Payment Date New" at bounding box center [174, 148] width 53 height 10
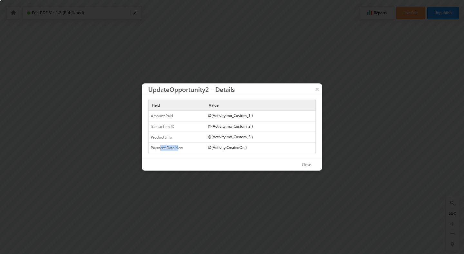
click at [178, 150] on div "Payment Date New" at bounding box center [174, 148] width 53 height 10
drag, startPoint x: 178, startPoint y: 150, endPoint x: 159, endPoint y: 149, distance: 19.3
click at [159, 149] on div "Payment Date New" at bounding box center [174, 148] width 53 height 10
drag, startPoint x: 159, startPoint y: 149, endPoint x: 182, endPoint y: 151, distance: 22.9
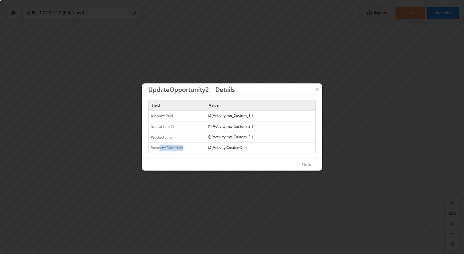
click at [182, 151] on div "Payment Date New" at bounding box center [174, 148] width 53 height 10
drag, startPoint x: 182, startPoint y: 151, endPoint x: 161, endPoint y: 150, distance: 20.6
click at [161, 150] on div "Payment Date New" at bounding box center [174, 148] width 53 height 10
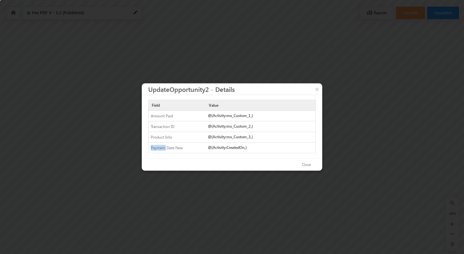
click at [161, 150] on div "Payment Date New" at bounding box center [174, 148] width 53 height 10
drag, startPoint x: 161, startPoint y: 150, endPoint x: 169, endPoint y: 150, distance: 8.0
click at [165, 150] on div "Payment Date New" at bounding box center [174, 148] width 53 height 10
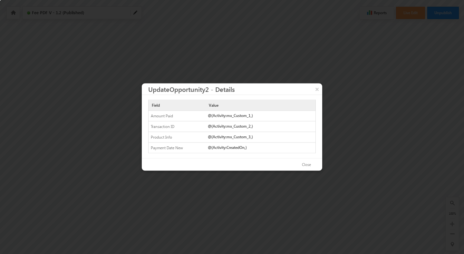
click at [153, 117] on div "Amount Paid" at bounding box center [174, 116] width 53 height 10
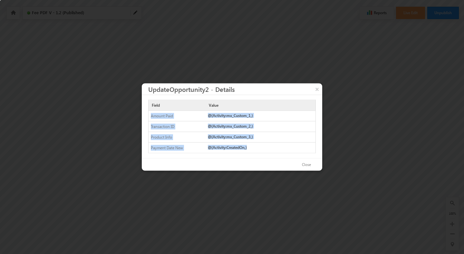
drag, startPoint x: 153, startPoint y: 117, endPoint x: 236, endPoint y: 154, distance: 90.6
click at [236, 154] on div "Field Value Amount Paid @{Activity:mx_Custom_1,} Transaction ID @{Activity:mx_C…" at bounding box center [232, 126] width 180 height 63
click at [234, 151] on div "@{Activity:CreatedOn,}" at bounding box center [260, 147] width 110 height 9
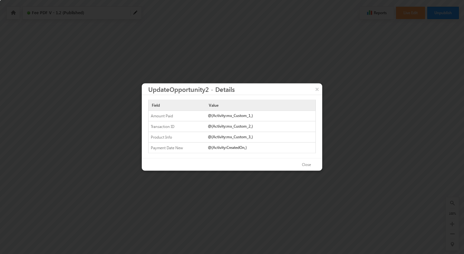
click at [234, 151] on div "@{Activity:CreatedOn,}" at bounding box center [260, 147] width 110 height 9
drag, startPoint x: 234, startPoint y: 151, endPoint x: 184, endPoint y: 136, distance: 52.0
click at [185, 136] on div "Amount Paid @{Activity:mx_Custom_1,} Transaction ID @{Activity:mx_Custom_2,} Pr…" at bounding box center [231, 132] width 167 height 42
click at [317, 89] on button "×" at bounding box center [317, 88] width 10 height 11
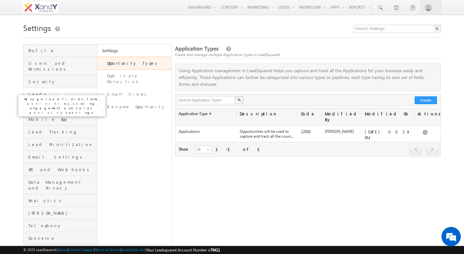
click at [44, 91] on span "Leads" at bounding box center [61, 94] width 67 height 6
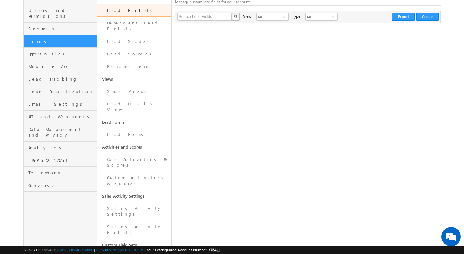
scroll to position [55, 0]
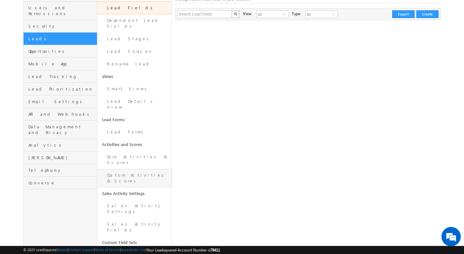
click at [125, 169] on link "Custom Activities & Scores" at bounding box center [134, 178] width 74 height 18
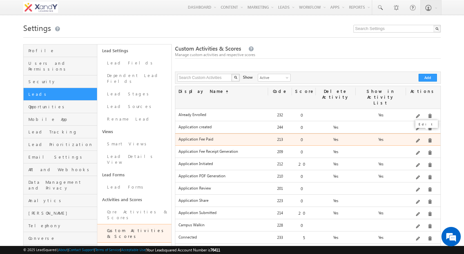
click at [418, 138] on span at bounding box center [418, 140] width 5 height 5
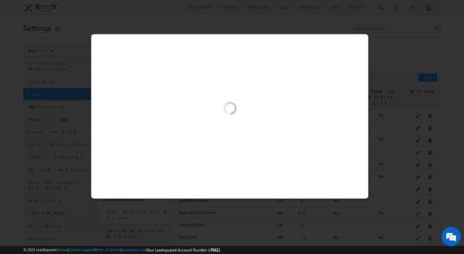
click at [205, 139] on img at bounding box center [229, 109] width 67 height 67
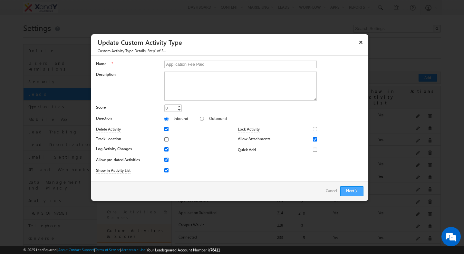
click at [343, 189] on button "Next" at bounding box center [351, 191] width 23 height 10
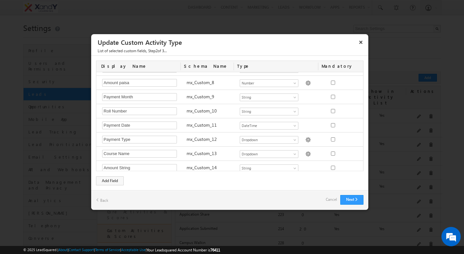
scroll to position [142, 0]
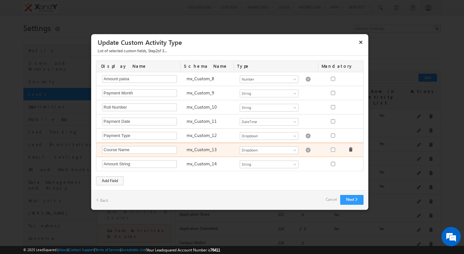
click at [188, 152] on div "mx_Custom_13" at bounding box center [209, 150] width 53 height 9
drag, startPoint x: 188, startPoint y: 152, endPoint x: 194, endPoint y: 151, distance: 6.8
click at [194, 151] on div "mx_Custom_13" at bounding box center [209, 150] width 53 height 9
click at [194, 151] on label "mx_Custom_13" at bounding box center [201, 149] width 30 height 6
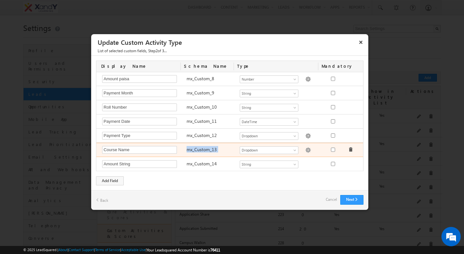
click at [194, 151] on label "mx_Custom_13" at bounding box center [201, 149] width 30 height 6
click at [191, 151] on label "mx_Custom_13" at bounding box center [201, 149] width 30 height 6
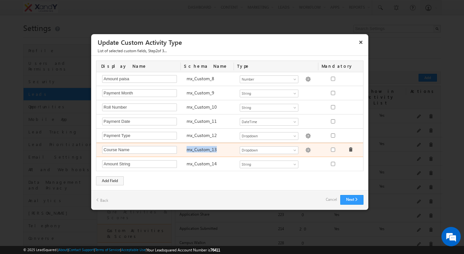
click at [191, 151] on label "mx_Custom_13" at bounding box center [201, 149] width 30 height 6
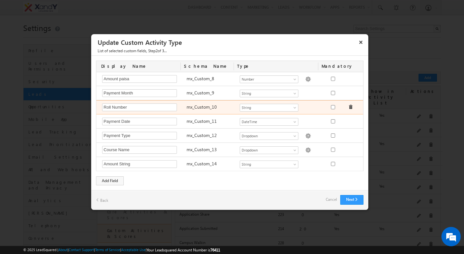
click at [204, 109] on label "mx_Custom_10" at bounding box center [201, 107] width 30 height 6
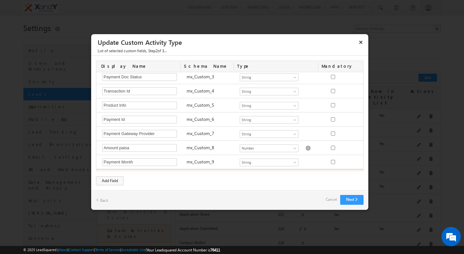
scroll to position [109, 0]
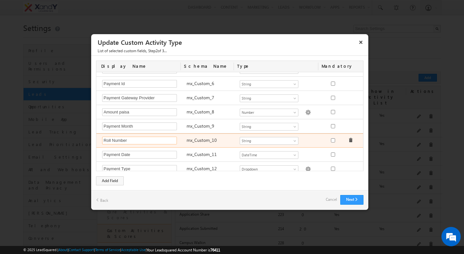
click at [132, 141] on input "Roll Number" at bounding box center [139, 140] width 75 height 8
click at [183, 140] on div "Roll Number Required Field" at bounding box center [141, 140] width 84 height 9
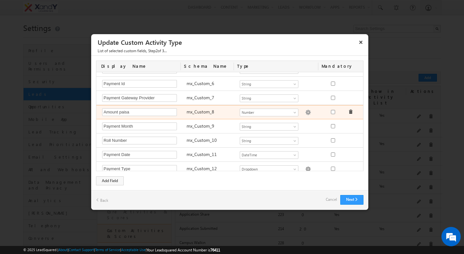
click at [206, 113] on label "mx_Custom_8" at bounding box center [200, 111] width 28 height 6
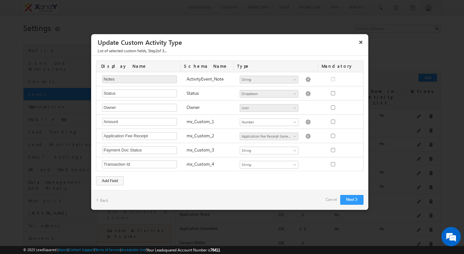
click at [268, 49] on div "List of selected custom fields , Step 2 of 3..." at bounding box center [229, 52] width 277 height 8
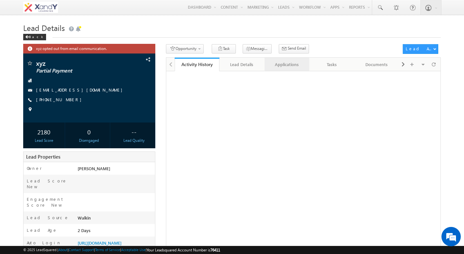
click at [291, 66] on div "Applications" at bounding box center [286, 65] width 34 height 8
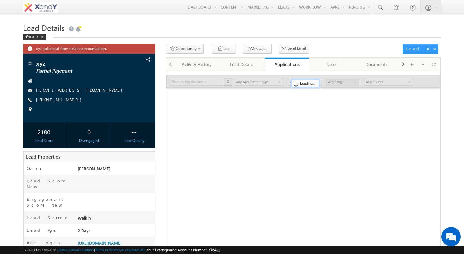
click at [302, 46] on div "Opportunity 1. Lead Follow Up Create Application Task Messaging - WhatsApp Send…" at bounding box center [282, 50] width 233 height 12
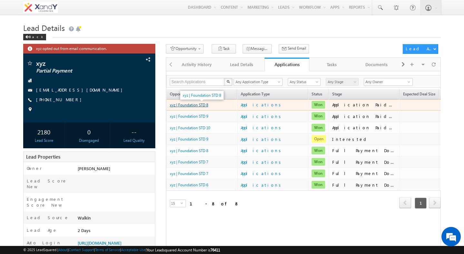
click at [192, 107] on link "xyz | Foundation STD 8" at bounding box center [189, 104] width 38 height 5
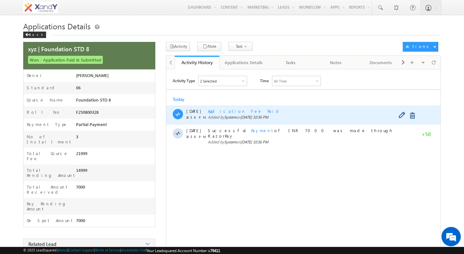
click at [222, 112] on span "Application Fee Paid" at bounding box center [244, 110] width 73 height 5
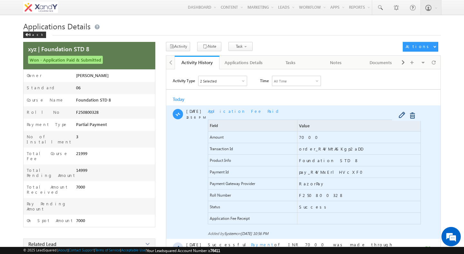
click at [227, 195] on span "Roll Number" at bounding box center [220, 194] width 21 height 5
drag, startPoint x: 227, startPoint y: 195, endPoint x: 303, endPoint y: 198, distance: 76.7
click at [304, 198] on div "Roll Number F250800328" at bounding box center [314, 195] width 213 height 12
click at [303, 198] on span "F250800328" at bounding box center [321, 194] width 45 height 5
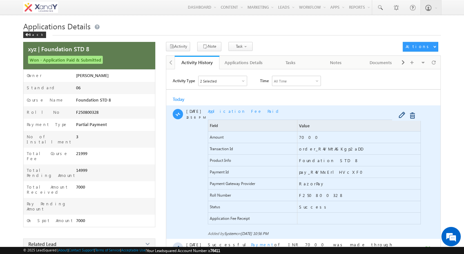
click at [303, 198] on span "F250800328" at bounding box center [321, 194] width 45 height 5
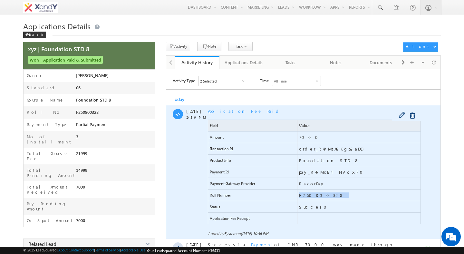
click at [303, 198] on span "F250800328" at bounding box center [321, 194] width 45 height 5
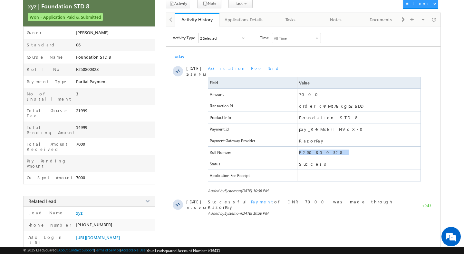
scroll to position [42, 0]
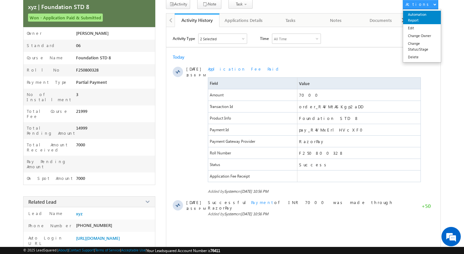
click at [414, 18] on link "Automation Report" at bounding box center [422, 18] width 38 height 14
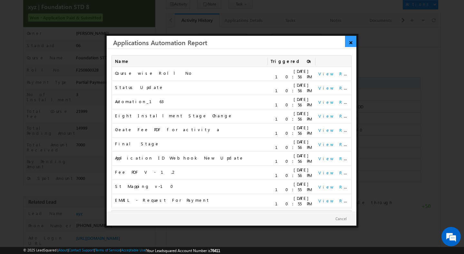
click at [348, 43] on link "×" at bounding box center [350, 41] width 11 height 11
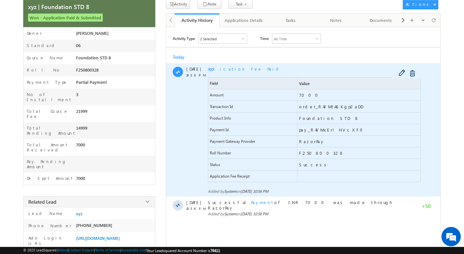
click at [301, 152] on span "F250800328" at bounding box center [321, 152] width 45 height 5
click at [212, 153] on span "Roll Number" at bounding box center [220, 152] width 21 height 5
drag, startPoint x: 212, startPoint y: 153, endPoint x: 316, endPoint y: 154, distance: 104.0
click at [316, 155] on div "Roll Number F250800328" at bounding box center [314, 153] width 213 height 12
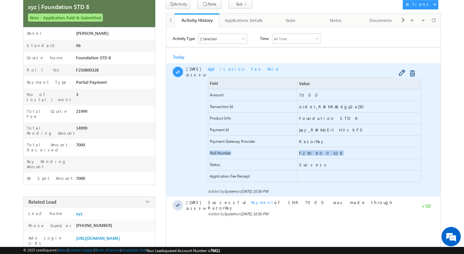
scroll to position [40, 0]
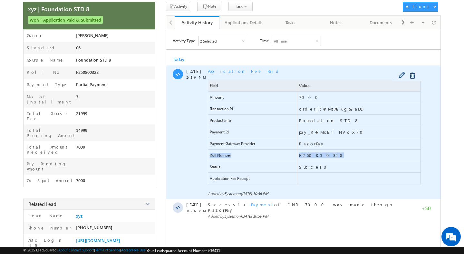
click at [214, 155] on span "Roll Number" at bounding box center [220, 155] width 21 height 5
drag, startPoint x: 214, startPoint y: 155, endPoint x: 240, endPoint y: 156, distance: 26.4
click at [235, 155] on span "Roll Number" at bounding box center [252, 154] width 89 height 11
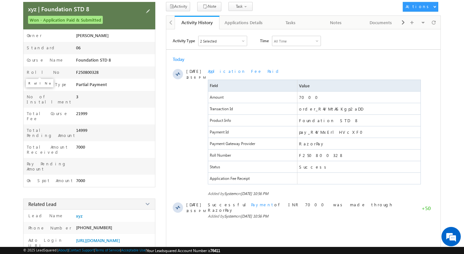
click at [29, 73] on label "Roll No" at bounding box center [44, 72] width 34 height 5
drag, startPoint x: 29, startPoint y: 73, endPoint x: 91, endPoint y: 73, distance: 62.5
click at [91, 73] on div "Roll No F250800328" at bounding box center [88, 72] width 131 height 12
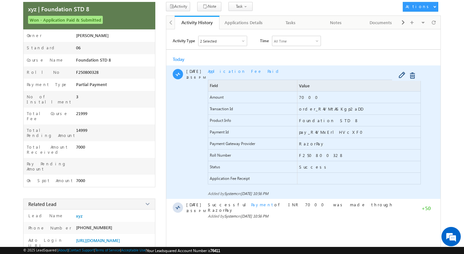
click at [210, 157] on span "Roll Number" at bounding box center [220, 155] width 21 height 5
drag, startPoint x: 210, startPoint y: 157, endPoint x: 303, endPoint y: 158, distance: 92.4
click at [303, 158] on div "Roll Number F250800328" at bounding box center [314, 155] width 213 height 12
click at [304, 156] on span "F250800328" at bounding box center [321, 154] width 45 height 5
drag, startPoint x: 304, startPoint y: 156, endPoint x: 240, endPoint y: 156, distance: 64.4
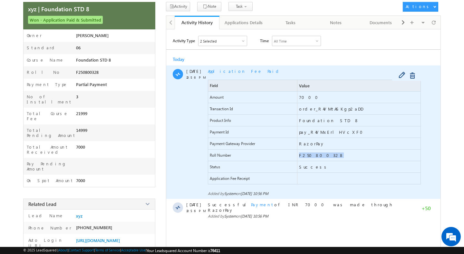
click at [240, 156] on div "Roll Number F250800328" at bounding box center [314, 155] width 213 height 12
click at [240, 156] on span "Roll Number" at bounding box center [252, 154] width 89 height 11
drag, startPoint x: 240, startPoint y: 156, endPoint x: 286, endPoint y: 156, distance: 46.4
click at [286, 156] on span "Roll Number" at bounding box center [252, 154] width 89 height 11
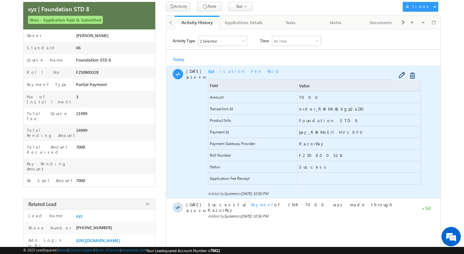
click at [299, 156] on span "F250800328" at bounding box center [321, 154] width 45 height 5
drag, startPoint x: 299, startPoint y: 156, endPoint x: 236, endPoint y: 156, distance: 62.8
click at [237, 156] on div "Roll Number F250800328" at bounding box center [314, 155] width 213 height 12
click at [210, 157] on span "Roll Number" at bounding box center [220, 155] width 21 height 5
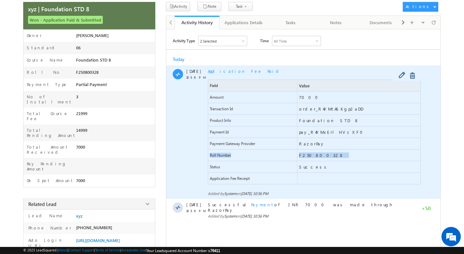
drag, startPoint x: 210, startPoint y: 157, endPoint x: 302, endPoint y: 158, distance: 91.4
click at [302, 159] on div "Roll Number F250800328" at bounding box center [314, 155] width 213 height 12
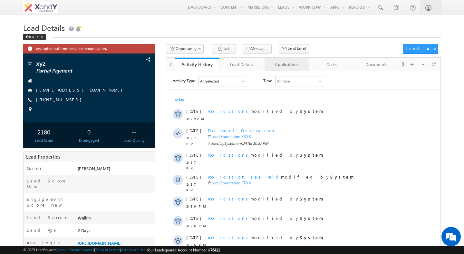
click at [277, 66] on div "Applications" at bounding box center [286, 65] width 34 height 8
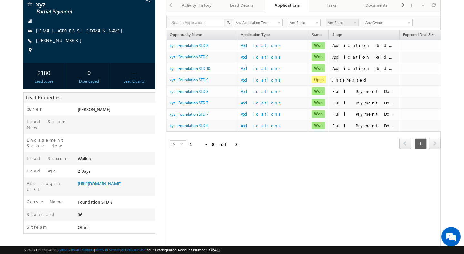
scroll to position [63, 0]
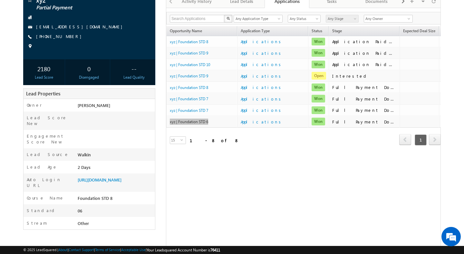
drag, startPoint x: 191, startPoint y: 123, endPoint x: 88, endPoint y: 1, distance: 159.5
click at [0, 0] on body "Menu [PERSON_NAME] swatz [DOMAIN_NAME] ua+3@ gmail .com" at bounding box center [232, 103] width 464 height 332
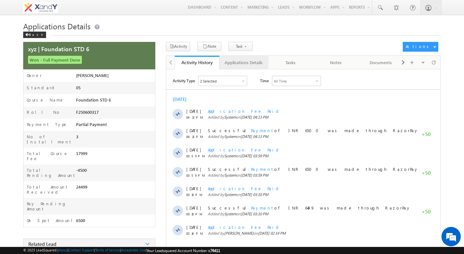
click at [235, 64] on div "Applications Details" at bounding box center [243, 63] width 38 height 8
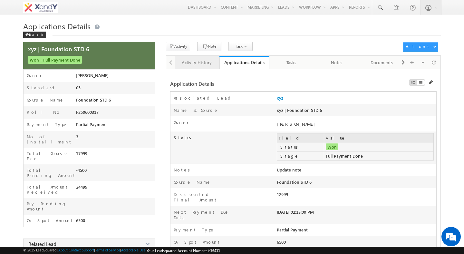
click at [208, 64] on div "Activity History" at bounding box center [197, 63] width 34 height 8
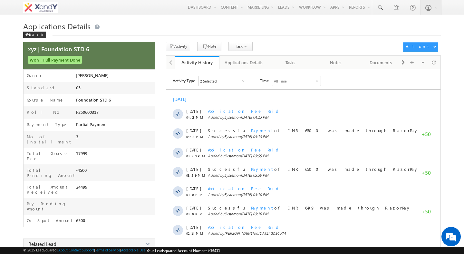
scroll to position [111, 0]
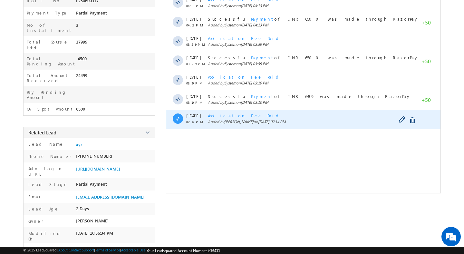
click at [233, 117] on span "Application Fee Paid" at bounding box center [244, 115] width 73 height 5
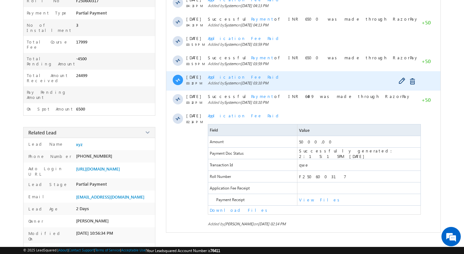
click at [227, 79] on span "Application Fee Paid" at bounding box center [244, 76] width 73 height 5
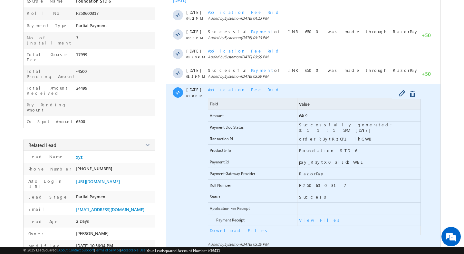
scroll to position [99, 0]
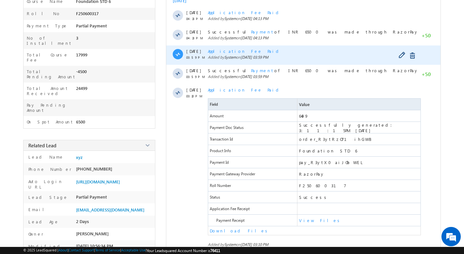
click at [225, 50] on span "Application Fee Paid" at bounding box center [244, 50] width 73 height 5
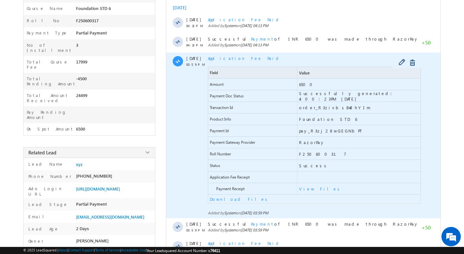
scroll to position [89, 0]
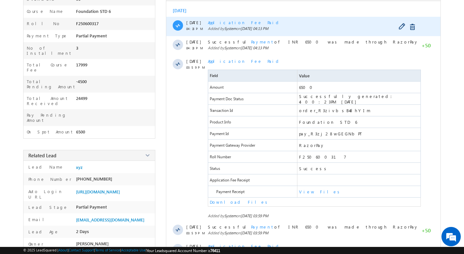
click at [222, 24] on span "Application Fee Paid" at bounding box center [244, 22] width 73 height 5
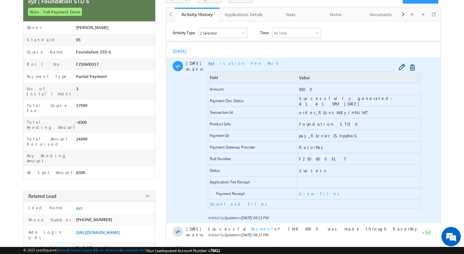
scroll to position [40, 0]
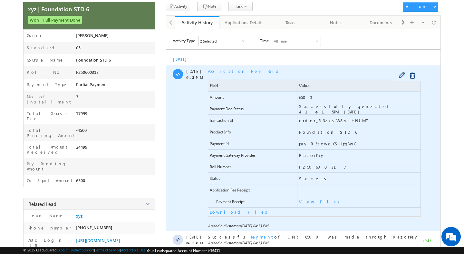
click at [303, 108] on span "Successfully generated: 4:14:15PM [DATE]" at bounding box center [359, 108] width 121 height 11
drag, startPoint x: 303, startPoint y: 108, endPoint x: 310, endPoint y: 109, distance: 7.2
click at [310, 109] on span "Successfully generated: 4:14:15PM [DATE]" at bounding box center [359, 108] width 121 height 11
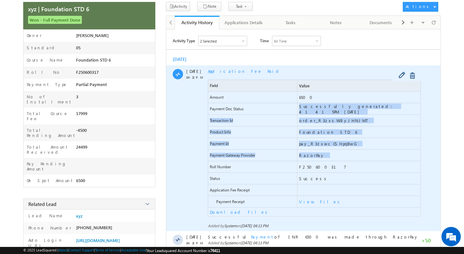
drag, startPoint x: 310, startPoint y: 109, endPoint x: 315, endPoint y: 154, distance: 45.3
click at [315, 154] on div "Field Value Amount 6500 Payment Doc Status Successfully generated: 4:14:15PM [D…" at bounding box center [314, 148] width 213 height 137
click at [315, 154] on span "RazorPay" at bounding box center [312, 154] width 26 height 5
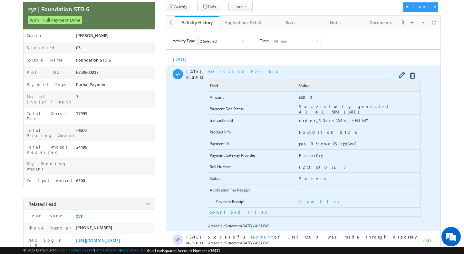
click at [315, 154] on span "RazorPay" at bounding box center [312, 154] width 26 height 5
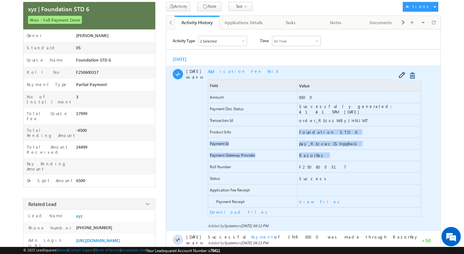
drag, startPoint x: 315, startPoint y: 154, endPoint x: 310, endPoint y: 125, distance: 29.7
click at [310, 125] on div "Field Value Amount 6500 Payment Doc Status Successfully generated: 4:14:15PM [D…" at bounding box center [314, 148] width 213 height 137
click at [310, 125] on span "order_R3zxsW8yJHNJMT" at bounding box center [358, 120] width 123 height 11
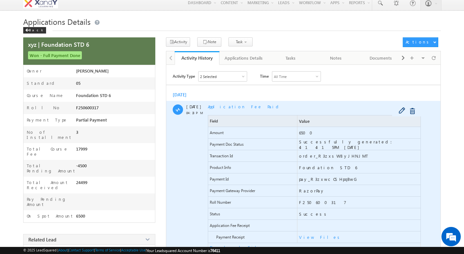
scroll to position [1, 0]
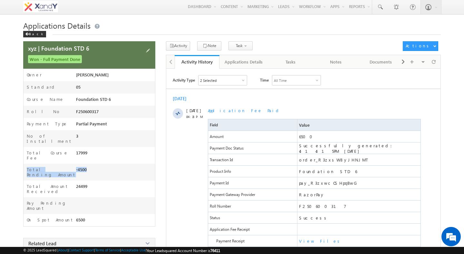
drag, startPoint x: 27, startPoint y: 160, endPoint x: 91, endPoint y: 165, distance: 64.3
click at [91, 166] on div "Total Pending Amount -4500" at bounding box center [88, 172] width 131 height 17
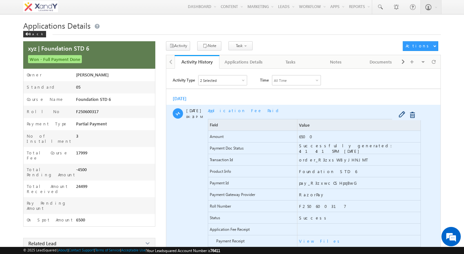
click at [195, 159] on div "[DATE] 04:13 PM" at bounding box center [193, 187] width 14 height 165
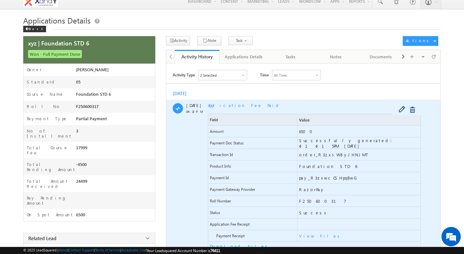
scroll to position [0, 0]
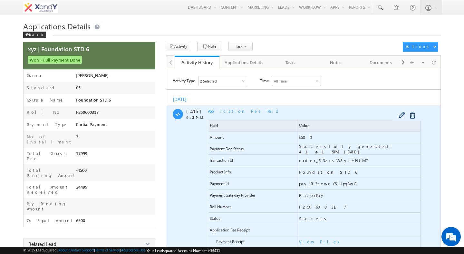
click at [211, 207] on span "Roll Number" at bounding box center [220, 206] width 21 height 5
drag, startPoint x: 211, startPoint y: 207, endPoint x: 298, endPoint y: 210, distance: 86.3
click at [298, 210] on div "Roll Number F250600317" at bounding box center [314, 207] width 213 height 12
click at [300, 209] on span "F250600317" at bounding box center [322, 206] width 47 height 5
drag, startPoint x: 300, startPoint y: 209, endPoint x: 246, endPoint y: 208, distance: 54.7
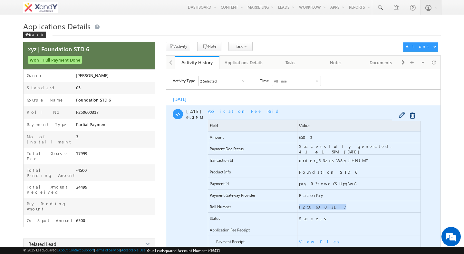
click at [246, 208] on div "Roll Number F250600317" at bounding box center [314, 207] width 213 height 12
click at [246, 208] on span "Roll Number" at bounding box center [252, 206] width 89 height 11
drag, startPoint x: 246, startPoint y: 208, endPoint x: 300, endPoint y: 211, distance: 54.8
click at [301, 211] on div "Roll Number F250600317" at bounding box center [314, 207] width 213 height 12
click at [300, 211] on span "F250600317" at bounding box center [358, 206] width 123 height 11
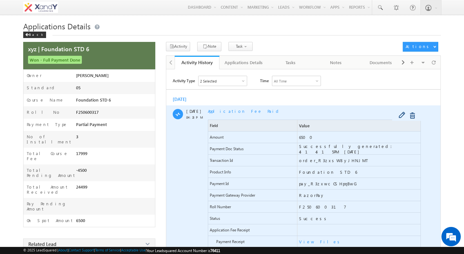
click at [300, 211] on span "F250600317" at bounding box center [358, 206] width 123 height 11
drag, startPoint x: 300, startPoint y: 211, endPoint x: 231, endPoint y: 210, distance: 69.5
click at [231, 210] on div "Roll Number F250600317" at bounding box center [314, 207] width 213 height 12
click at [231, 210] on span "Roll Number" at bounding box center [252, 206] width 89 height 11
drag, startPoint x: 231, startPoint y: 210, endPoint x: 279, endPoint y: 210, distance: 48.0
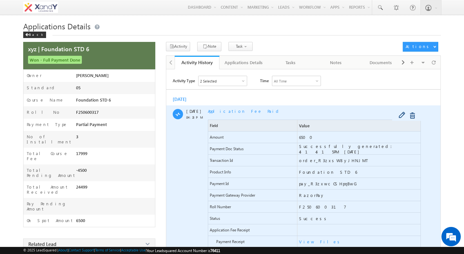
click at [279, 210] on span "Roll Number" at bounding box center [252, 206] width 89 height 11
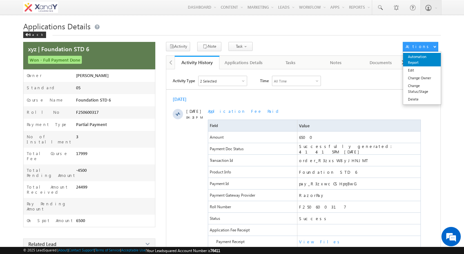
click at [418, 60] on link "Automation Report" at bounding box center [422, 60] width 38 height 14
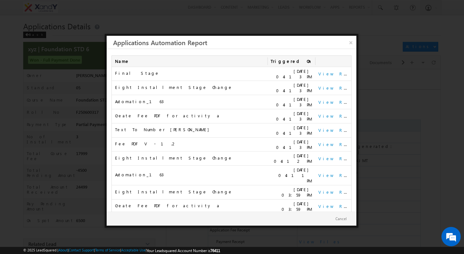
click at [326, 217] on link "3" at bounding box center [329, 222] width 12 height 11
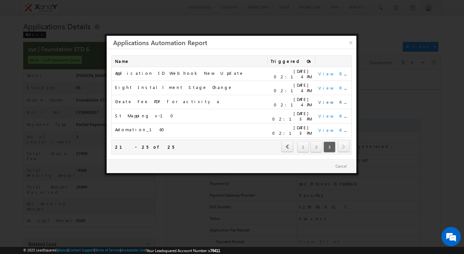
click at [321, 99] on link "View Report" at bounding box center [338, 101] width 40 height 5
click at [352, 42] on link "×" at bounding box center [350, 41] width 11 height 11
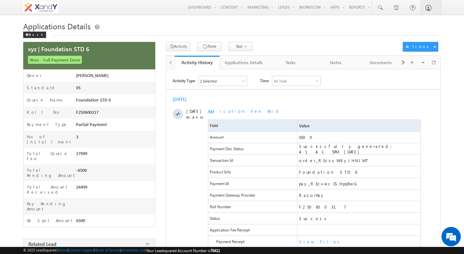
click at [268, 37] on div "Applications Details Back" at bounding box center [231, 31] width 417 height 21
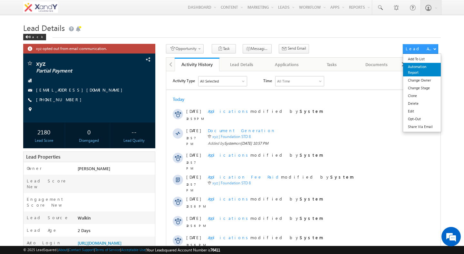
click at [418, 67] on link "Automation Report" at bounding box center [422, 70] width 38 height 14
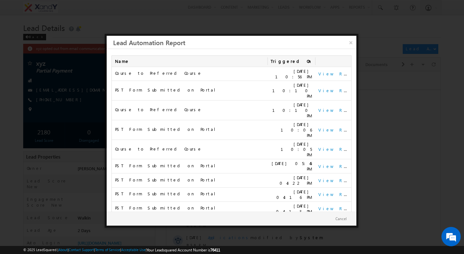
click at [279, 239] on link "2" at bounding box center [276, 244] width 12 height 11
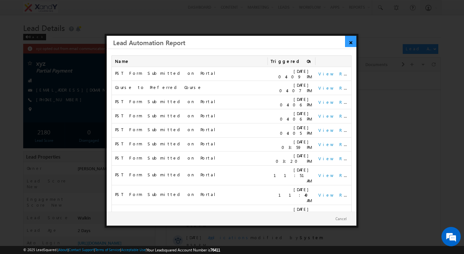
click at [350, 43] on link "×" at bounding box center [350, 41] width 11 height 11
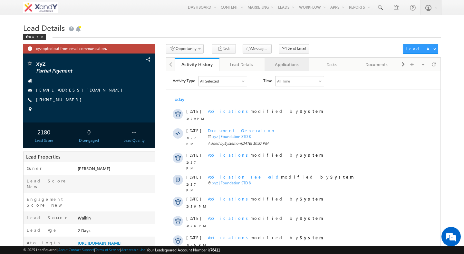
click at [284, 63] on div "Applications" at bounding box center [286, 65] width 34 height 8
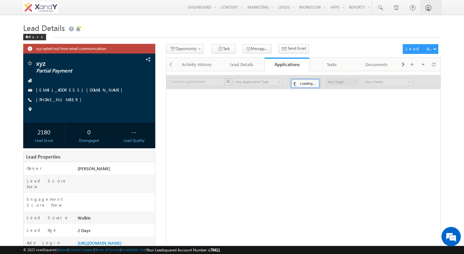
click at [204, 101] on div "Search Applications X 0 results found Any Application Type Applications Any App…" at bounding box center [303, 201] width 275 height 261
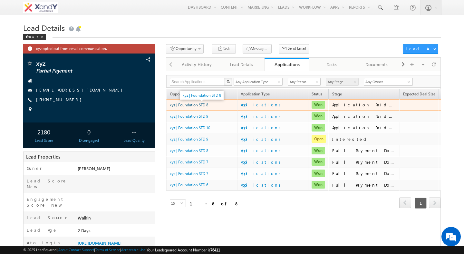
click at [188, 106] on link "xyz | Foundation STD 8" at bounding box center [189, 104] width 38 height 5
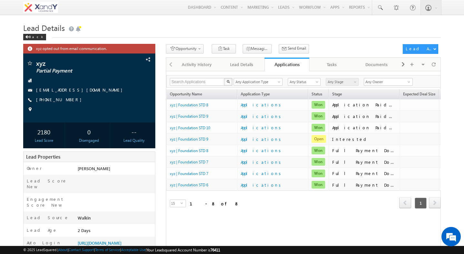
click at [311, 40] on div "Lead Details Back" at bounding box center [231, 32] width 417 height 23
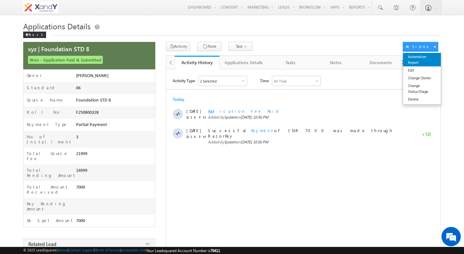
click at [419, 57] on link "Automation Report" at bounding box center [422, 60] width 38 height 14
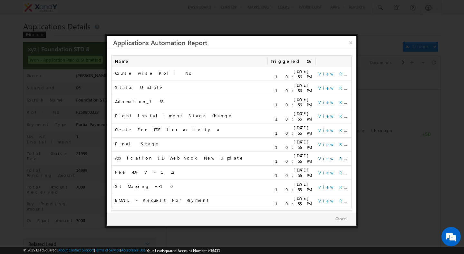
click at [321, 155] on link "View Report" at bounding box center [338, 157] width 40 height 5
click at [328, 212] on link "2" at bounding box center [329, 217] width 12 height 11
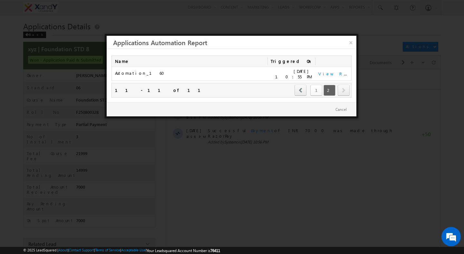
click at [317, 89] on link "1" at bounding box center [316, 90] width 12 height 11
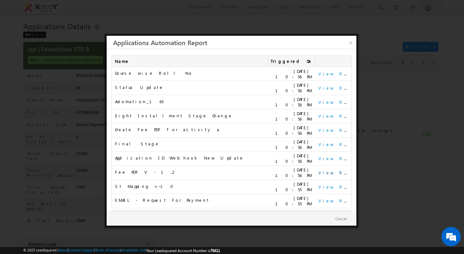
click at [331, 170] on link "View Report" at bounding box center [338, 172] width 40 height 5
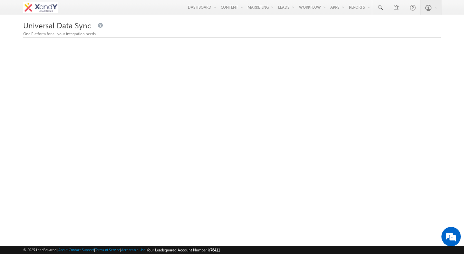
click at [202, 42] on div "Universal Data Sync One Platform for all your integration needs" at bounding box center [231, 162] width 417 height 282
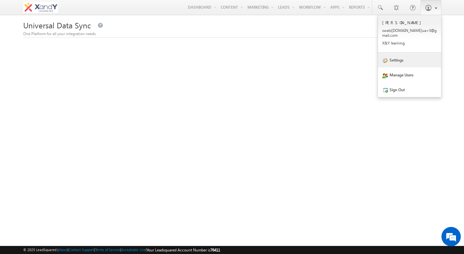
click at [410, 52] on link "Settings" at bounding box center [409, 59] width 63 height 15
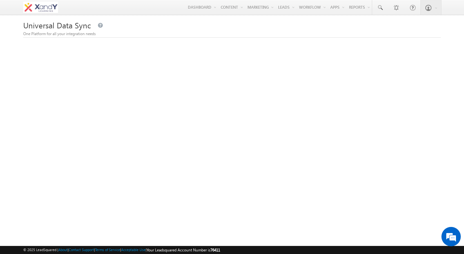
click at [322, 44] on div "Universal Data Sync One Platform for all your integration needs" at bounding box center [231, 162] width 417 height 282
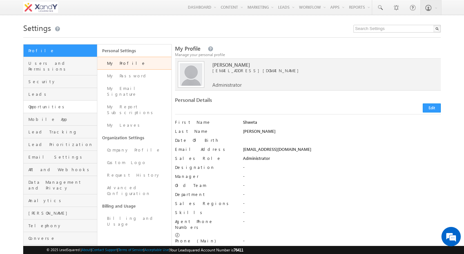
click at [50, 104] on span "Opportunities" at bounding box center [61, 107] width 67 height 6
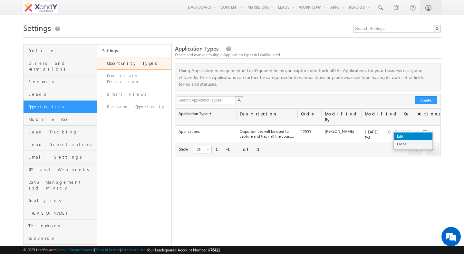
click at [419, 136] on link "Edit" at bounding box center [412, 136] width 39 height 8
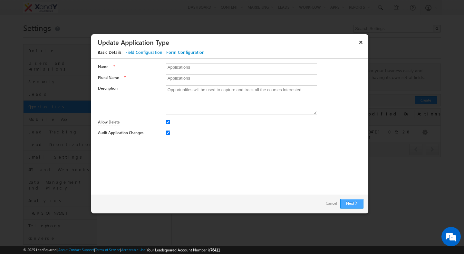
click at [350, 206] on button "Next" at bounding box center [351, 204] width 23 height 10
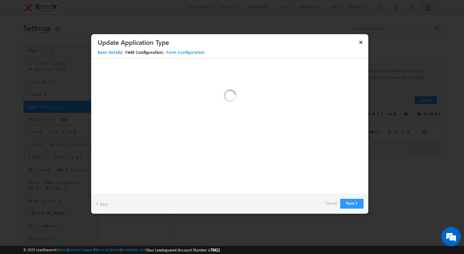
click at [248, 145] on div "Custom Activity Additional Fields Manage Forms Name * Applications Plural Name …" at bounding box center [229, 126] width 277 height 135
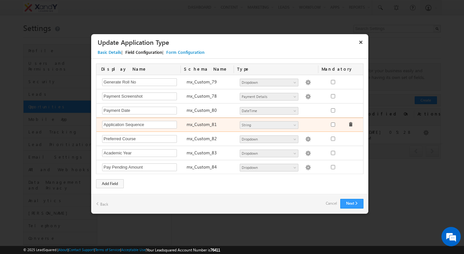
scroll to position [1034, 0]
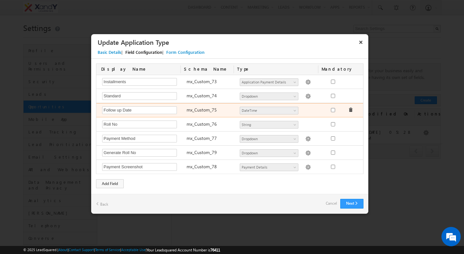
click at [216, 115] on div "Follow up Date Required Field mx_Custom_75 Number String DateTime Dropdown User…" at bounding box center [230, 110] width 268 height 14
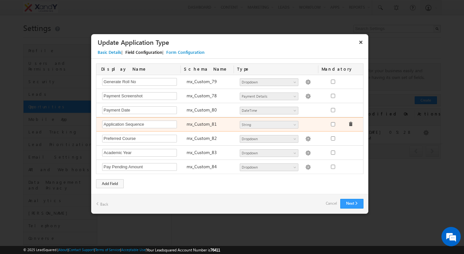
click at [209, 124] on label "mx_Custom_81" at bounding box center [201, 124] width 30 height 6
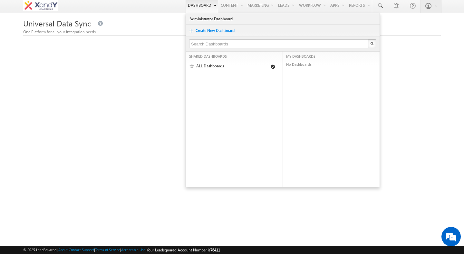
drag, startPoint x: 306, startPoint y: 21, endPoint x: 202, endPoint y: 0, distance: 106.1
click at [0, 0] on div "Menu [PERSON_NAME] swatz [DOMAIN_NAME] ua+3@ gmail .com X&Y learn" at bounding box center [232, 5] width 464 height 15
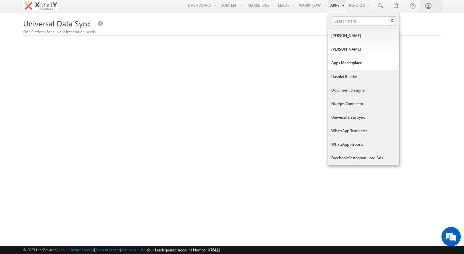
click at [340, 116] on link "Universal Data Sync" at bounding box center [363, 117] width 71 height 14
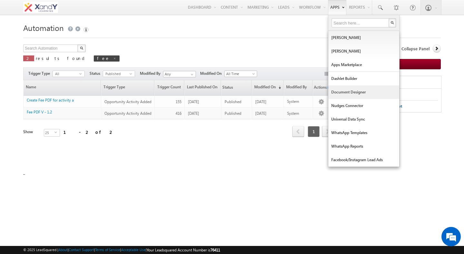
click at [345, 92] on link "Document Designer" at bounding box center [363, 92] width 71 height 14
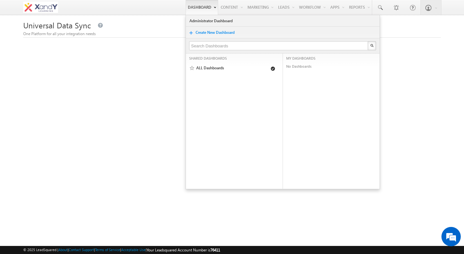
drag, startPoint x: 342, startPoint y: 117, endPoint x: 191, endPoint y: 5, distance: 188.4
click at [0, 0] on div "Menu Shweta Singh swatz zz.aq ua+3@ gmail .com X&Y learn" at bounding box center [232, 7] width 464 height 15
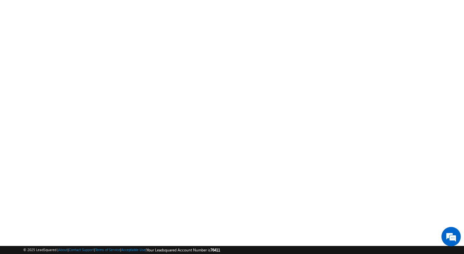
scroll to position [33, 0]
click at [442, 14] on body "Menu [PERSON_NAME] swatz [DOMAIN_NAME] ua+3@ gmail .com" at bounding box center [232, 118] width 464 height 303
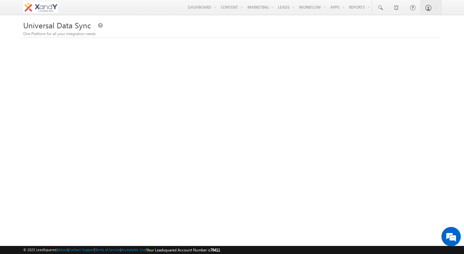
scroll to position [45, 0]
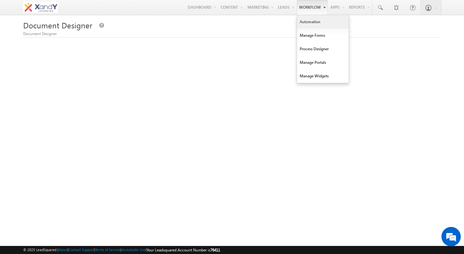
click at [0, 0] on div "Menu [PERSON_NAME] swatz [DOMAIN_NAME] ua+3@ gmail .com X&Y learn" at bounding box center [232, 7] width 464 height 15
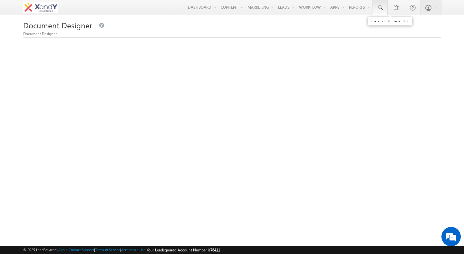
click at [376, 9] on span at bounding box center [379, 8] width 6 height 6
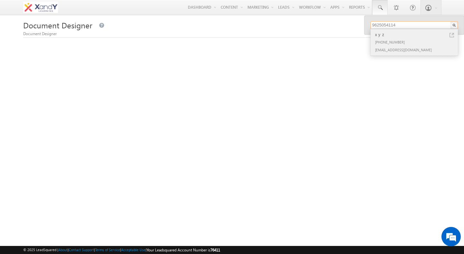
type input "9625054114"
click at [450, 36] on link at bounding box center [451, 35] width 5 height 5
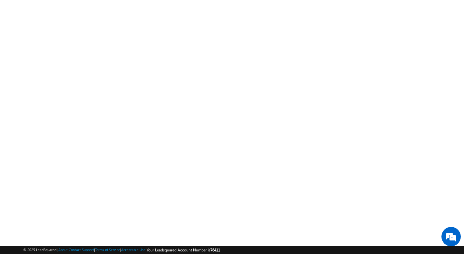
scroll to position [5, 0]
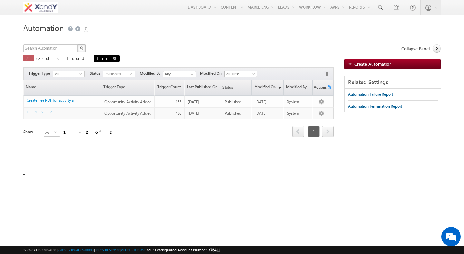
click at [113, 58] on span at bounding box center [114, 58] width 3 height 3
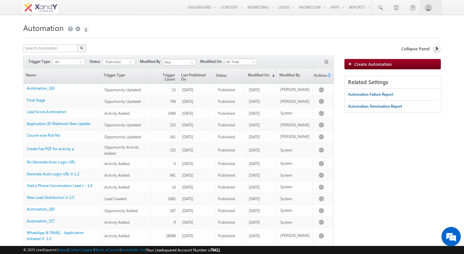
click at [111, 50] on div "Search Automation X 28 results found Actions Select rows to see actions Actions…" at bounding box center [178, 48] width 310 height 9
click at [61, 50] on input "text" at bounding box center [50, 48] width 55 height 8
type input "Search Automation"
click at [95, 35] on div at bounding box center [231, 36] width 417 height 4
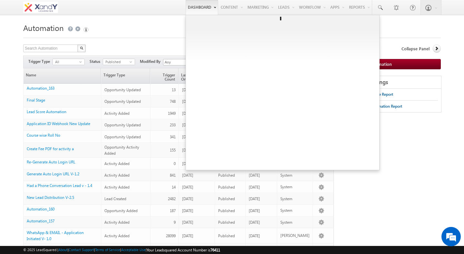
drag, startPoint x: 59, startPoint y: 131, endPoint x: 200, endPoint y: 2, distance: 190.7
click at [0, 0] on body "Menu Shweta Singh swatz zz.aq ua+3@ gmail .com" at bounding box center [232, 221] width 464 height 443
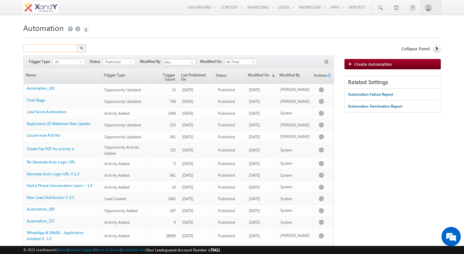
click at [46, 51] on input "text" at bounding box center [50, 48] width 55 height 8
type input "Search Automation"
click at [8, 89] on body "Menu [PERSON_NAME] swatz [DOMAIN_NAME] ua+3@ gmail .com" at bounding box center [232, 221] width 464 height 443
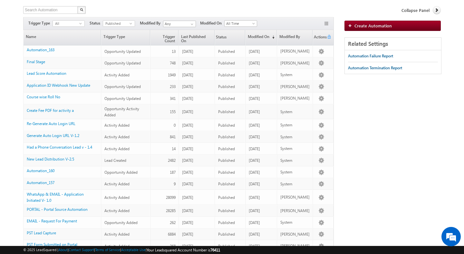
scroll to position [20, 0]
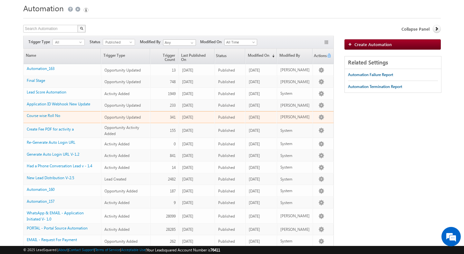
click at [113, 119] on span "Opportunity Updated" at bounding box center [122, 117] width 36 height 5
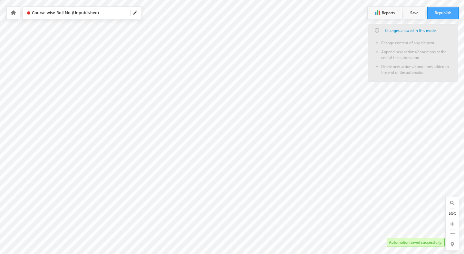
click at [434, 15] on button "Republish" at bounding box center [443, 13] width 32 height 12
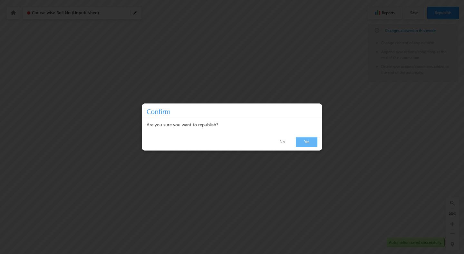
click at [312, 139] on link "Yes" at bounding box center [307, 142] width 22 height 10
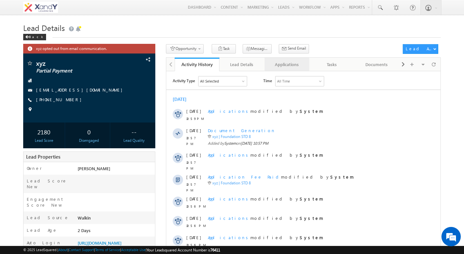
click at [283, 68] on div "Applications" at bounding box center [286, 65] width 34 height 8
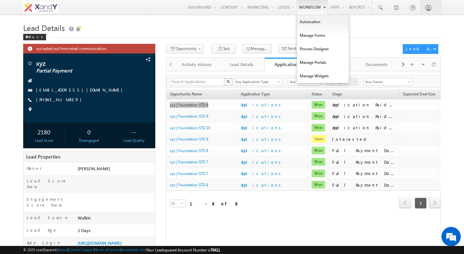
drag, startPoint x: 179, startPoint y: 107, endPoint x: 322, endPoint y: 0, distance: 178.0
click at [0, 0] on body "Menu [PERSON_NAME] swatz [DOMAIN_NAME] ua+3@ gmail .com" at bounding box center [232, 166] width 464 height 332
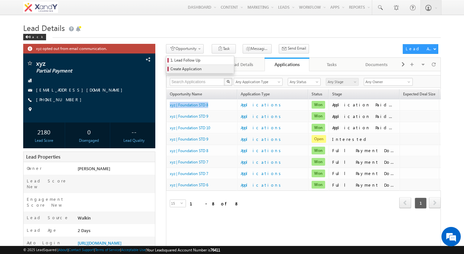
click at [190, 66] on link "Create Application" at bounding box center [200, 69] width 68 height 8
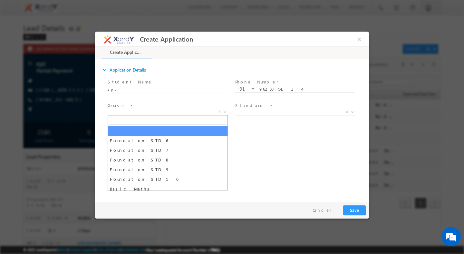
click at [155, 113] on span "X" at bounding box center [168, 112] width 120 height 6
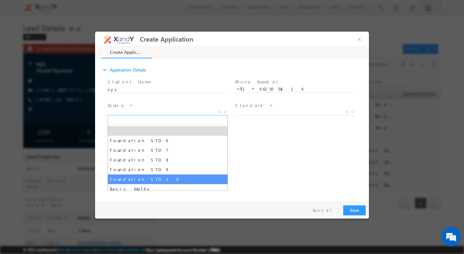
select select "Foundation STD 10"
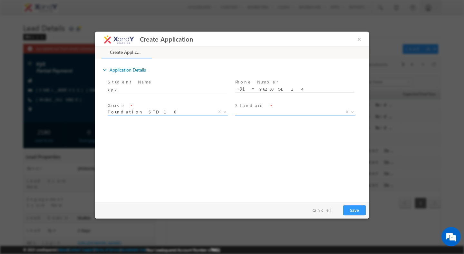
click at [259, 113] on span "X" at bounding box center [295, 112] width 120 height 6
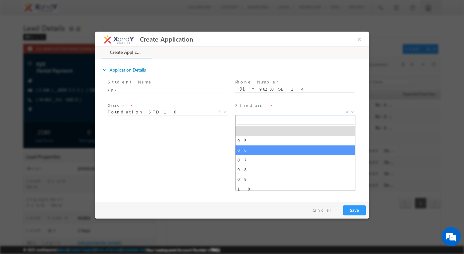
select select "06"
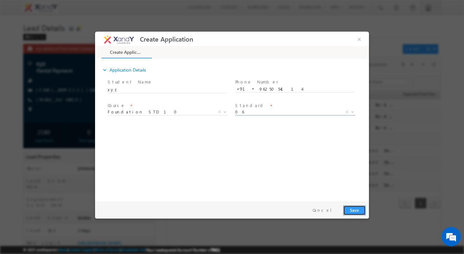
click at [352, 206] on button "Save" at bounding box center [354, 210] width 23 height 10
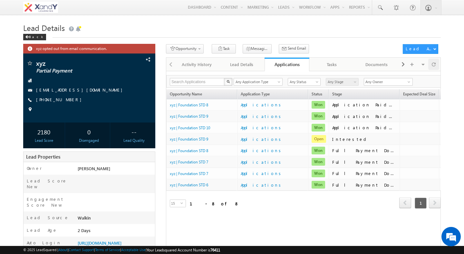
click at [436, 64] on div at bounding box center [433, 64] width 11 height 11
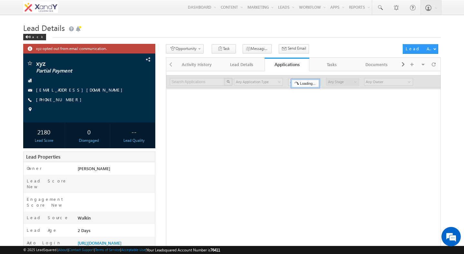
click at [345, 46] on div "Opportunity 1. Lead Follow Up Create Application Task Lead Follow Up Task Appli…" at bounding box center [282, 50] width 233 height 12
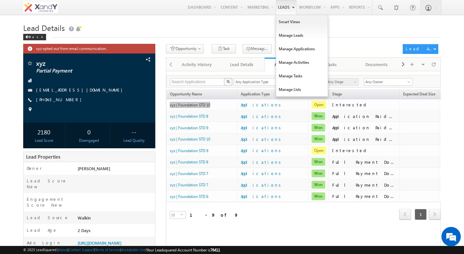
drag, startPoint x: 189, startPoint y: 107, endPoint x: 282, endPoint y: 0, distance: 141.2
click at [0, 0] on body "Menu Shweta Singh swatz zz.aq ua+3@ gmail .com" at bounding box center [232, 166] width 464 height 332
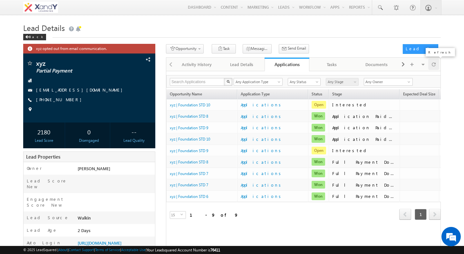
click at [435, 65] on span at bounding box center [433, 64] width 4 height 11
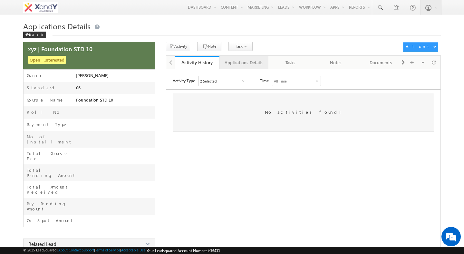
click at [233, 64] on div "Applications Details" at bounding box center [243, 63] width 38 height 8
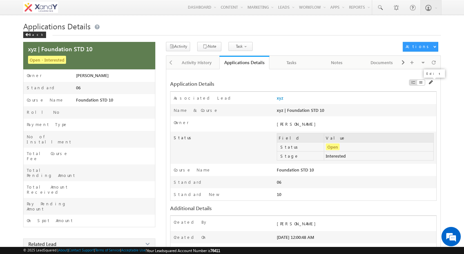
click at [431, 83] on span at bounding box center [430, 82] width 5 height 5
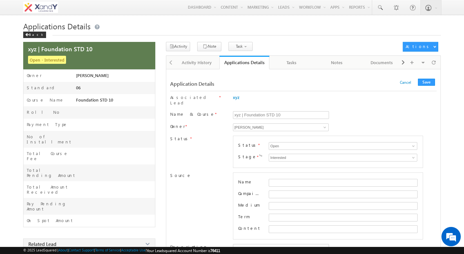
scroll to position [658, 0]
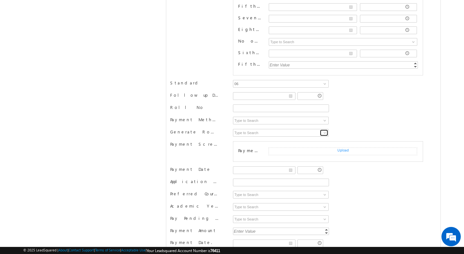
click at [325, 130] on span at bounding box center [324, 132] width 5 height 5
click at [317, 136] on link "Yes" at bounding box center [281, 139] width 96 height 7
type input "Yes"
click at [355, 120] on div "Payment Method Payment Method UPI Razorpay Bank Transfer Bank Visit Cash" at bounding box center [303, 123] width 266 height 12
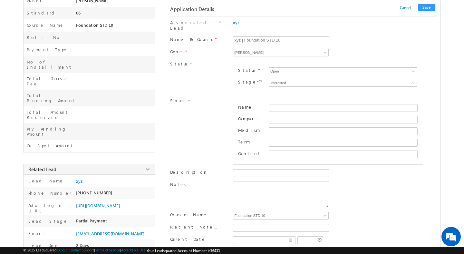
scroll to position [0, 0]
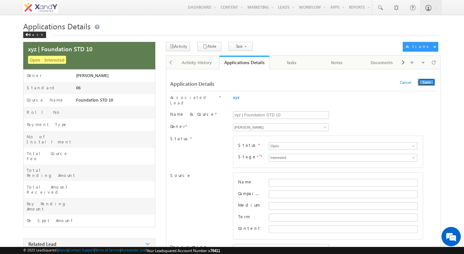
click at [430, 81] on button "Save" at bounding box center [426, 82] width 17 height 7
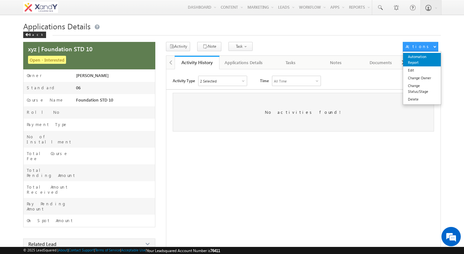
click at [413, 65] on link "Automation Report" at bounding box center [422, 60] width 38 height 14
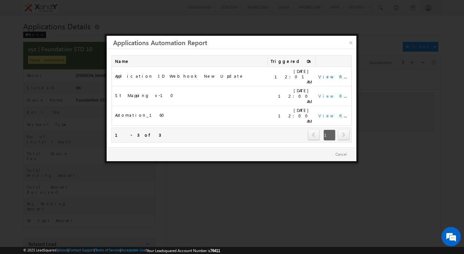
click at [328, 74] on link "View Report" at bounding box center [338, 76] width 40 height 5
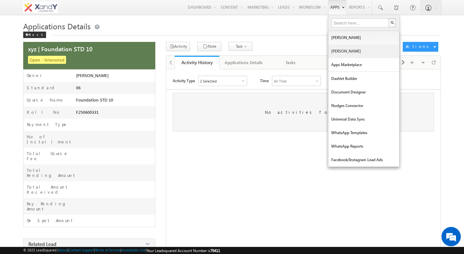
click at [338, 54] on link "[PERSON_NAME]" at bounding box center [363, 51] width 71 height 14
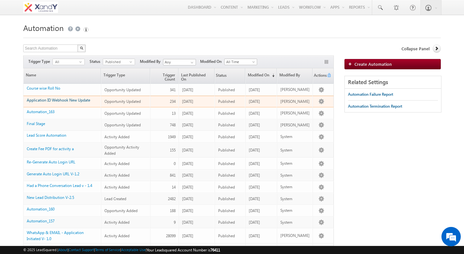
click at [58, 102] on link "Application ID Webhook New Update" at bounding box center [58, 100] width 63 height 5
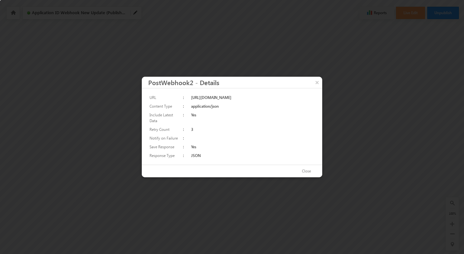
click at [233, 97] on td "https://ulc-api.leadsquaredapps.com/v1/UniversalLeadSync.svc/RealtimeWebhook/74…" at bounding box center [253, 97] width 126 height 9
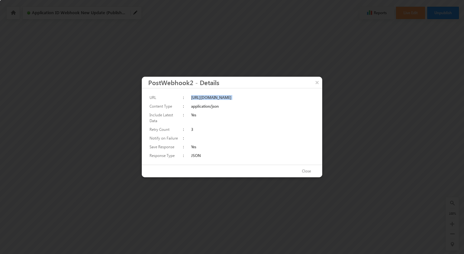
click at [233, 97] on td "https://ulc-api.leadsquaredapps.com/v1/UniversalLeadSync.svc/RealtimeWebhook/74…" at bounding box center [253, 97] width 126 height 9
copy td "https://ulc-api.leadsquaredapps.com/v1/UniversalLeadSync.svc/RealtimeWebhook/74…"
click at [319, 81] on button "×" at bounding box center [317, 82] width 10 height 11
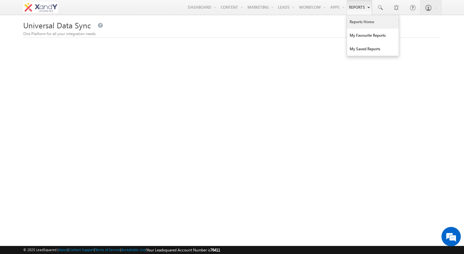
click at [362, 21] on link "Reports Home" at bounding box center [373, 22] width 52 height 14
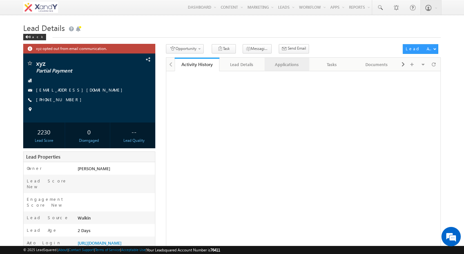
click at [285, 71] on link "Applications" at bounding box center [286, 65] width 45 height 14
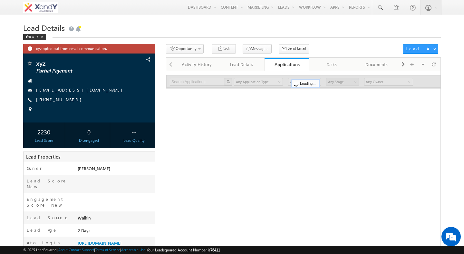
click at [312, 48] on div "Opportunity 1. Lead Follow Up Create Application Task Messaging - WhatsApp Send…" at bounding box center [282, 50] width 233 height 12
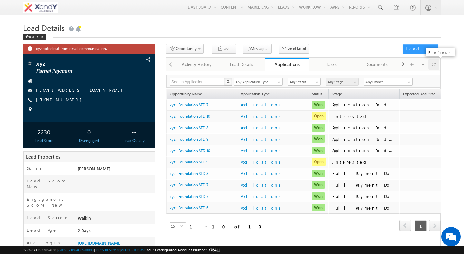
click at [435, 66] on span at bounding box center [433, 64] width 4 height 11
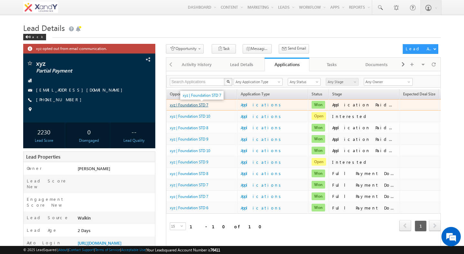
click at [197, 106] on link "xyz | Foundation STD 7" at bounding box center [189, 104] width 38 height 5
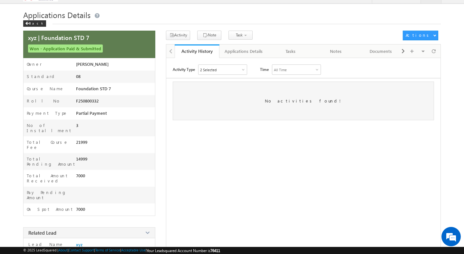
scroll to position [14, 0]
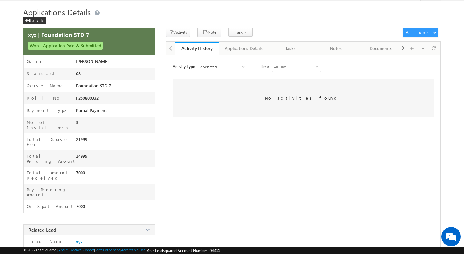
click at [228, 69] on div "2 Selected" at bounding box center [222, 67] width 48 height 10
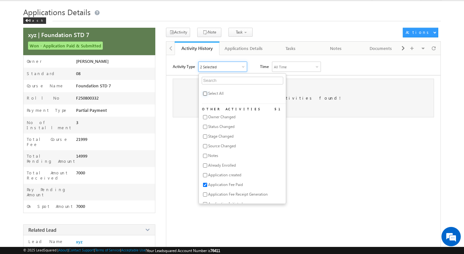
click at [206, 92] on input "checkbox" at bounding box center [205, 93] width 4 height 4
checkbox input "true"
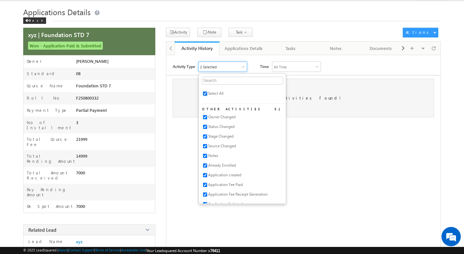
checkbox input "true"
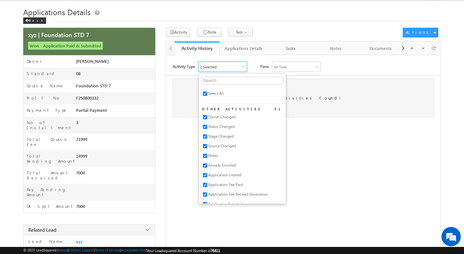
checkbox input "true"
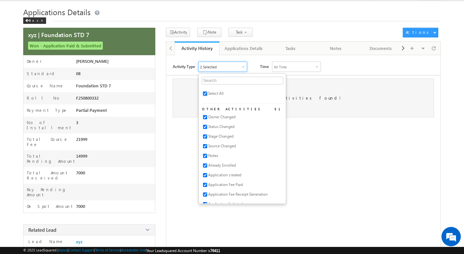
checkbox input "true"
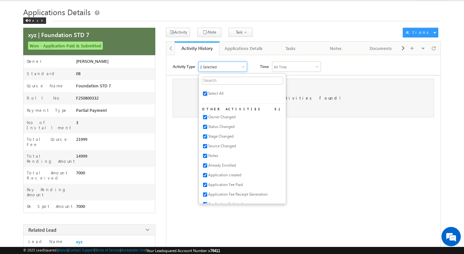
checkbox input "true"
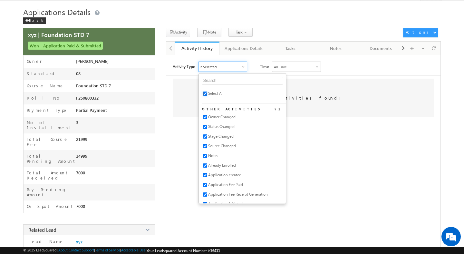
checkbox input "true"
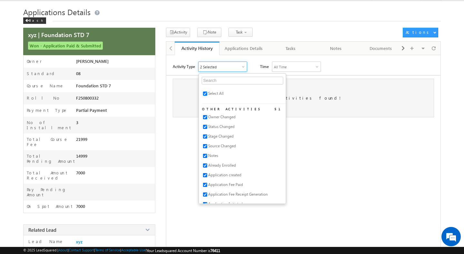
checkbox input "true"
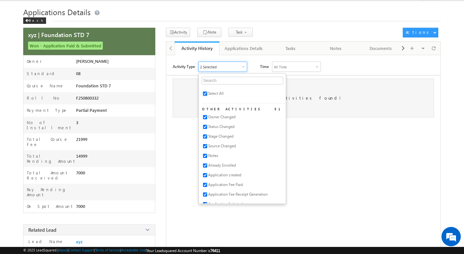
checkbox input "true"
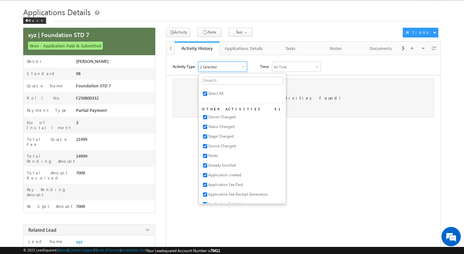
checkbox input "true"
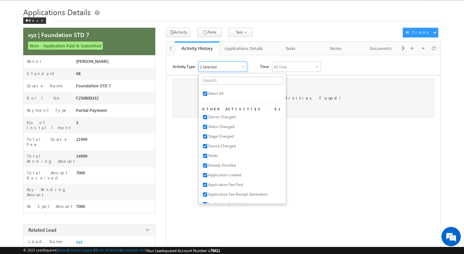
checkbox input "true"
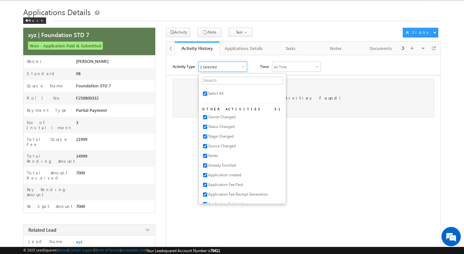
checkbox input "true"
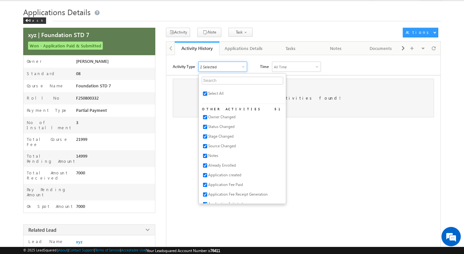
checkbox input "true"
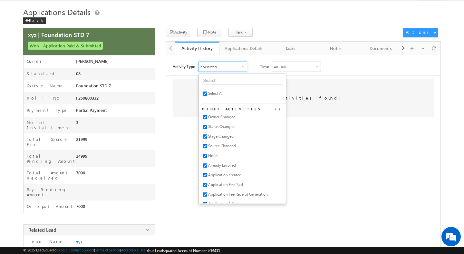
checkbox input "true"
click at [184, 104] on div "No activities found!" at bounding box center [303, 98] width 261 height 39
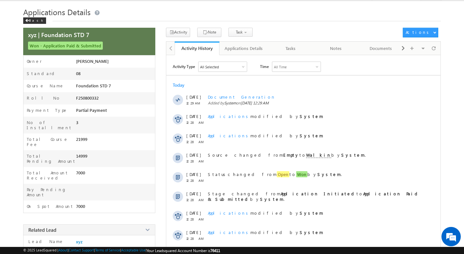
scroll to position [111, 0]
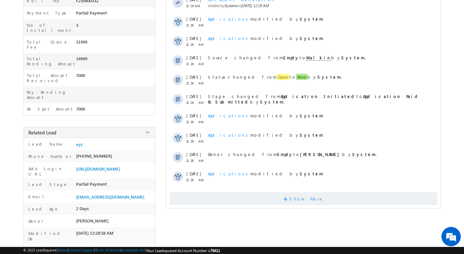
click at [225, 196] on span "Show More" at bounding box center [302, 198] width 267 height 13
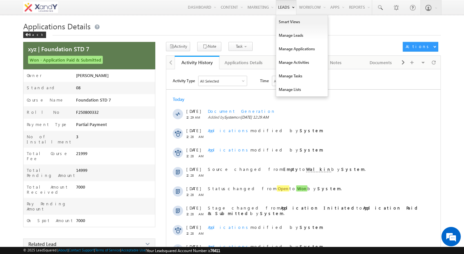
scroll to position [0, 0]
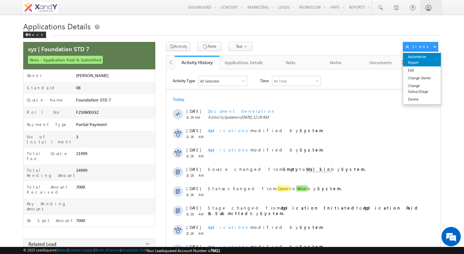
click at [416, 62] on link "Automation Report" at bounding box center [422, 60] width 38 height 14
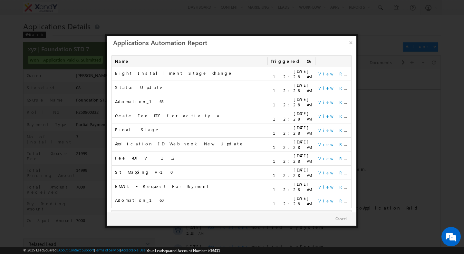
click at [156, 102] on div "Automation_163" at bounding box center [189, 102] width 149 height 10
click at [189, 102] on div "Automation_163" at bounding box center [189, 102] width 149 height 10
click at [323, 99] on link "View Report" at bounding box center [338, 101] width 40 height 5
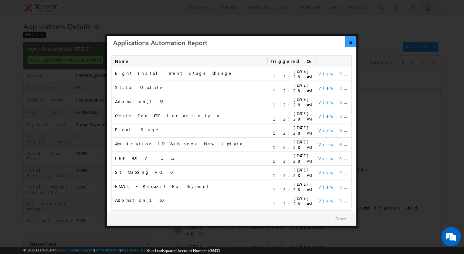
click at [351, 43] on link "×" at bounding box center [350, 41] width 11 height 11
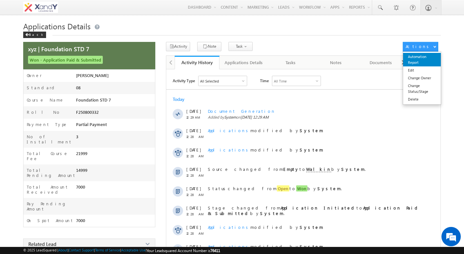
click at [427, 57] on link "Automation Report" at bounding box center [422, 60] width 38 height 14
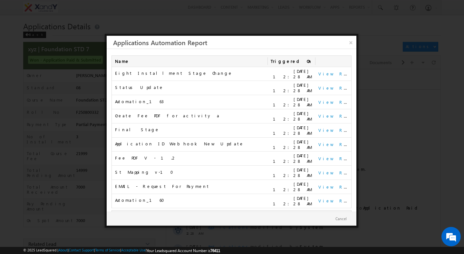
click at [147, 196] on div "Automation_160" at bounding box center [189, 201] width 149 height 10
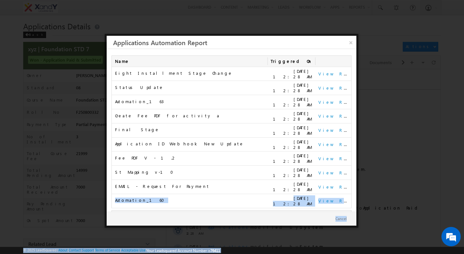
drag, startPoint x: 147, startPoint y: 187, endPoint x: 130, endPoint y: 91, distance: 98.0
click at [130, 91] on body "Menu Shweta Singh swatz zz.aq ua+3@ gmail .com" at bounding box center [232, 190] width 464 height 381
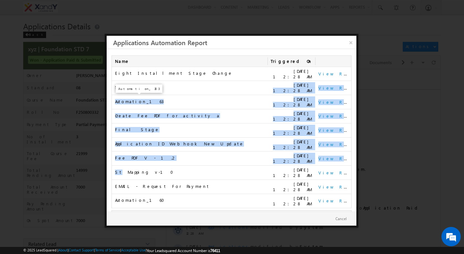
drag, startPoint x: 130, startPoint y: 91, endPoint x: 157, endPoint y: 161, distance: 74.9
click at [157, 161] on tbody "Eight Installment Stage Change 13/08/2025 12:28 AM View Report Status Update 13…" at bounding box center [231, 137] width 239 height 141
click at [157, 168] on div "St Mapping v-10" at bounding box center [189, 173] width 149 height 10
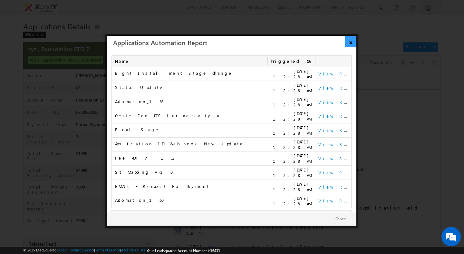
click at [347, 44] on link "×" at bounding box center [350, 41] width 11 height 11
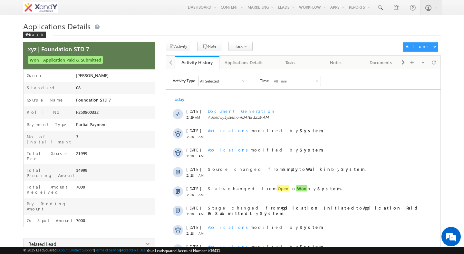
click at [305, 39] on div "Applications Details Back" at bounding box center [231, 31] width 417 height 21
